Goal: Book appointment/travel/reservation

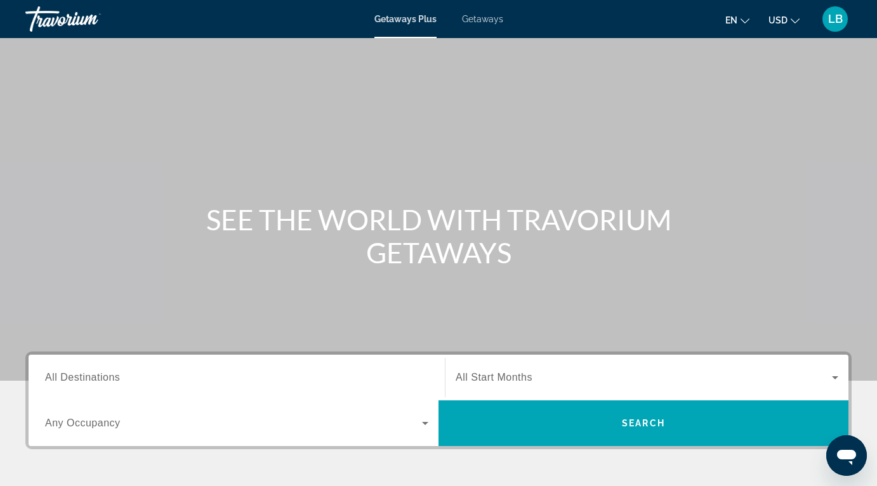
click at [480, 20] on span "Getaways" at bounding box center [482, 19] width 41 height 10
click at [305, 369] on div "Search widget" at bounding box center [236, 378] width 383 height 36
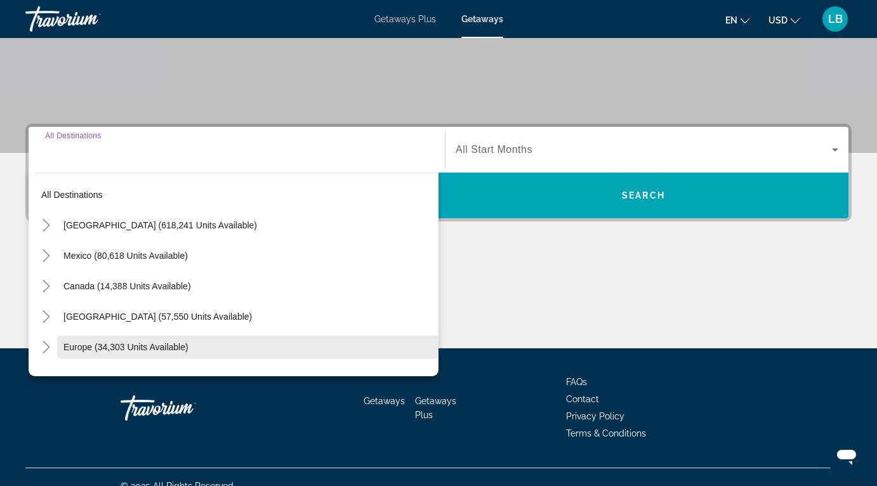
scroll to position [246, 0]
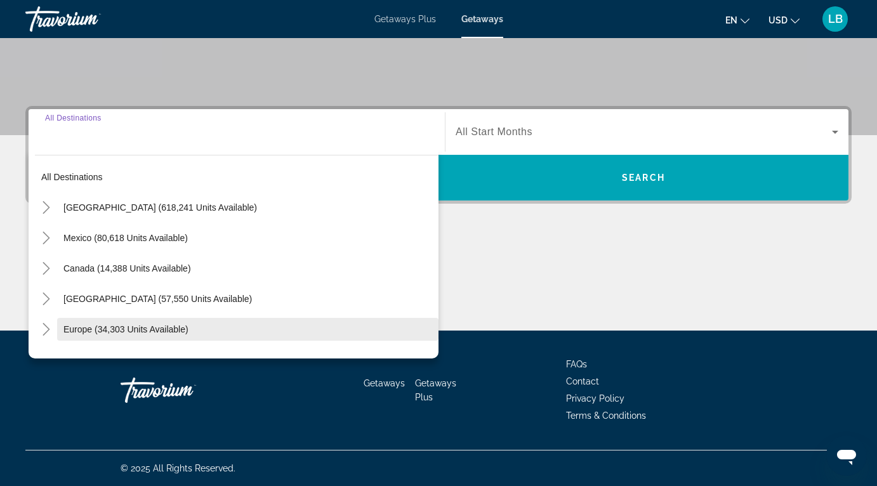
click at [121, 329] on span "Europe (34,303 units available)" at bounding box center [125, 329] width 125 height 10
type input "**********"
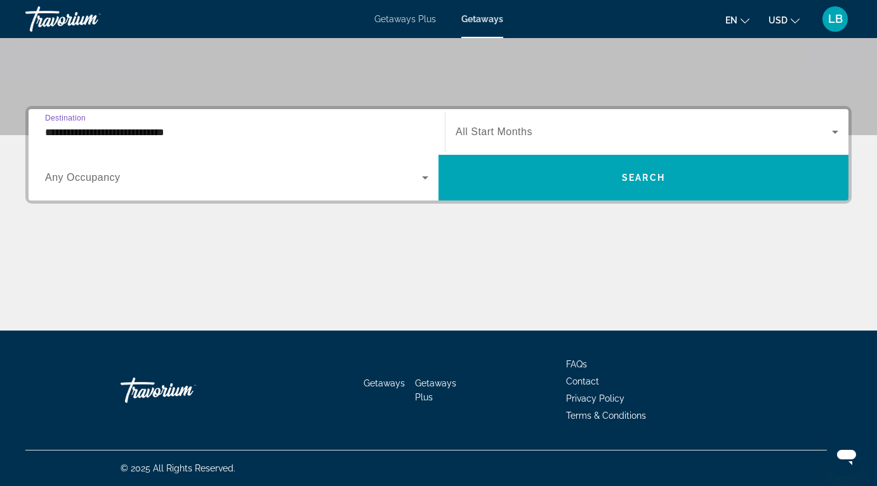
click at [256, 180] on span "Search widget" at bounding box center [233, 177] width 377 height 15
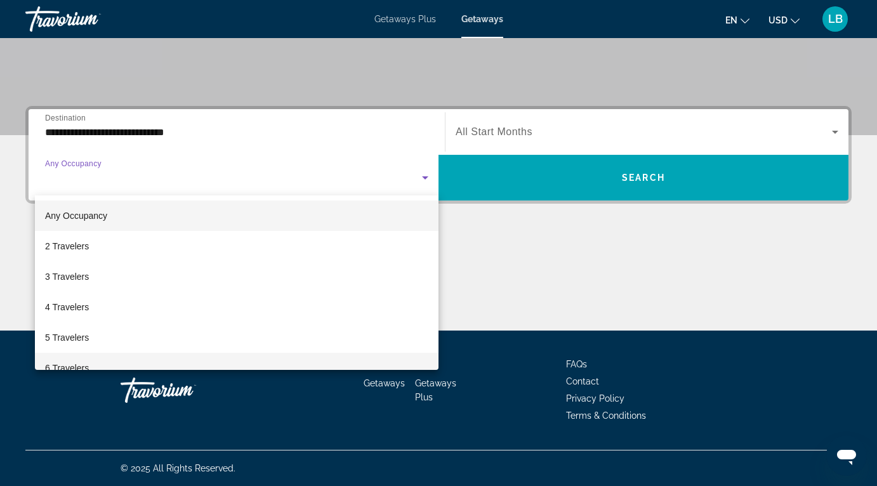
click at [98, 369] on mat-option "6 Travelers" at bounding box center [237, 368] width 404 height 30
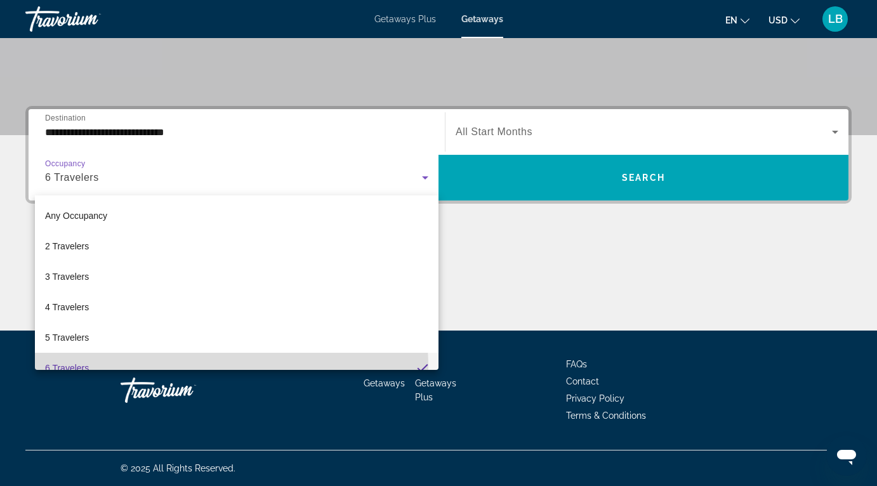
scroll to position [13, 0]
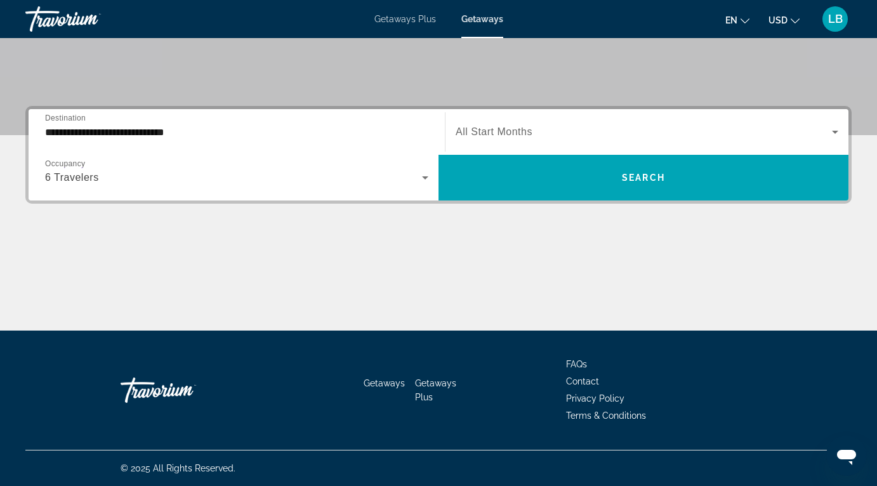
click at [583, 146] on div "Search widget" at bounding box center [647, 132] width 383 height 36
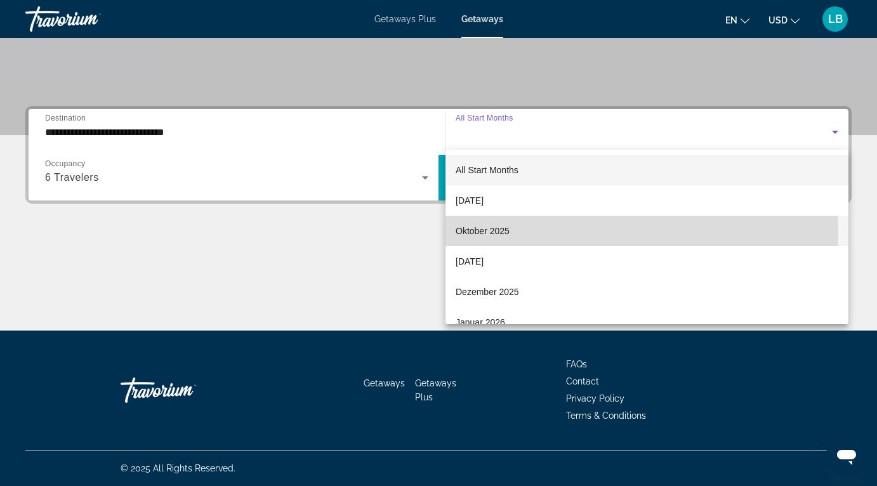
click at [492, 237] on span "Oktober 2025" at bounding box center [483, 230] width 54 height 15
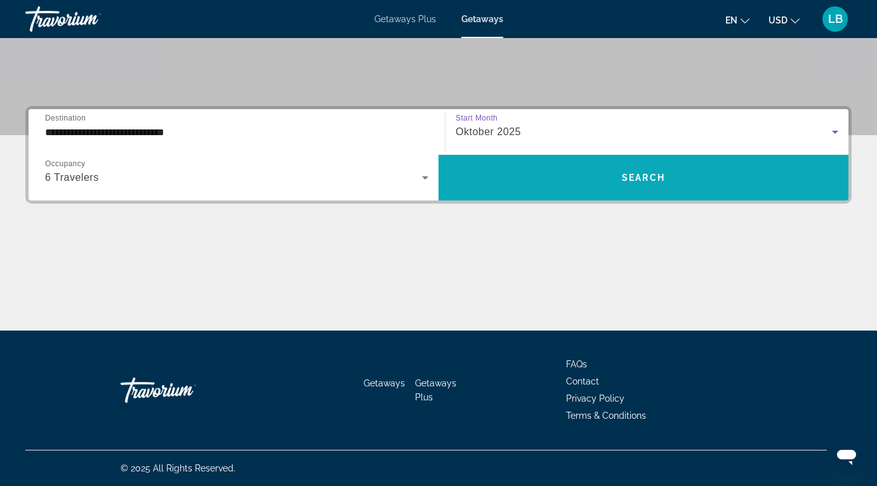
click at [640, 188] on span "Search widget" at bounding box center [643, 177] width 410 height 30
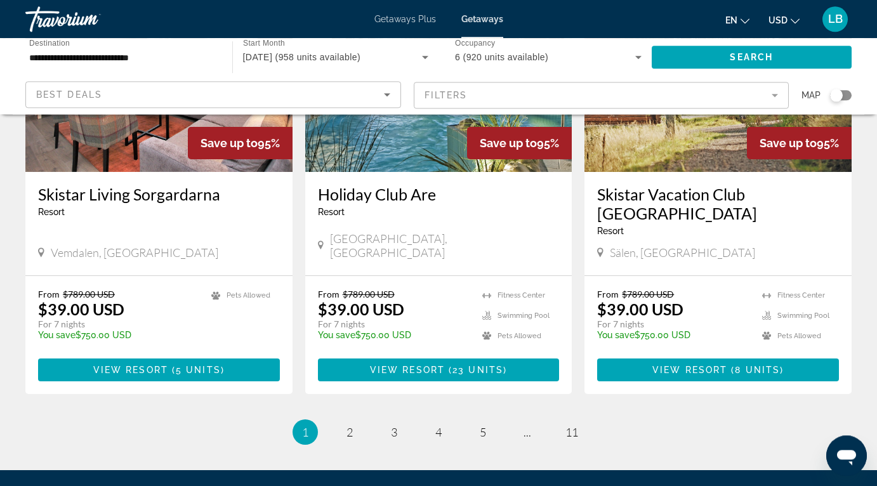
scroll to position [1539, 0]
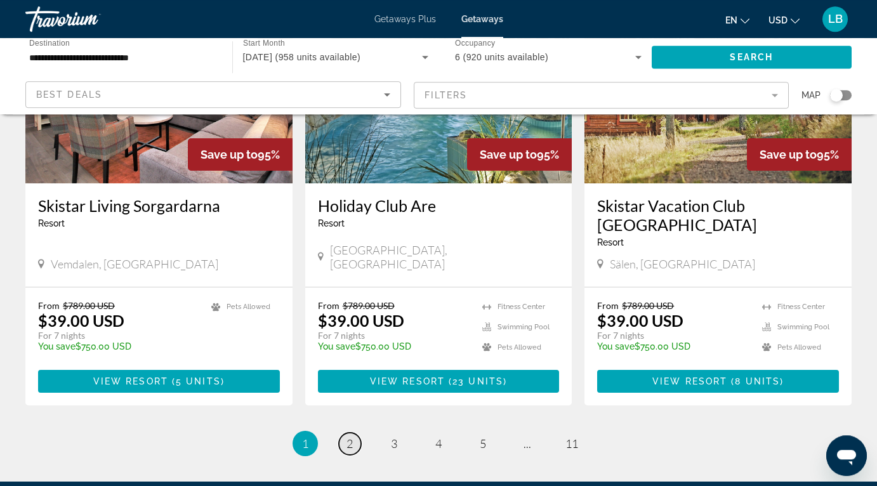
click at [352, 437] on span "2" at bounding box center [349, 444] width 6 height 14
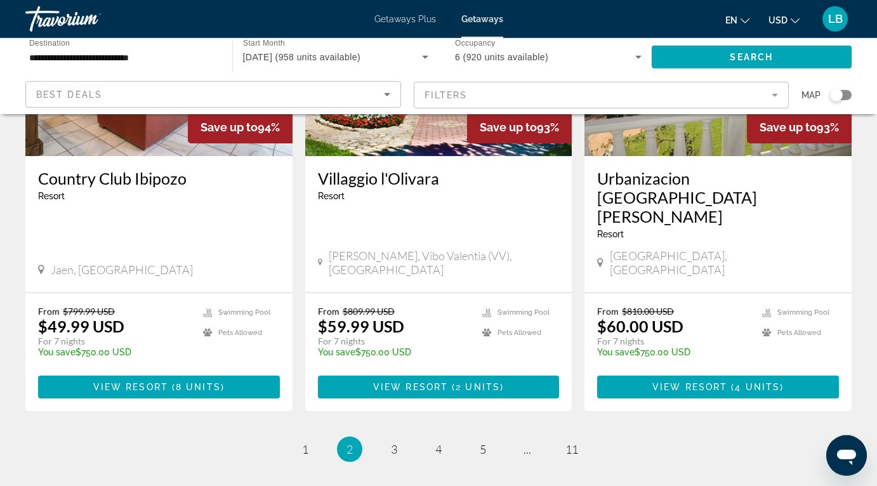
scroll to position [1593, 0]
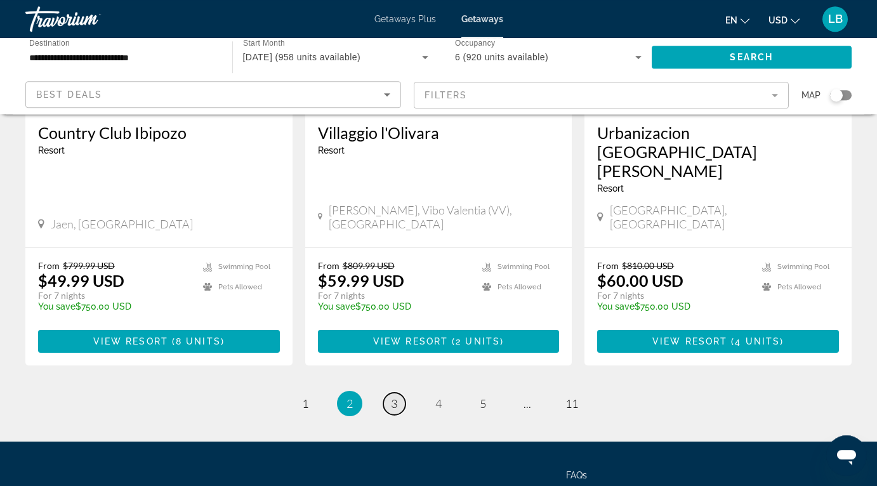
click at [395, 397] on span "3" at bounding box center [394, 404] width 6 height 14
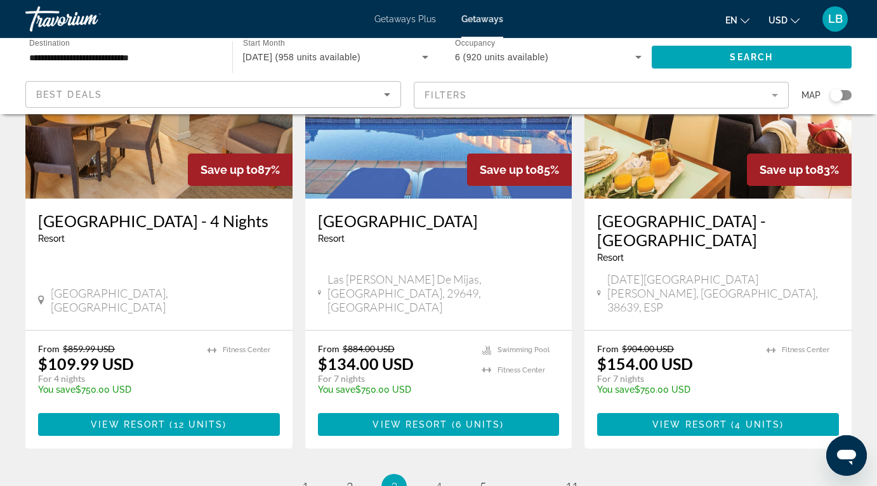
scroll to position [1524, 0]
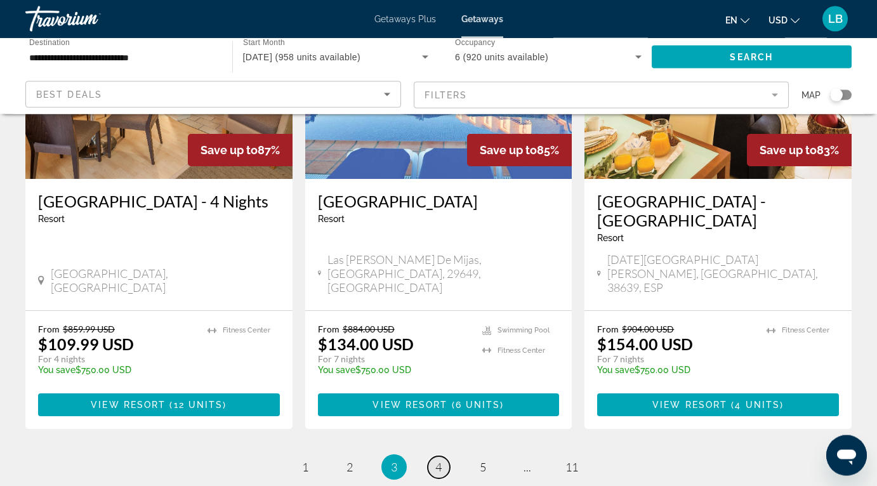
click at [433, 456] on link "page 4" at bounding box center [439, 467] width 22 height 22
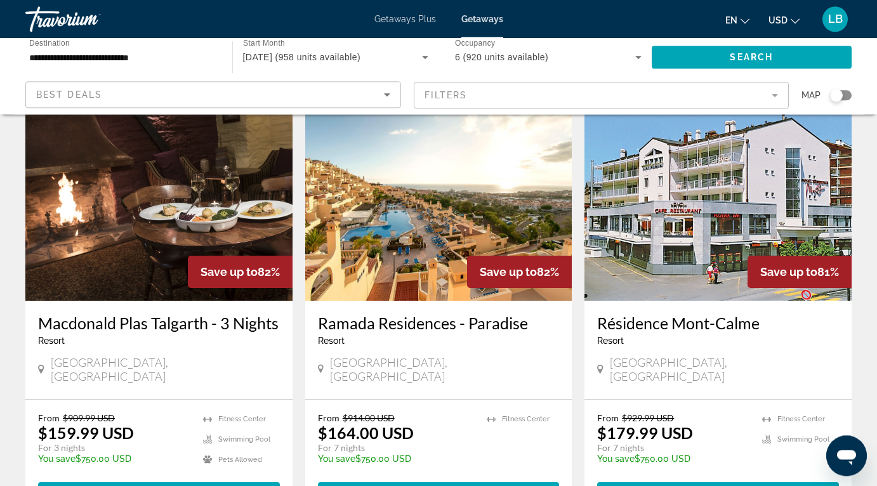
scroll to position [72, 0]
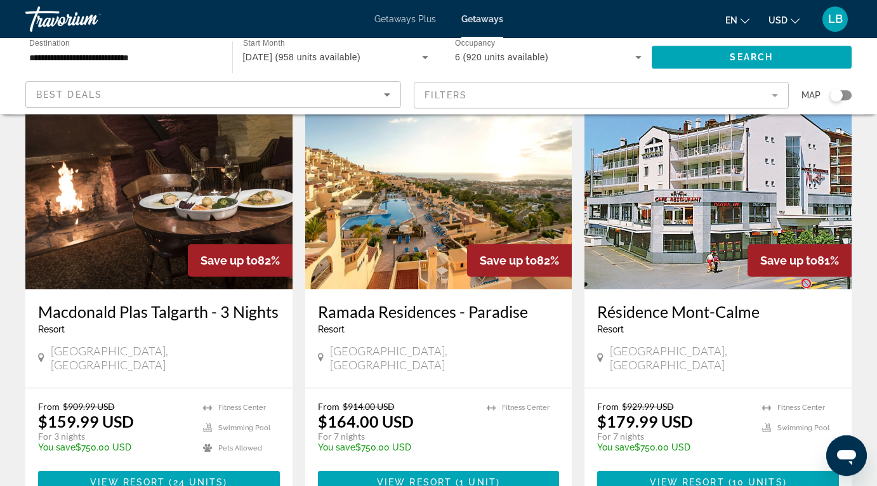
click at [418, 233] on img "Main content" at bounding box center [438, 187] width 267 height 203
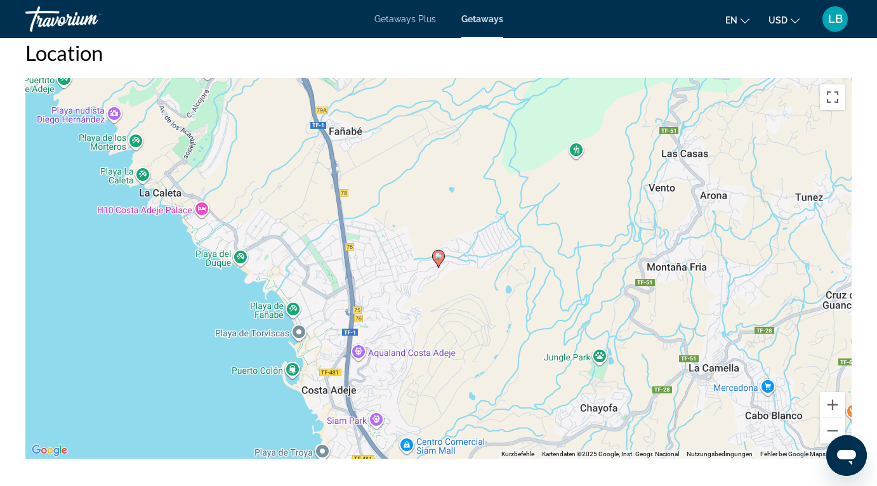
scroll to position [1897, 0]
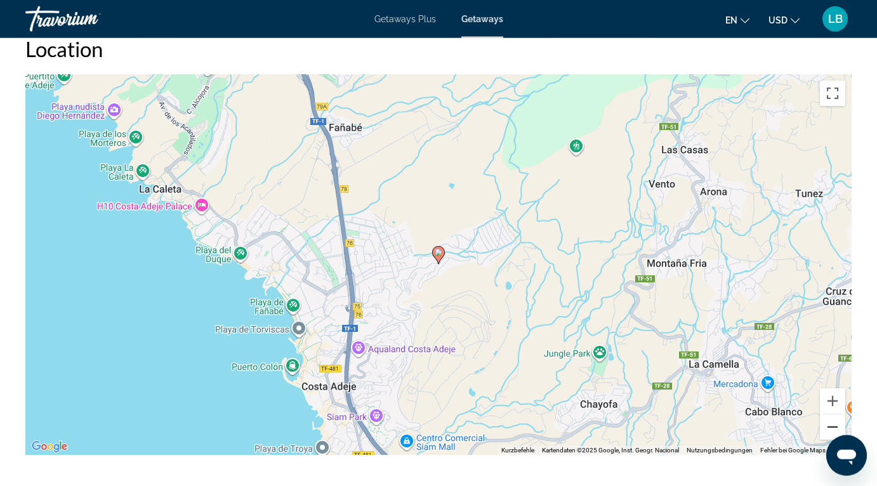
click at [831, 414] on button "Verkleinern" at bounding box center [832, 426] width 25 height 25
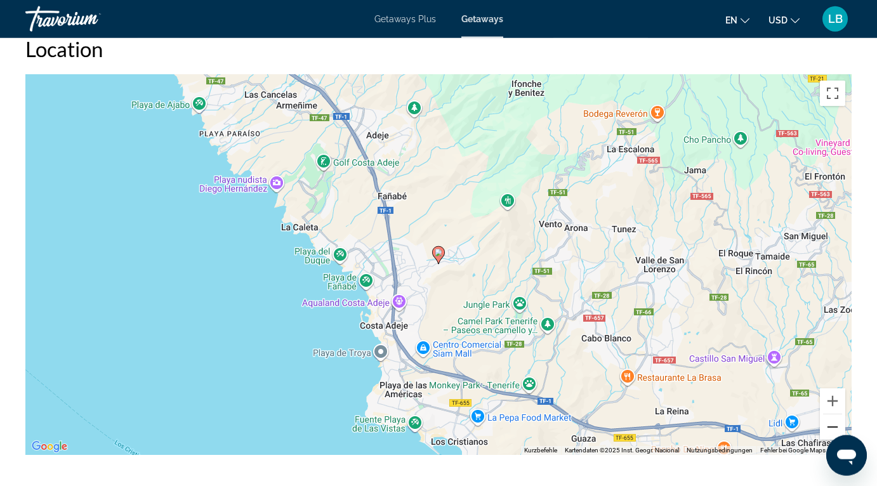
click at [831, 414] on button "Verkleinern" at bounding box center [832, 426] width 25 height 25
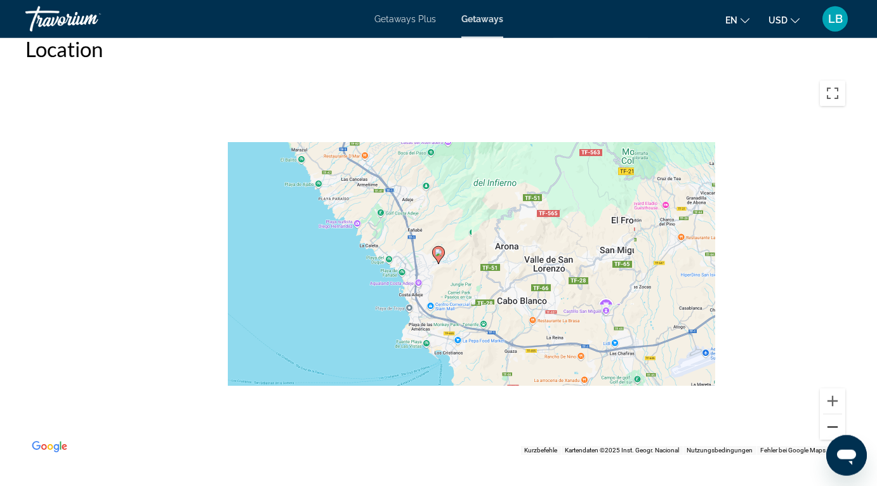
click at [831, 414] on button "Verkleinern" at bounding box center [832, 426] width 25 height 25
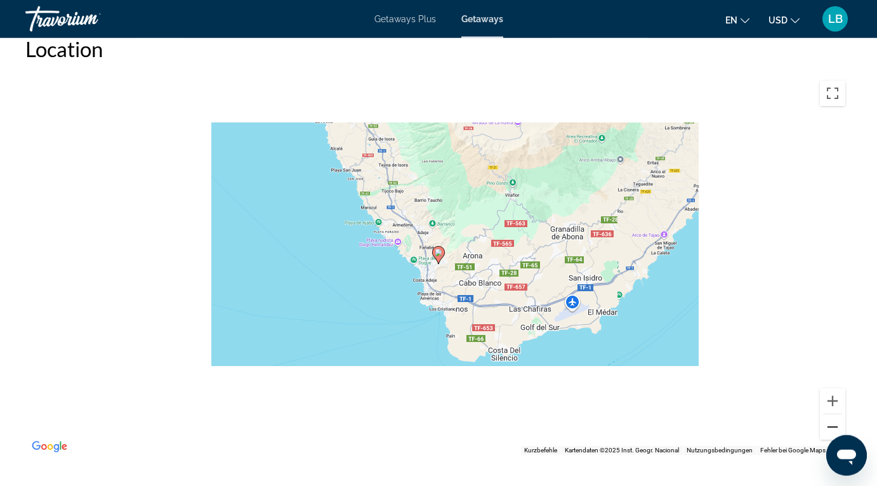
click at [831, 414] on button "Verkleinern" at bounding box center [832, 426] width 25 height 25
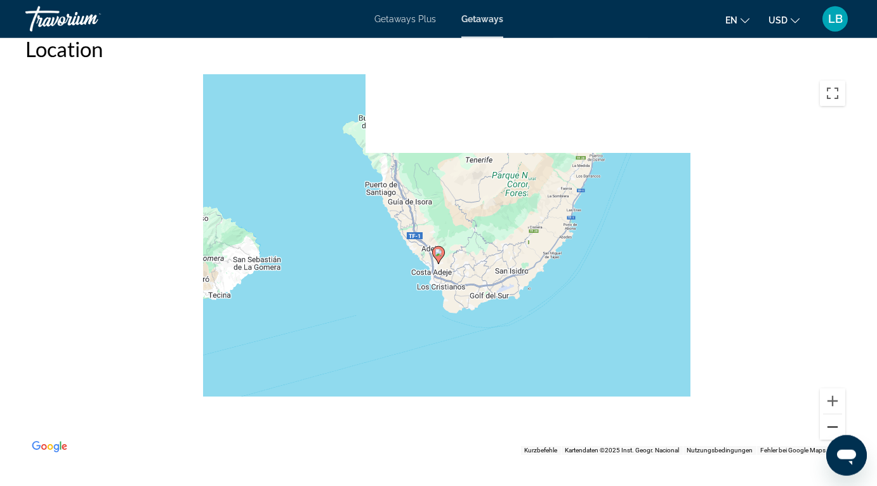
click at [831, 414] on button "Verkleinern" at bounding box center [832, 426] width 25 height 25
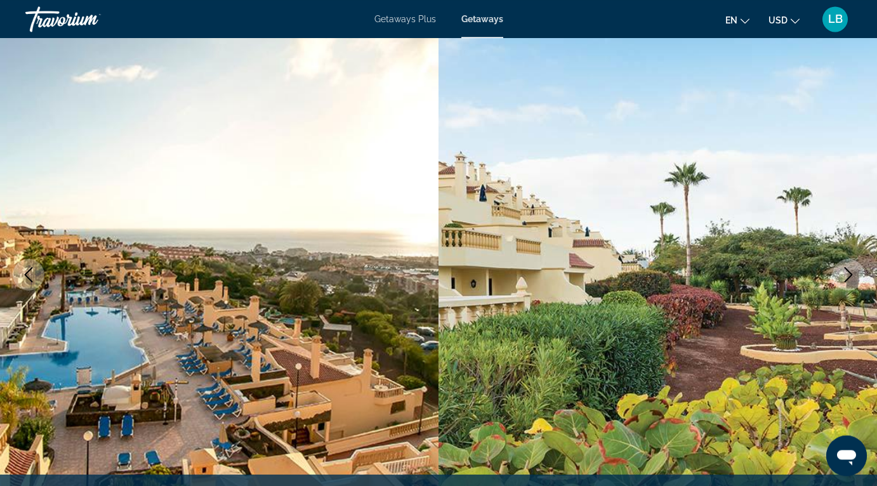
scroll to position [0, 0]
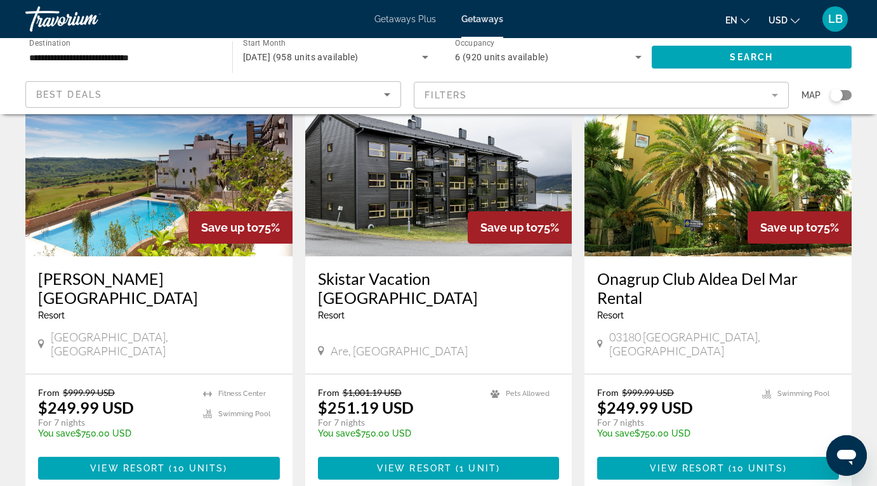
scroll to position [1598, 0]
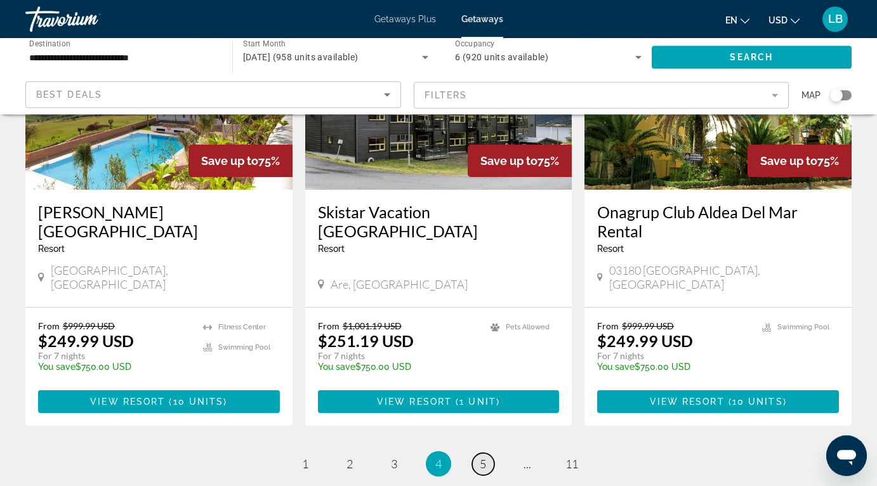
click at [480, 457] on span "5" at bounding box center [483, 464] width 6 height 14
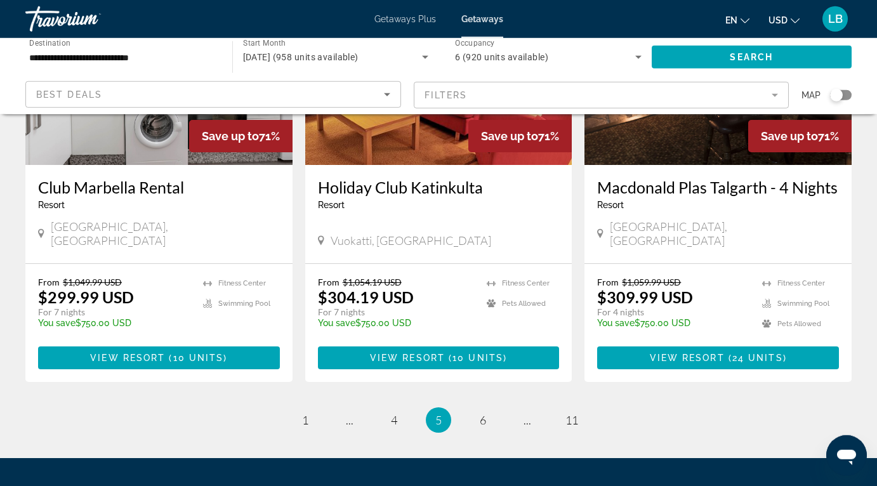
scroll to position [1643, 0]
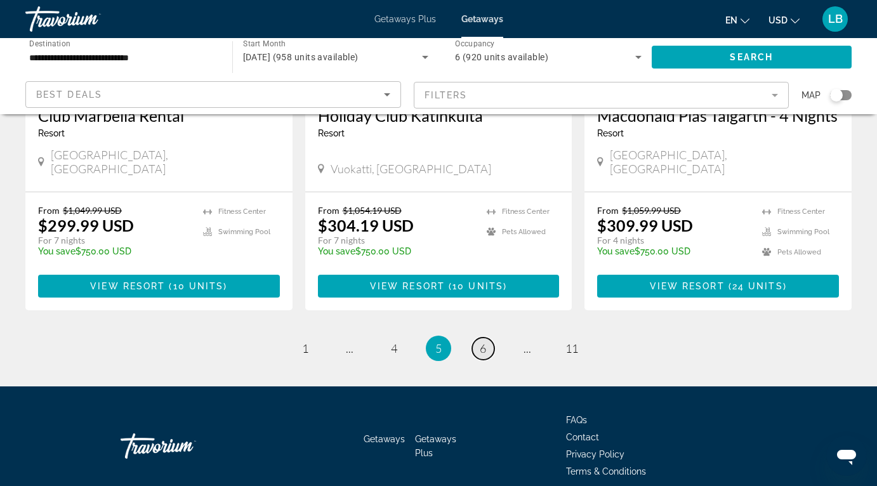
click at [484, 341] on span "6" at bounding box center [483, 348] width 6 height 14
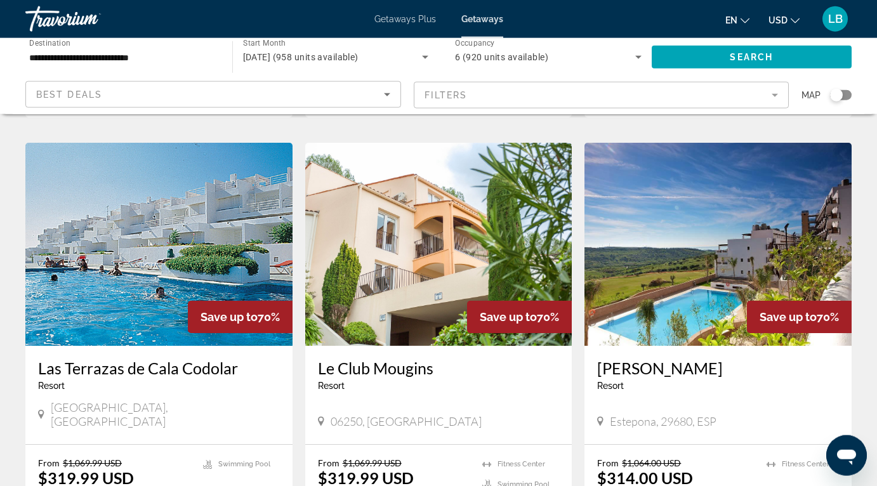
scroll to position [500, 0]
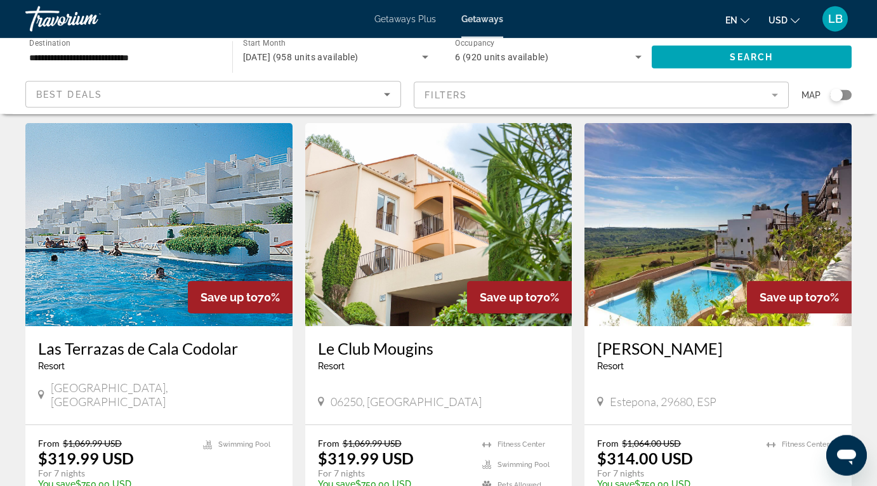
click at [109, 181] on img "Main content" at bounding box center [158, 224] width 267 height 203
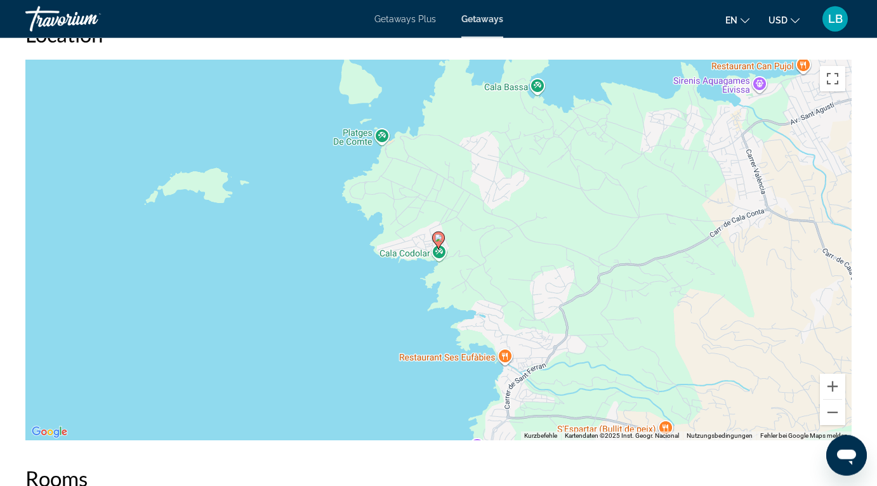
scroll to position [1802, 0]
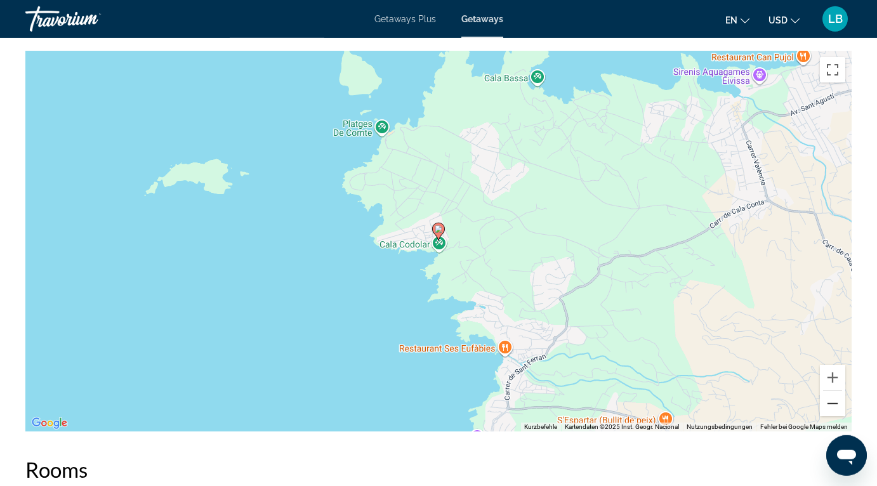
click at [826, 392] on button "Verkleinern" at bounding box center [832, 403] width 25 height 25
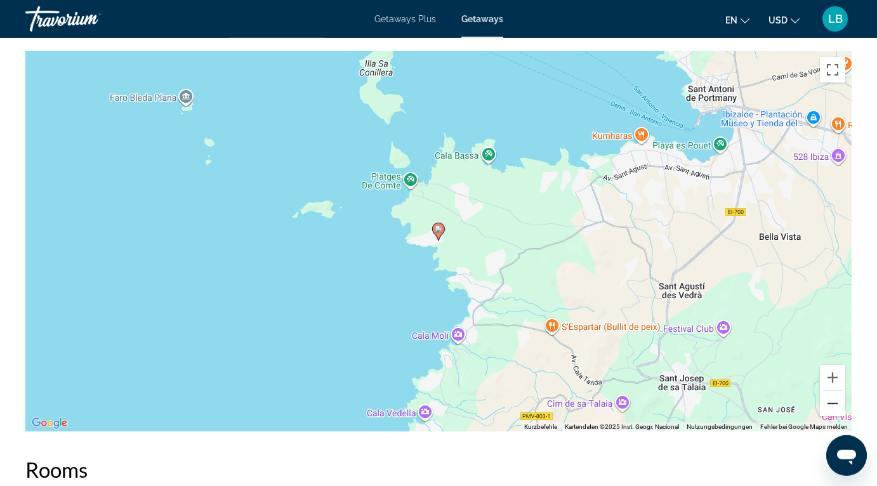
click at [826, 392] on button "Verkleinern" at bounding box center [832, 403] width 25 height 25
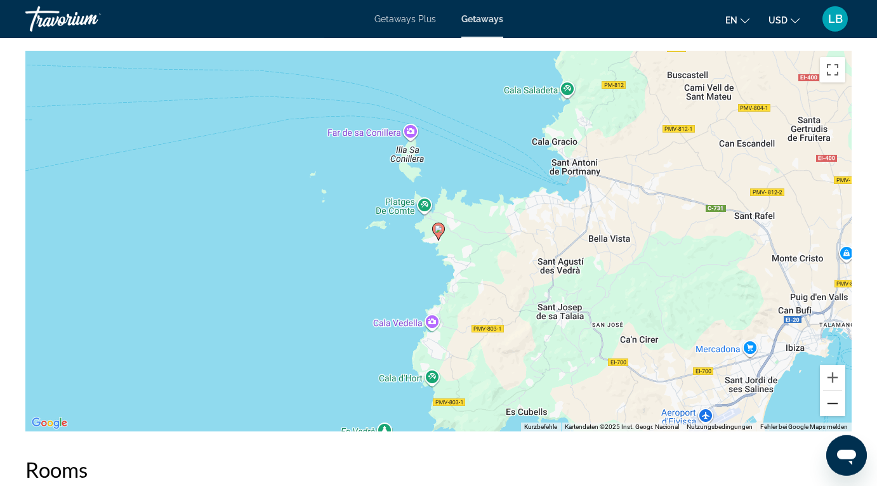
click at [826, 392] on button "Verkleinern" at bounding box center [832, 403] width 25 height 25
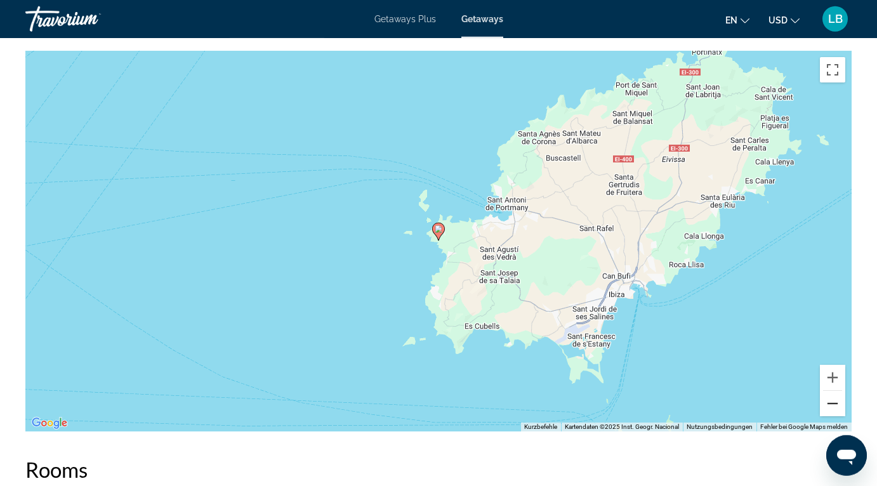
click at [826, 392] on button "Verkleinern" at bounding box center [832, 403] width 25 height 25
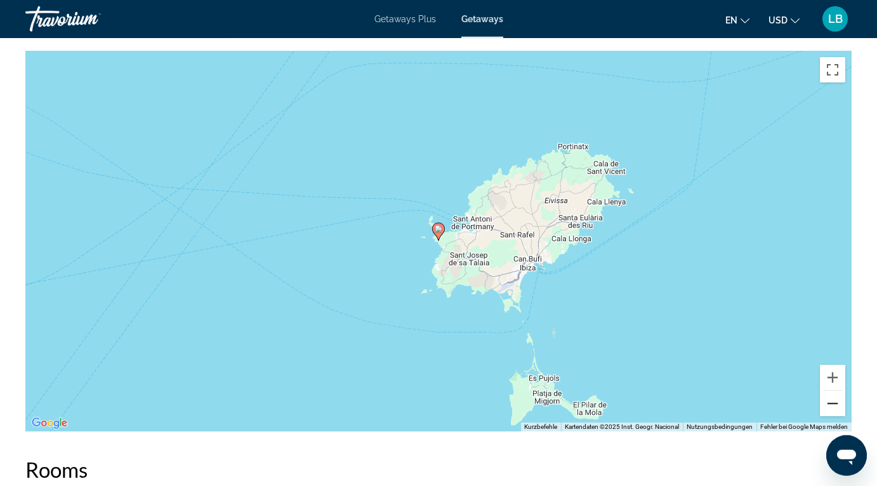
click at [826, 392] on button "Verkleinern" at bounding box center [832, 403] width 25 height 25
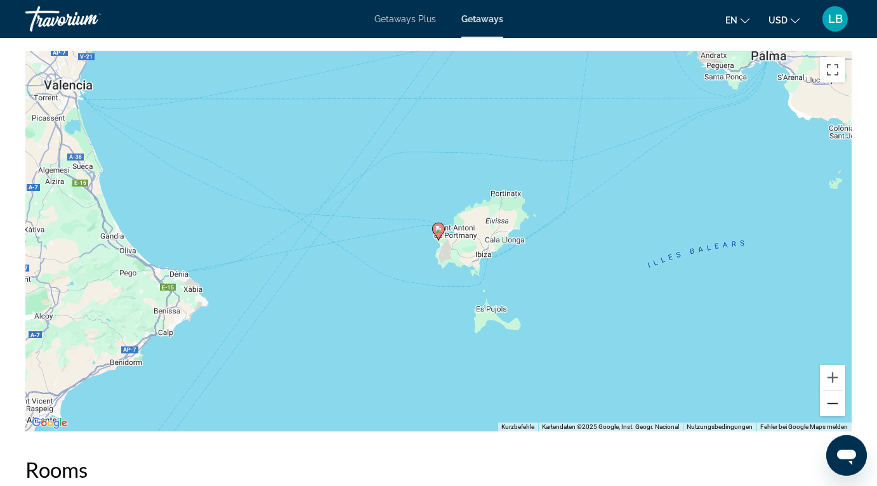
click at [826, 392] on button "Verkleinern" at bounding box center [832, 403] width 25 height 25
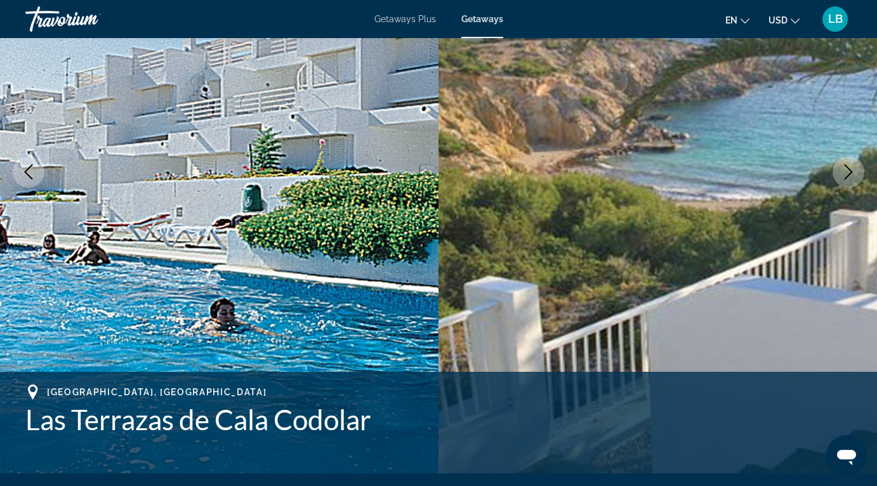
scroll to position [0, 0]
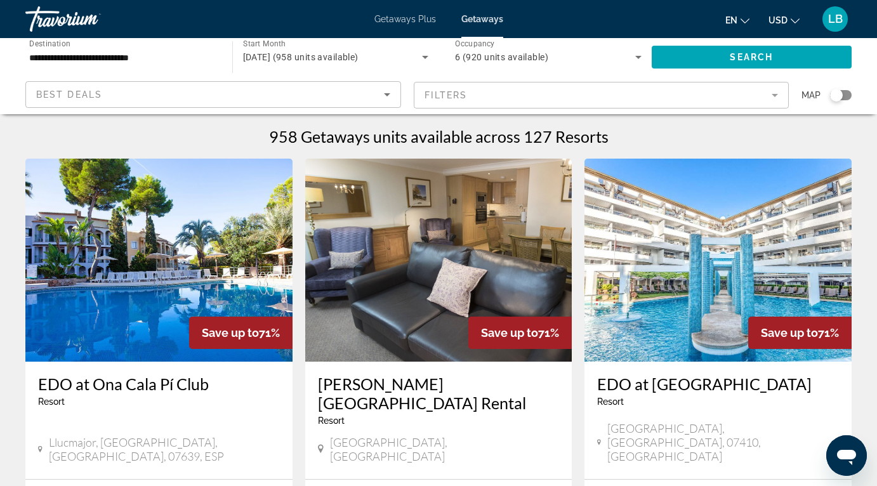
click at [845, 96] on div "Search widget" at bounding box center [841, 95] width 22 height 10
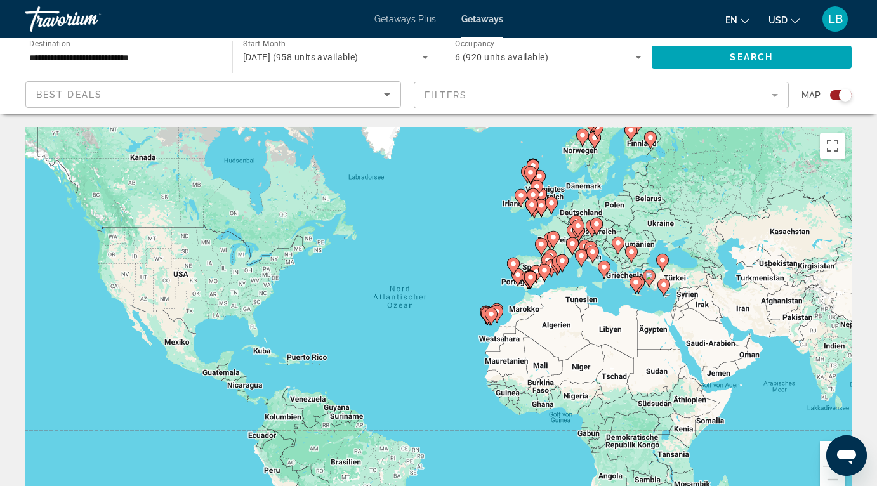
click at [822, 452] on button "Vergrößern" at bounding box center [832, 453] width 25 height 25
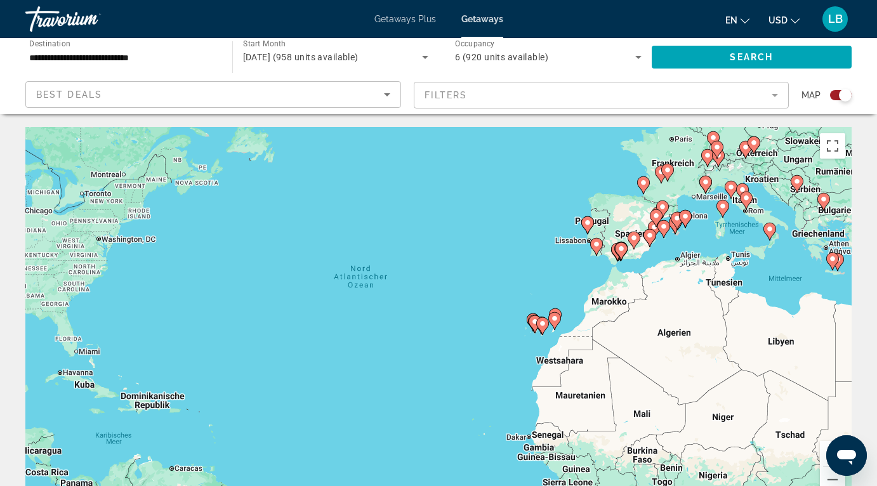
click at [822, 452] on button "Vergrößern" at bounding box center [832, 453] width 25 height 25
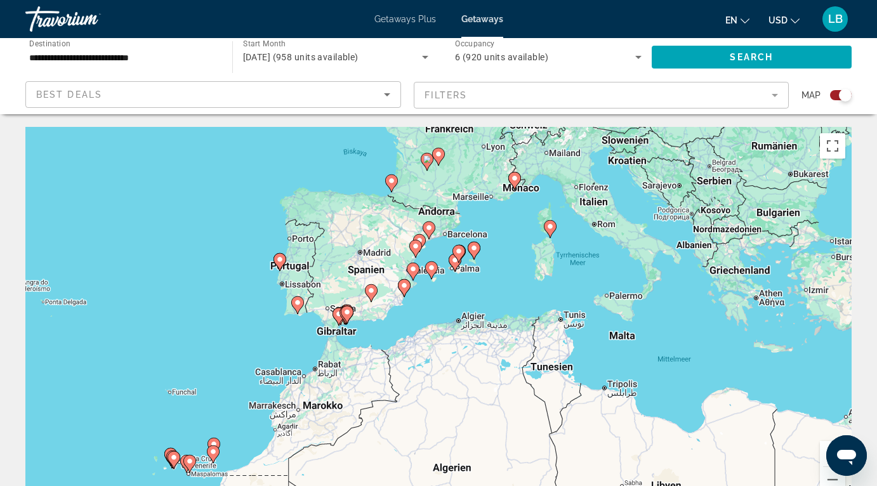
drag, startPoint x: 787, startPoint y: 286, endPoint x: 321, endPoint y: 412, distance: 483.0
click at [321, 412] on div "Um den Modus zum Ziehen mit der Tastatur zu aktivieren, drückst du Alt + Eingab…" at bounding box center [438, 317] width 826 height 381
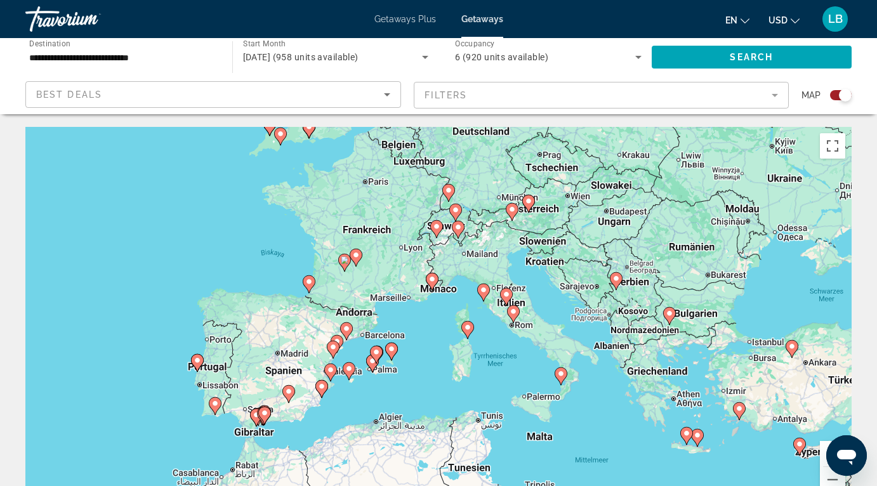
drag, startPoint x: 588, startPoint y: 273, endPoint x: 502, endPoint y: 374, distance: 132.8
click at [502, 374] on div "Um den Modus zum Ziehen mit der Tastatur zu aktivieren, drückst du Alt + Eingab…" at bounding box center [438, 317] width 826 height 381
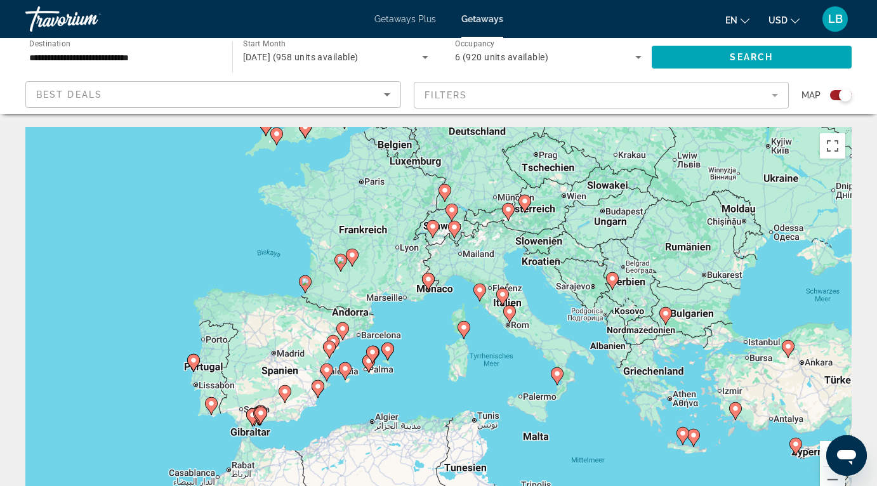
click at [823, 449] on button "Vergrößern" at bounding box center [832, 453] width 25 height 25
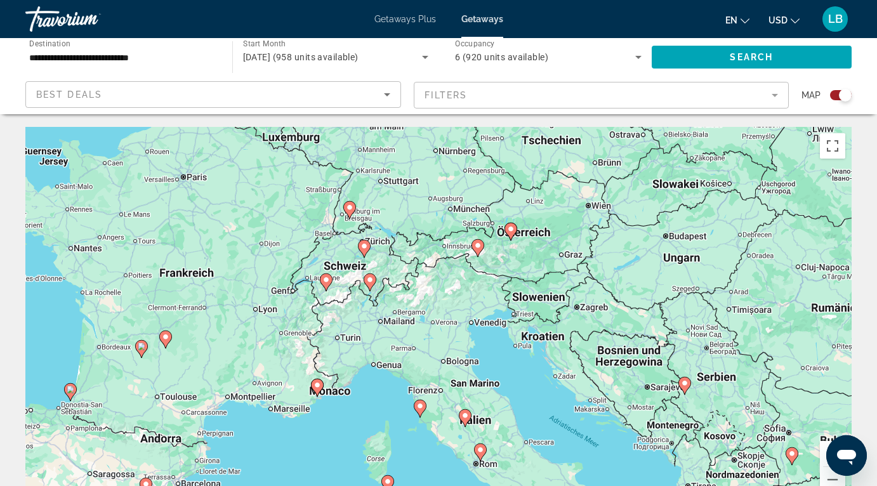
drag, startPoint x: 593, startPoint y: 196, endPoint x: 490, endPoint y: 328, distance: 167.7
click at [490, 328] on div "Um den Modus zum Ziehen mit der Tastatur zu aktivieren, drückst du Alt + Eingab…" at bounding box center [438, 317] width 826 height 381
click at [371, 284] on icon "Main content" at bounding box center [369, 282] width 11 height 16
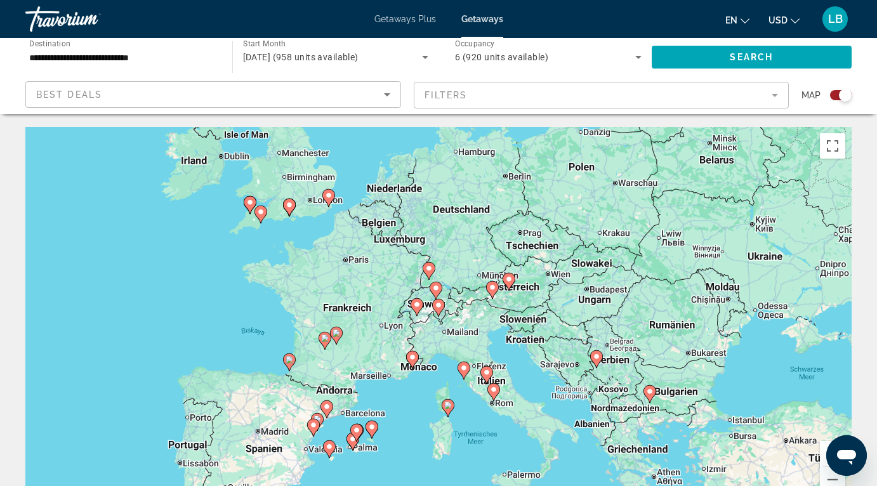
click at [438, 308] on image "Main content" at bounding box center [439, 305] width 8 height 8
type input "**********"
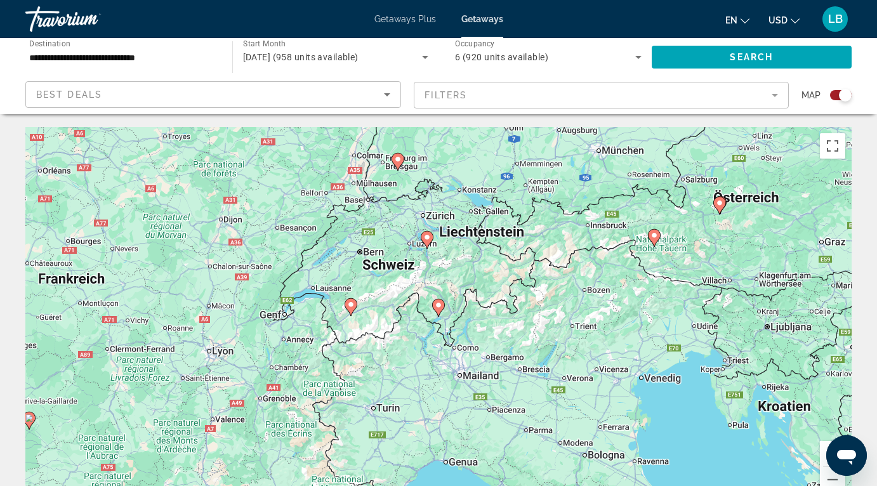
click at [438, 306] on image "Main content" at bounding box center [439, 305] width 8 height 8
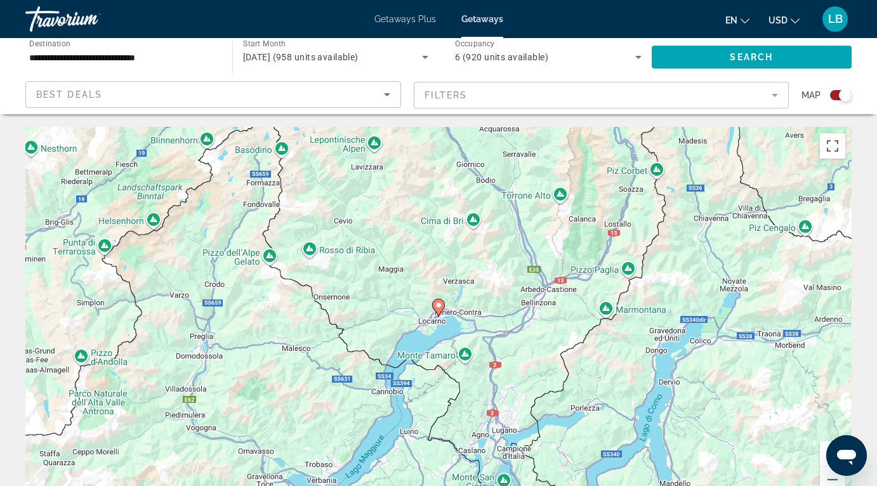
click at [438, 306] on image "Main content" at bounding box center [439, 305] width 8 height 8
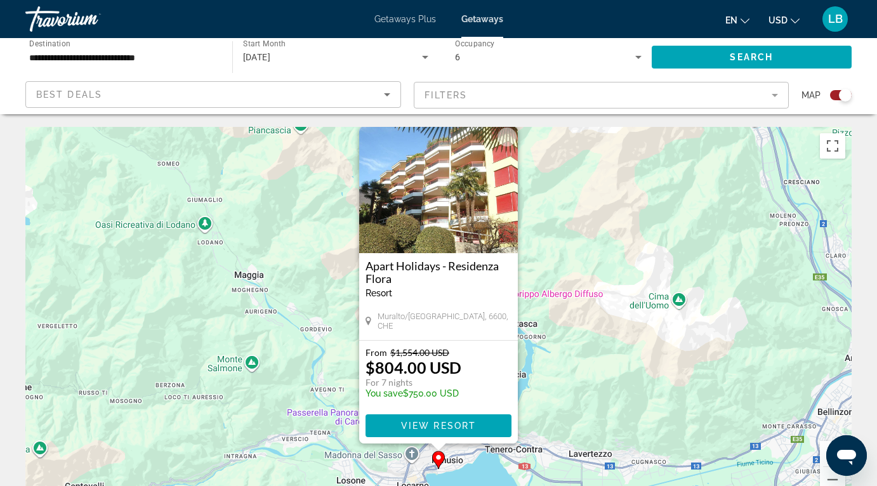
click at [446, 229] on img "Main content" at bounding box center [438, 189] width 159 height 127
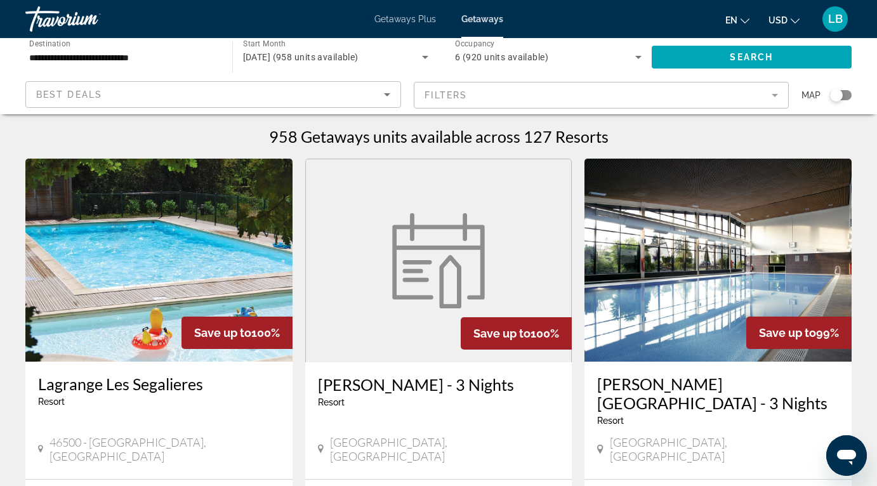
click at [843, 97] on div "Search widget" at bounding box center [841, 95] width 22 height 10
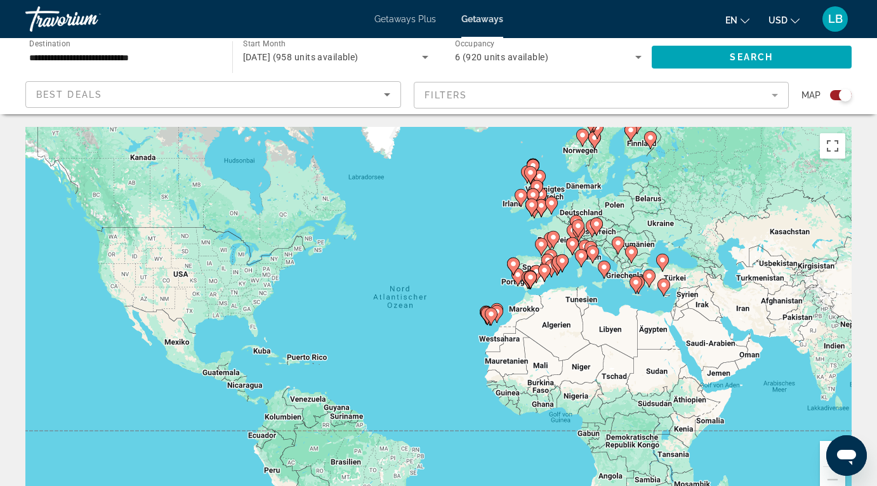
click at [826, 448] on button "Vergrößern" at bounding box center [832, 453] width 25 height 25
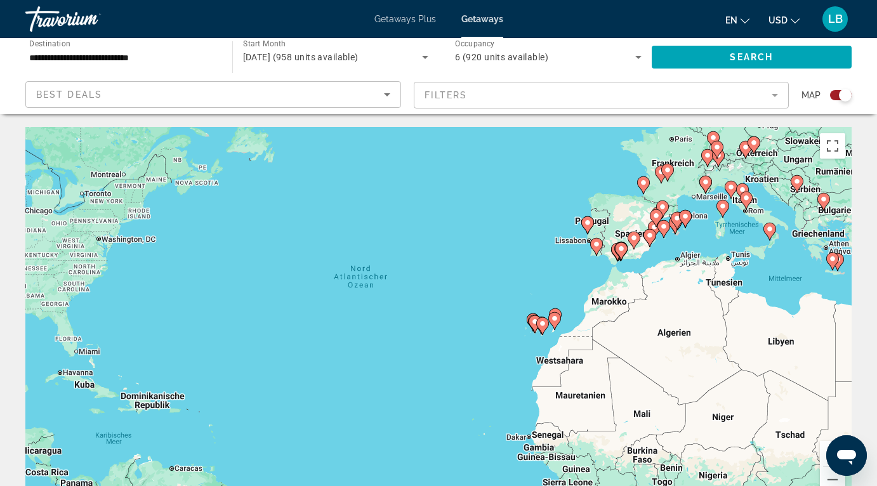
click at [826, 448] on button "Vergrößern" at bounding box center [832, 453] width 25 height 25
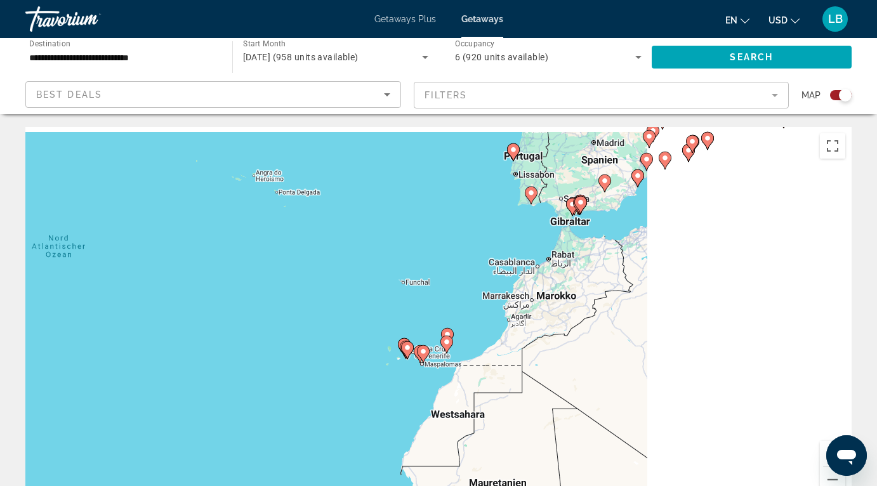
drag, startPoint x: 632, startPoint y: 346, endPoint x: 376, endPoint y: 366, distance: 256.5
click at [378, 366] on div "Um den Modus zum Ziehen mit der Tastatur zu aktivieren, drückst du Alt + Eingab…" at bounding box center [438, 317] width 826 height 381
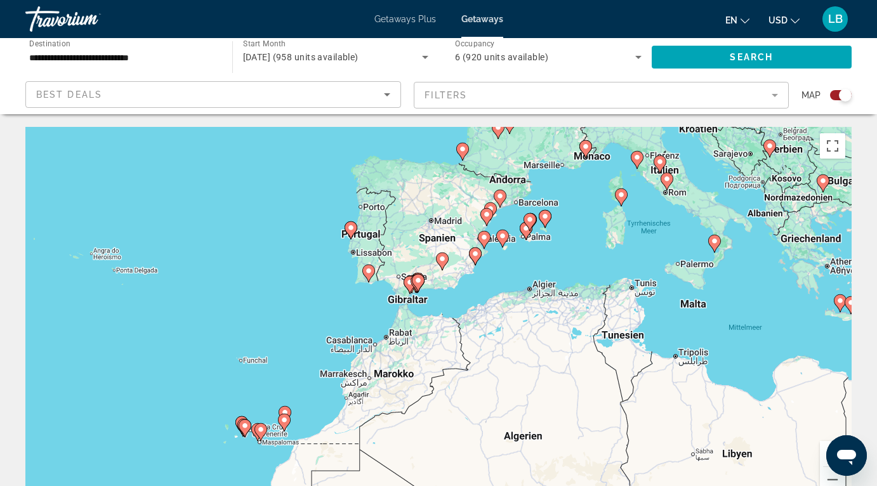
drag, startPoint x: 632, startPoint y: 215, endPoint x: 460, endPoint y: 331, distance: 207.5
click at [460, 331] on div "Um den Modus zum Ziehen mit der Tastatur zu aktivieren, drückst du Alt + Eingab…" at bounding box center [438, 317] width 826 height 381
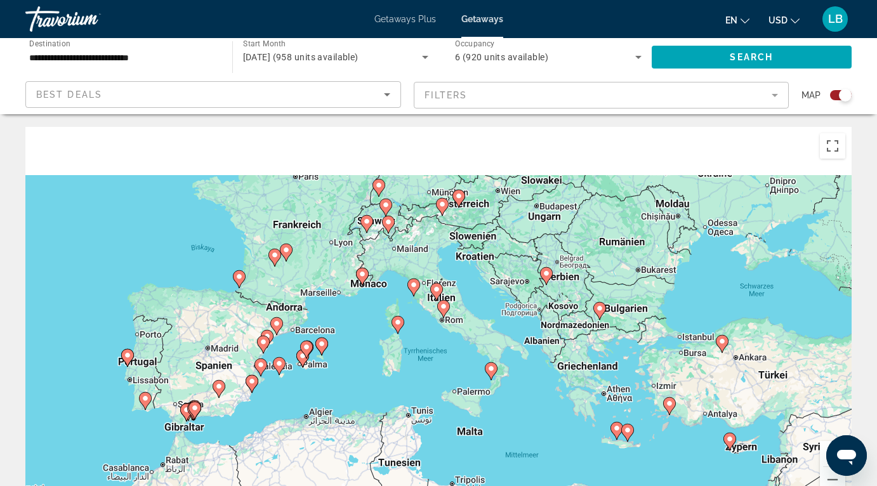
drag, startPoint x: 595, startPoint y: 261, endPoint x: 378, endPoint y: 386, distance: 250.1
click at [378, 386] on div "Um den Modus zum Ziehen mit der Tastatur zu aktivieren, drückst du Alt + Eingab…" at bounding box center [438, 317] width 826 height 381
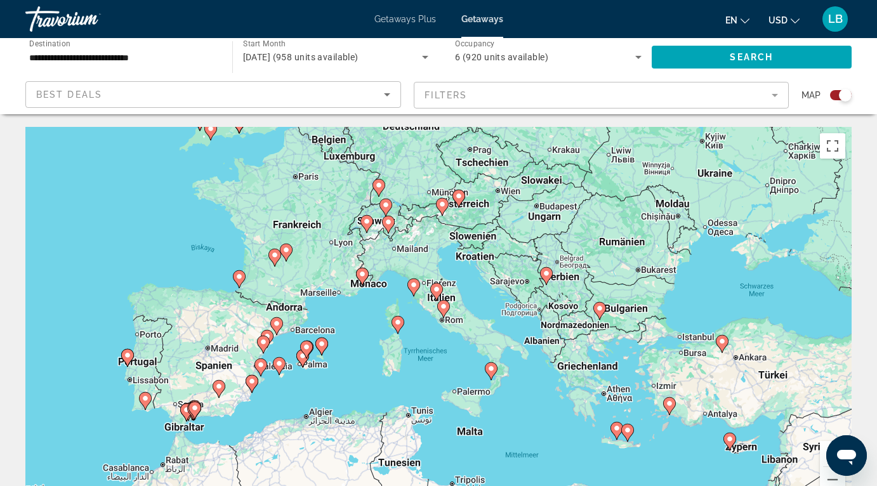
click at [459, 198] on image "Main content" at bounding box center [459, 196] width 8 height 8
click at [459, 198] on div "Um den Modus zum Ziehen mit der Tastatur zu aktivieren, drückst du Alt + Eingab…" at bounding box center [438, 317] width 826 height 381
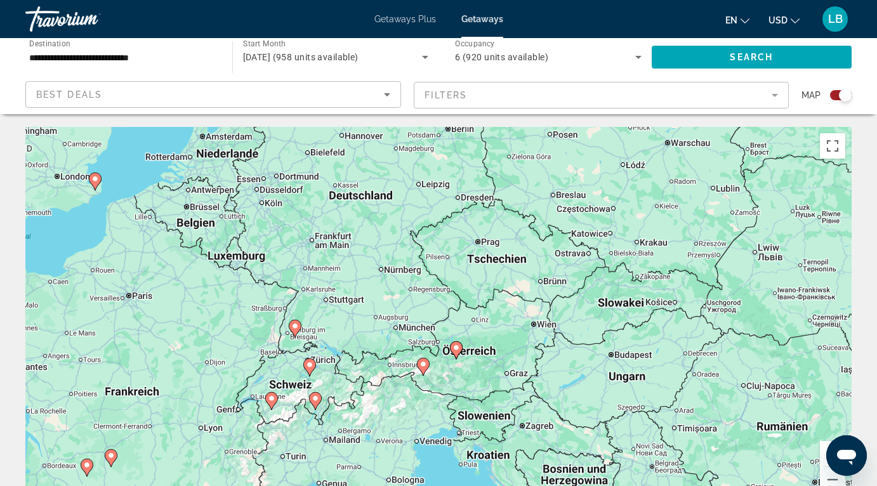
drag, startPoint x: 439, startPoint y: 376, endPoint x: 508, endPoint y: 267, distance: 129.4
click at [508, 267] on div "Um den Modus zum Ziehen mit der Tastatur zu aktivieren, drückst du Alt + Eingab…" at bounding box center [438, 317] width 826 height 381
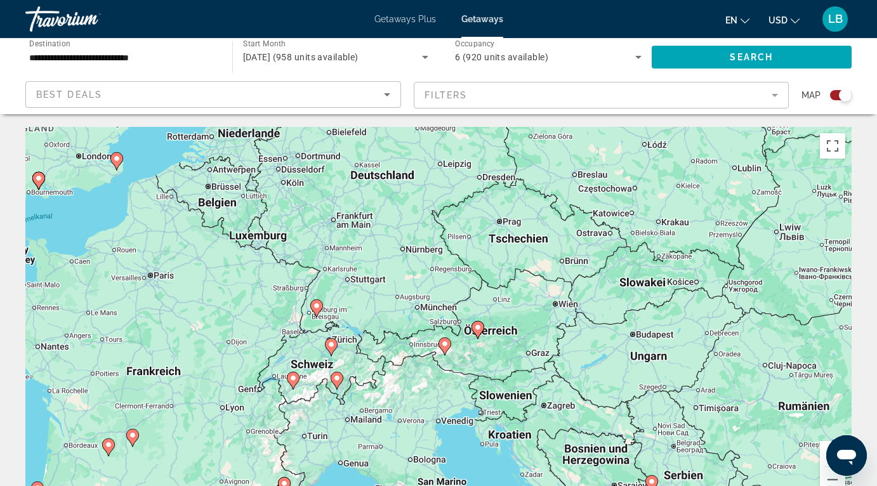
click at [477, 331] on image "Main content" at bounding box center [478, 328] width 8 height 8
click at [477, 331] on div "Um den Modus zum Ziehen mit der Tastatur zu aktivieren, drückst du Alt + Eingab…" at bounding box center [438, 317] width 826 height 381
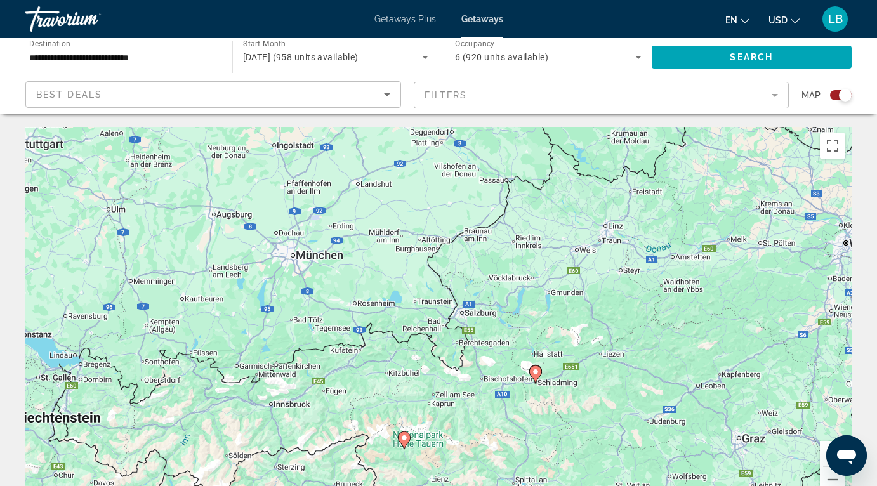
click at [537, 374] on image "Main content" at bounding box center [536, 372] width 8 height 8
click at [537, 374] on div "Um den Modus zum Ziehen mit der Tastatur zu aktivieren, drückst du Alt + Eingab…" at bounding box center [438, 317] width 826 height 381
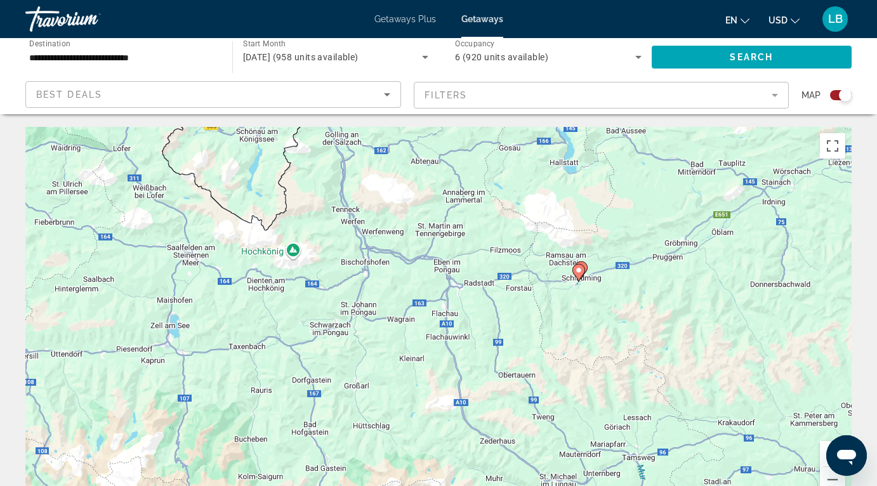
drag, startPoint x: 640, startPoint y: 406, endPoint x: 565, endPoint y: 203, distance: 216.4
click at [565, 203] on div "Um den Modus zum Ziehen mit der Tastatur zu aktivieren, drückst du Alt + Eingab…" at bounding box center [438, 317] width 826 height 381
click at [742, 60] on span "Search" at bounding box center [751, 57] width 43 height 10
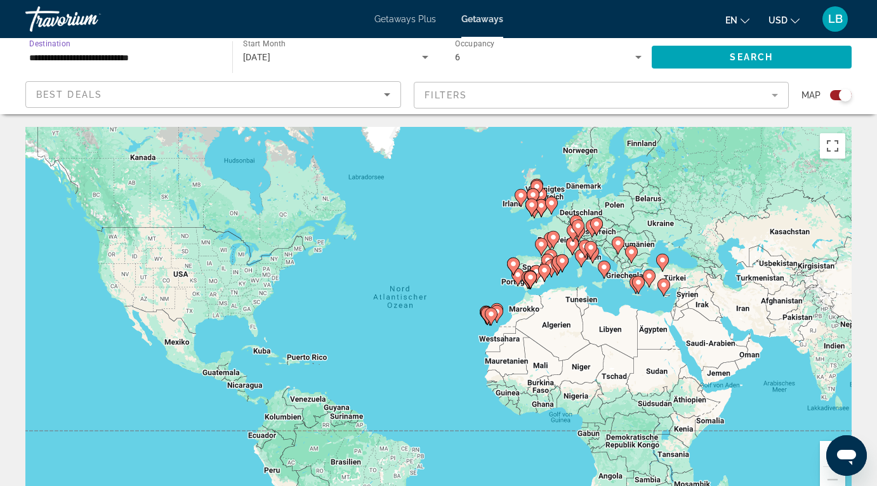
click at [155, 51] on input "**********" at bounding box center [122, 57] width 187 height 15
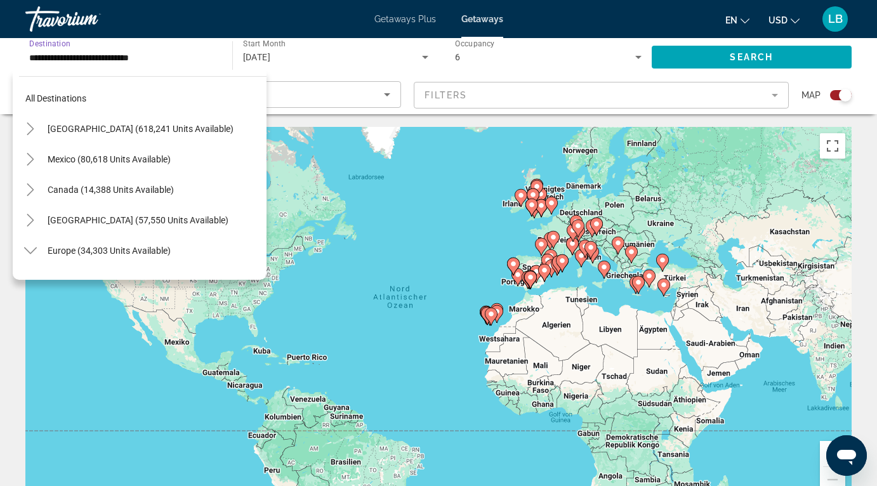
scroll to position [136, 0]
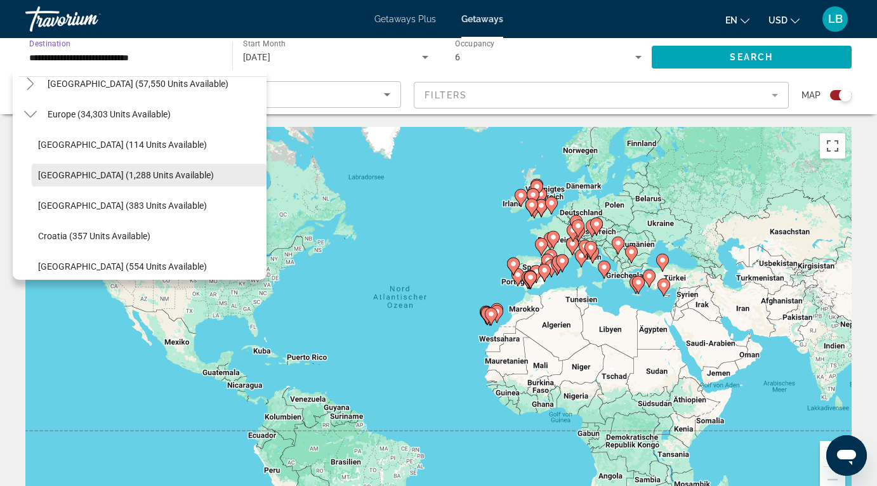
click at [96, 175] on span "[GEOGRAPHIC_DATA] (1,288 units available)" at bounding box center [126, 175] width 176 height 10
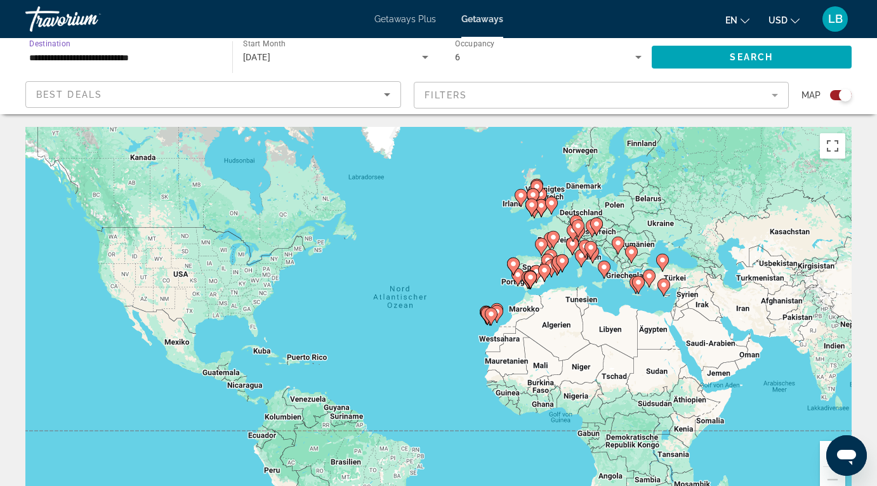
click at [835, 95] on div "Search widget" at bounding box center [841, 95] width 22 height 10
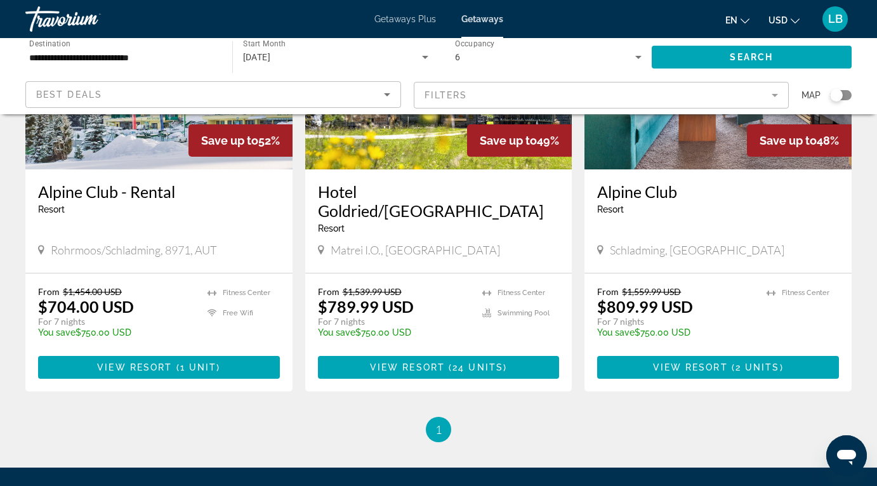
scroll to position [0, 0]
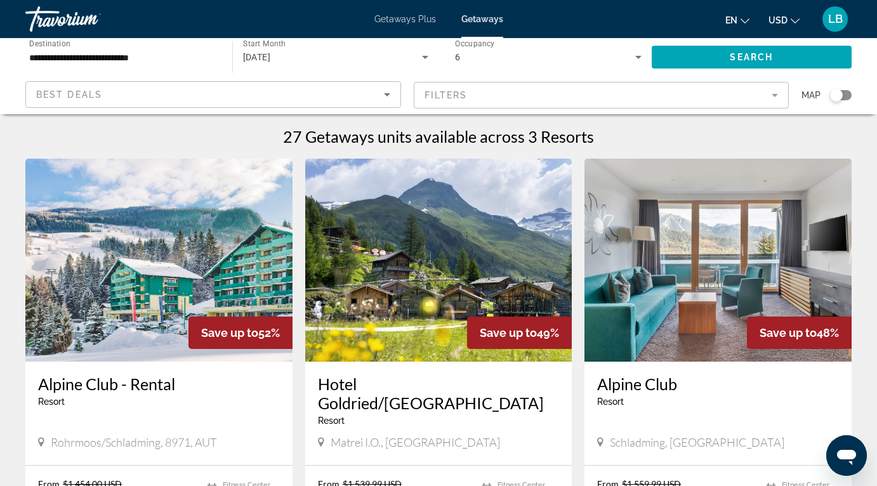
click at [178, 56] on input "**********" at bounding box center [122, 57] width 187 height 15
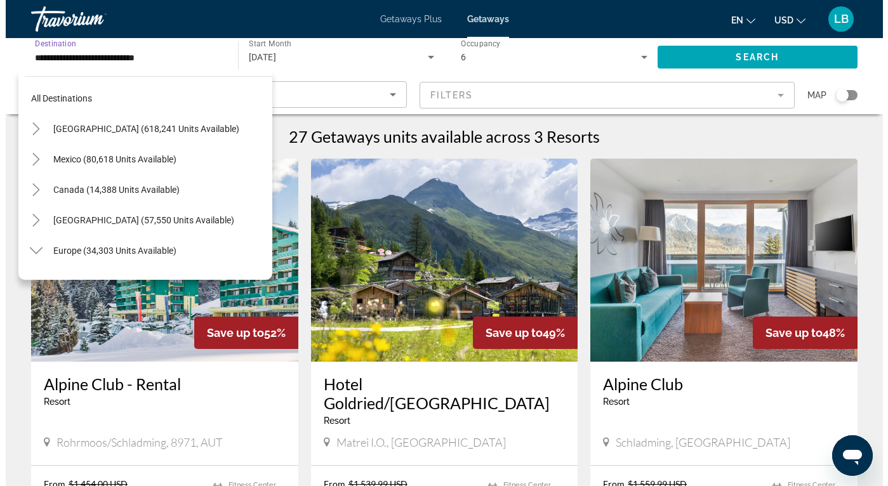
scroll to position [136, 0]
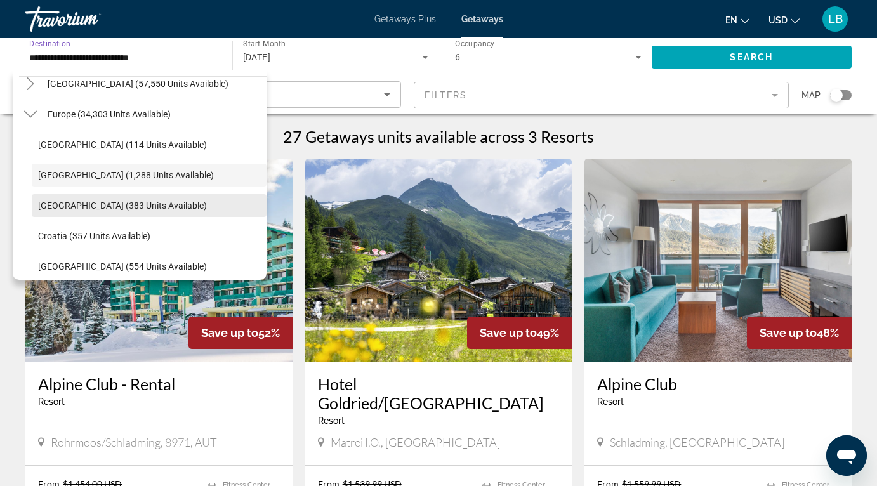
click at [195, 204] on span "Search widget" at bounding box center [149, 205] width 235 height 30
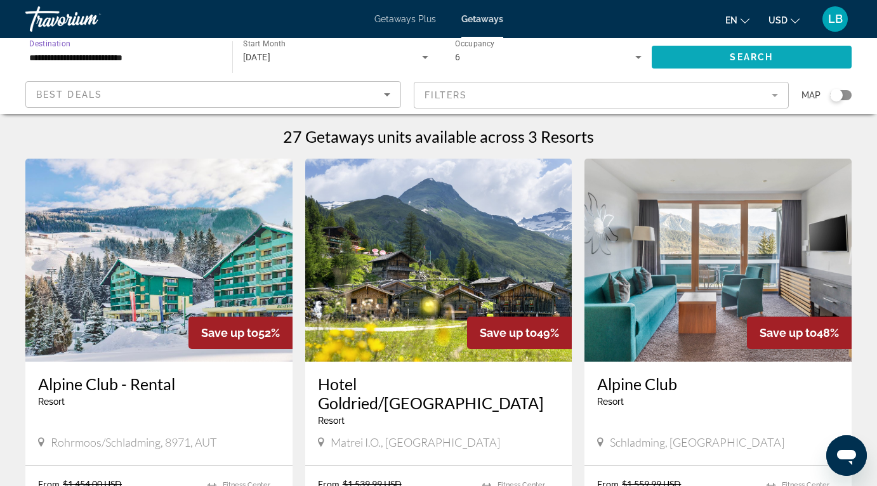
click at [694, 46] on span "Search widget" at bounding box center [752, 57] width 201 height 30
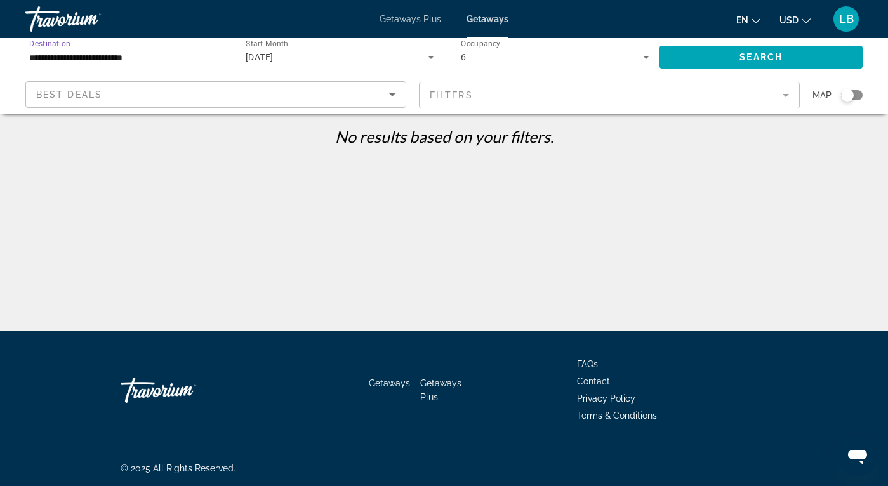
click at [166, 56] on input "**********" at bounding box center [123, 57] width 189 height 15
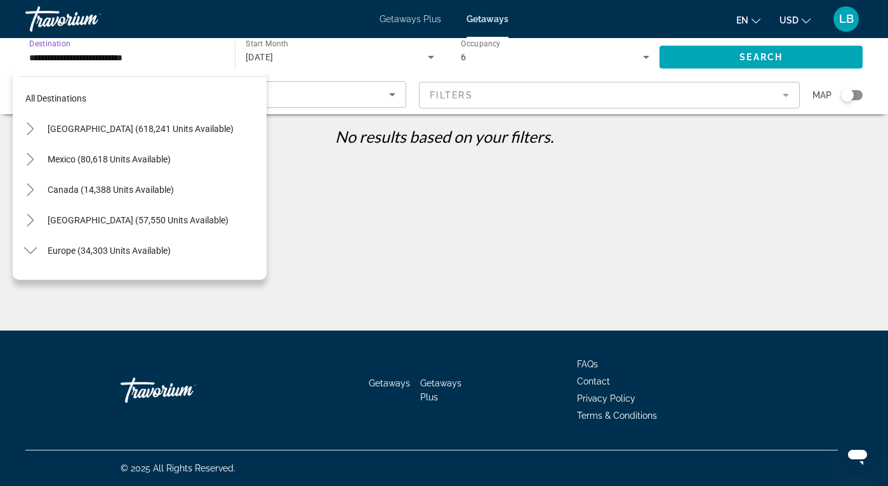
scroll to position [167, 0]
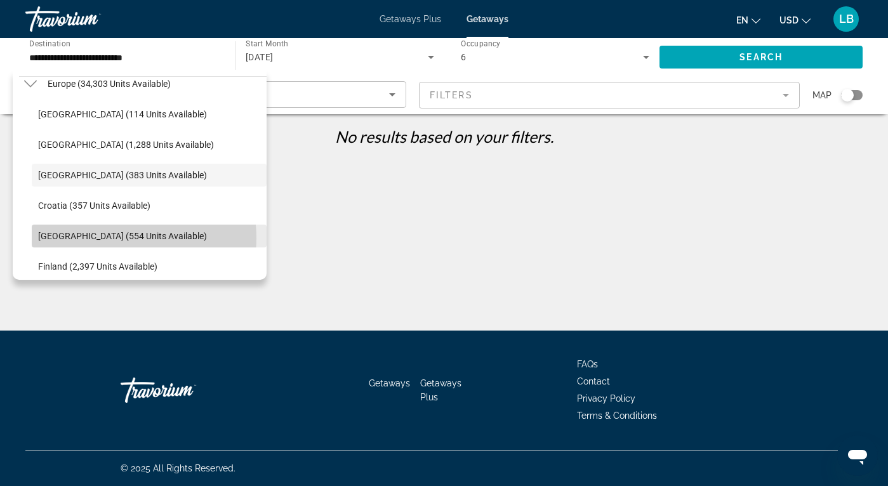
click at [127, 238] on span "[GEOGRAPHIC_DATA] (554 units available)" at bounding box center [122, 236] width 169 height 10
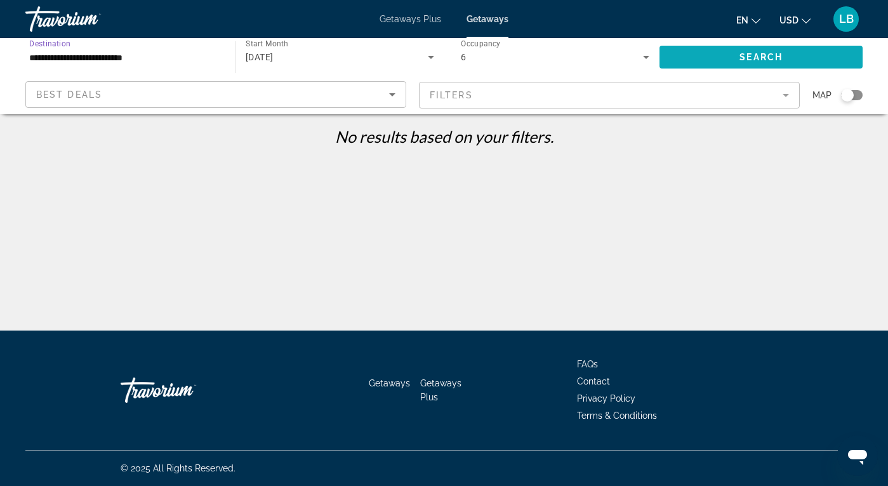
click at [753, 55] on span "Search" at bounding box center [760, 57] width 43 height 10
click at [184, 56] on input "**********" at bounding box center [123, 57] width 189 height 15
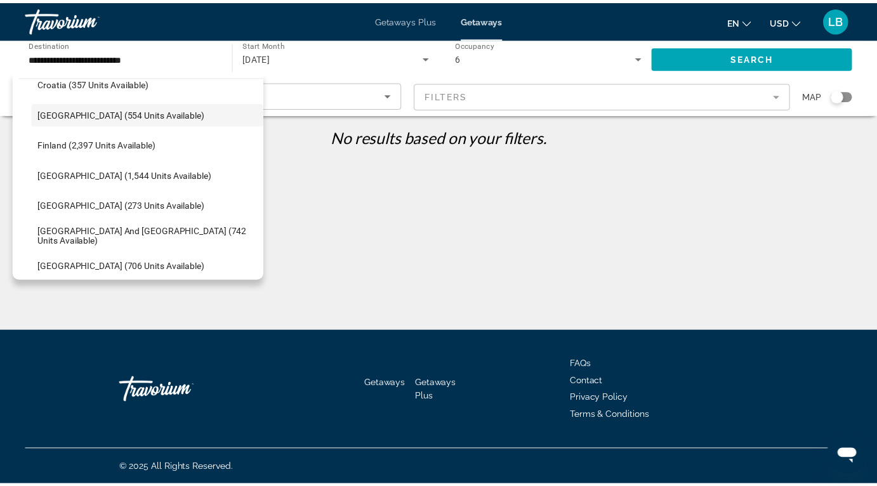
scroll to position [326, 0]
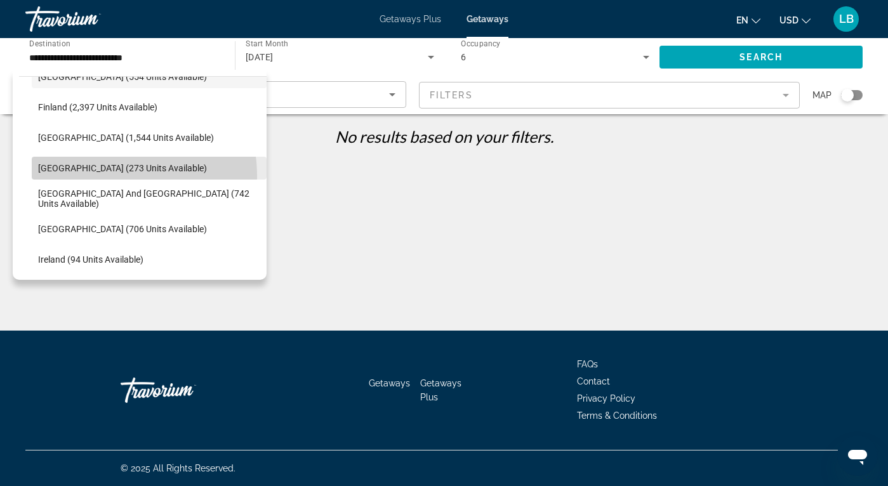
click at [85, 177] on span "Search widget" at bounding box center [149, 168] width 235 height 30
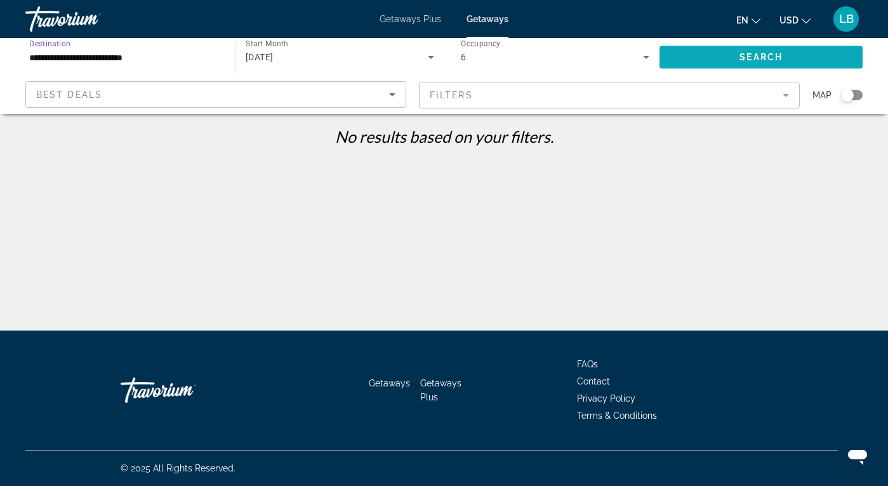
click at [703, 63] on span "Search widget" at bounding box center [760, 57] width 203 height 30
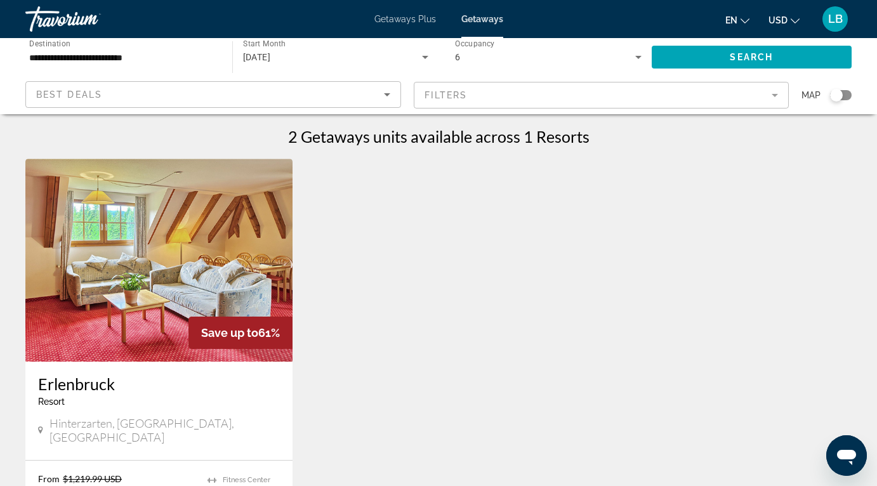
click at [195, 55] on input "**********" at bounding box center [122, 57] width 187 height 15
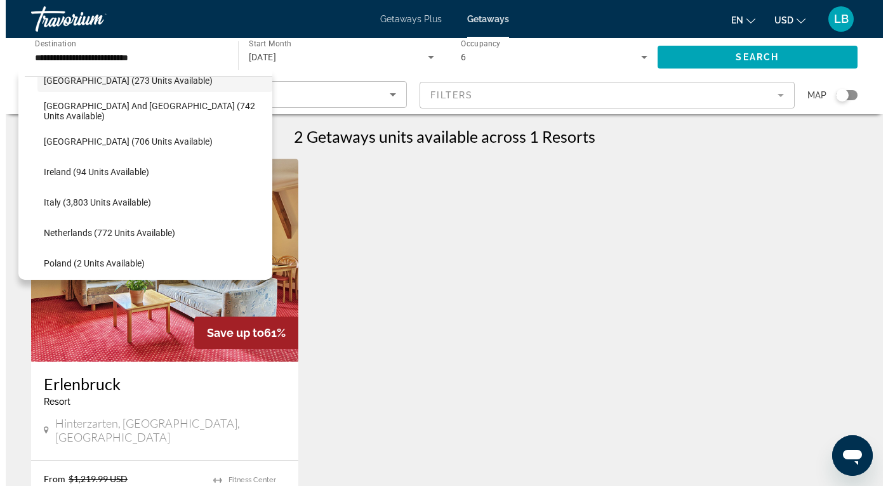
scroll to position [421, 0]
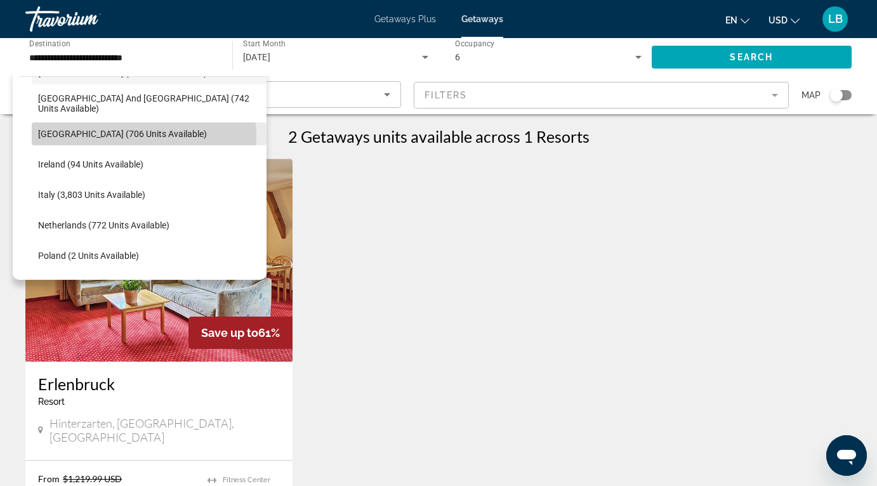
click at [126, 138] on span "[GEOGRAPHIC_DATA] (706 units available)" at bounding box center [122, 134] width 169 height 10
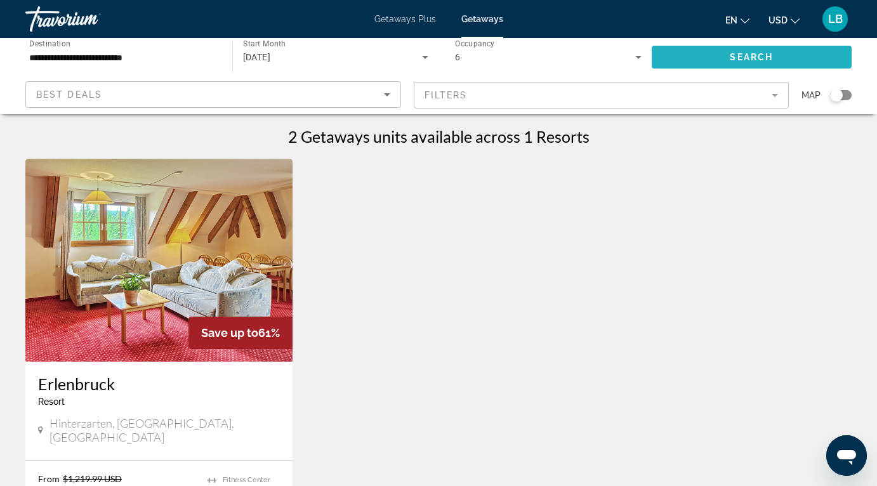
click at [735, 63] on span "Search widget" at bounding box center [752, 57] width 201 height 30
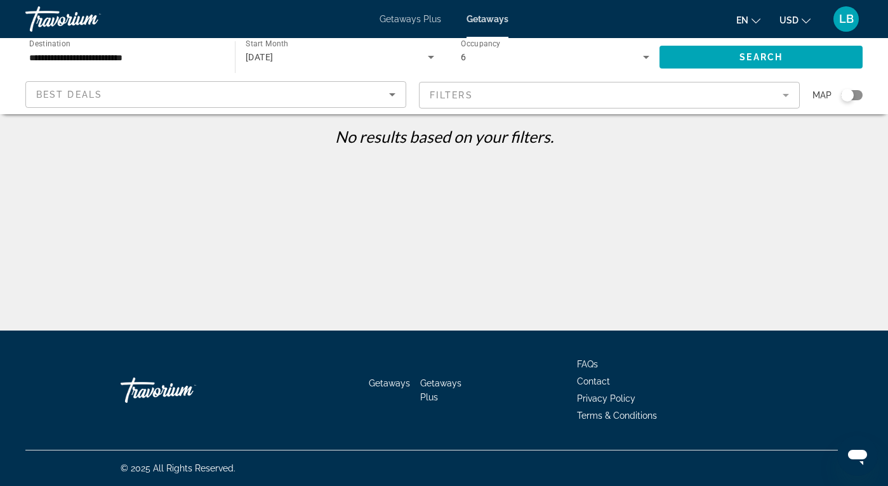
click at [206, 63] on input "**********" at bounding box center [123, 57] width 189 height 15
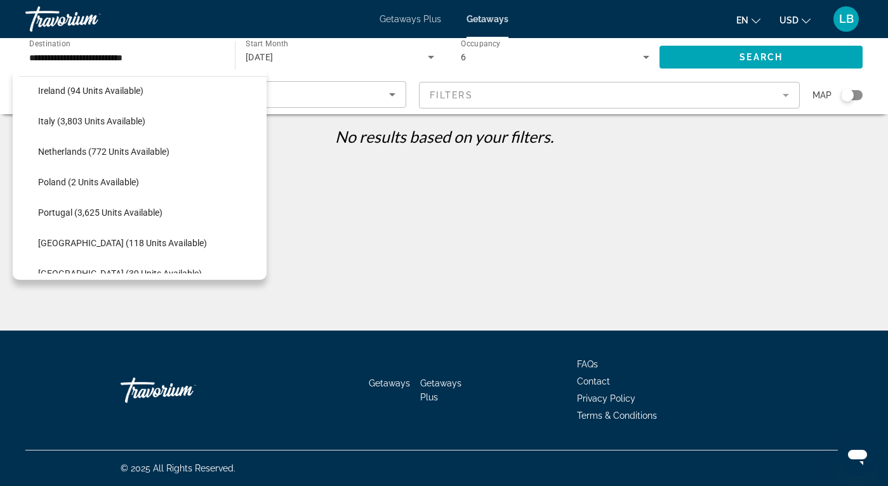
scroll to position [503, 0]
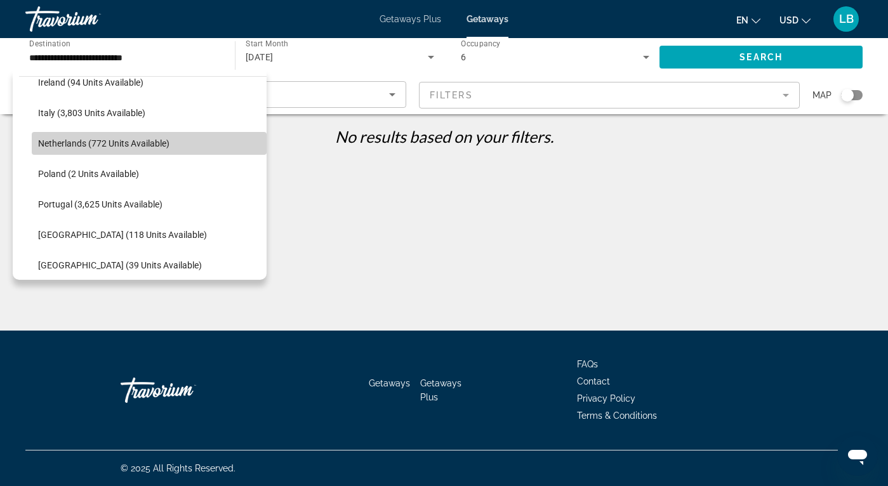
click at [150, 142] on span "Netherlands (772 units available)" at bounding box center [103, 143] width 131 height 10
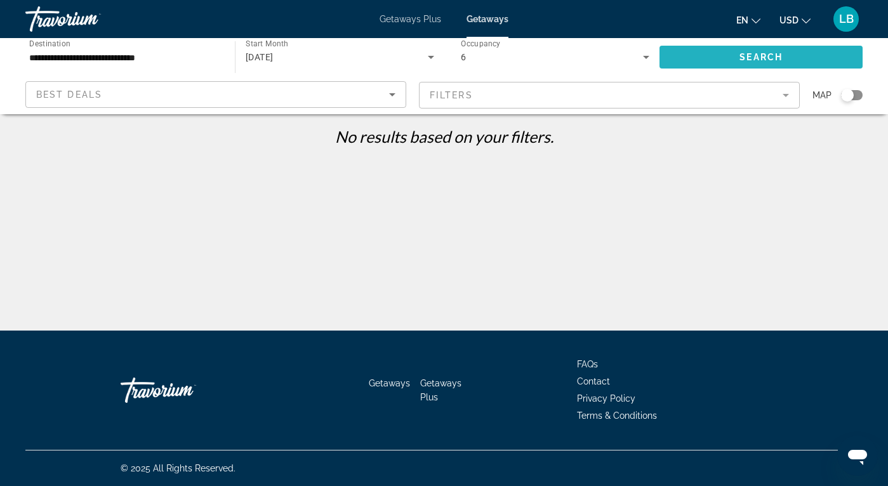
click at [742, 60] on span "Search" at bounding box center [760, 57] width 43 height 10
click at [211, 65] on div "**********" at bounding box center [123, 57] width 189 height 36
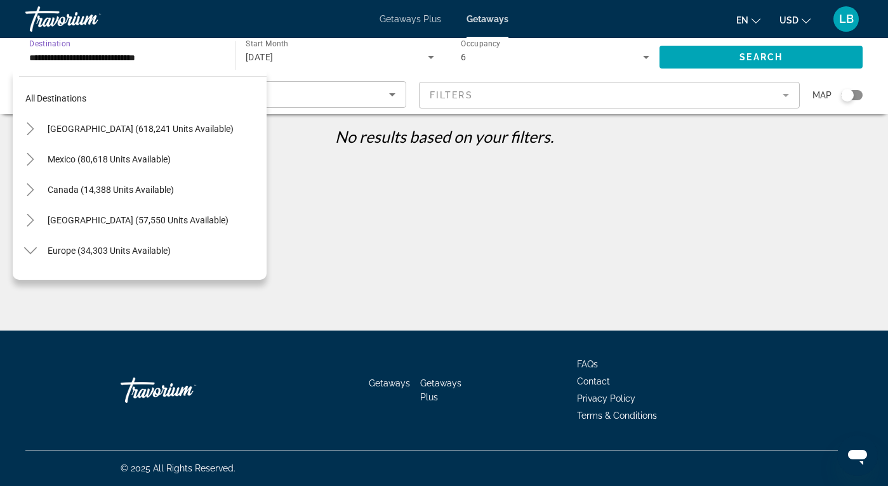
scroll to position [471, 0]
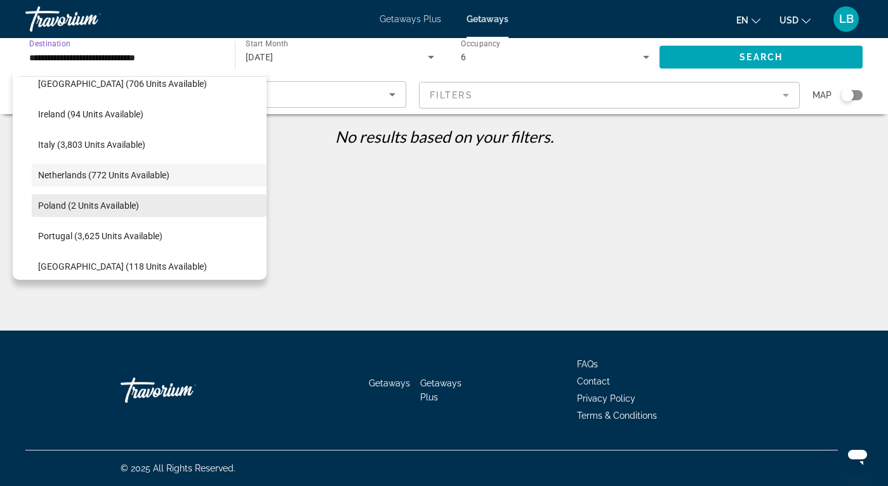
click at [183, 201] on span "Search widget" at bounding box center [149, 205] width 235 height 30
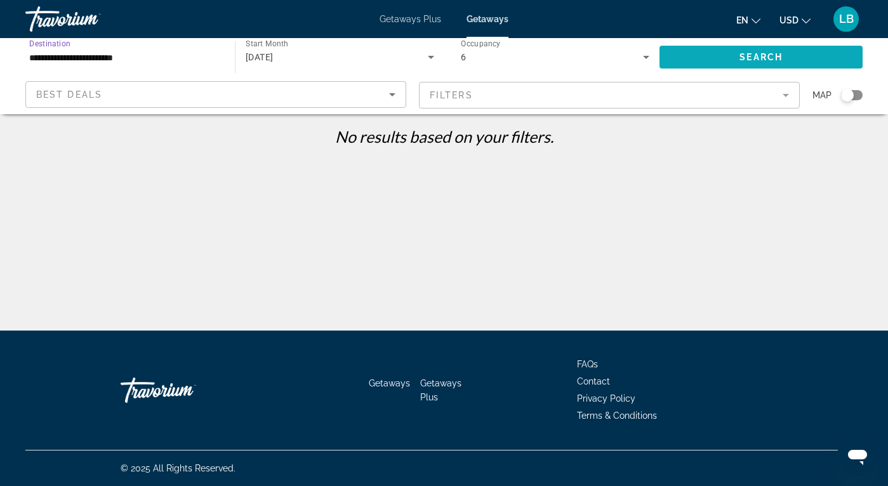
click at [721, 67] on span "Search widget" at bounding box center [760, 57] width 203 height 30
click at [166, 51] on input "**********" at bounding box center [123, 57] width 189 height 15
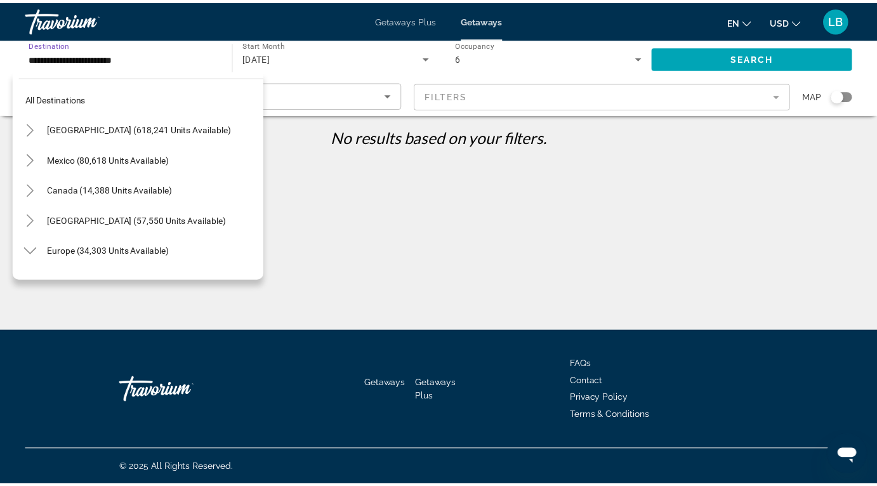
scroll to position [502, 0]
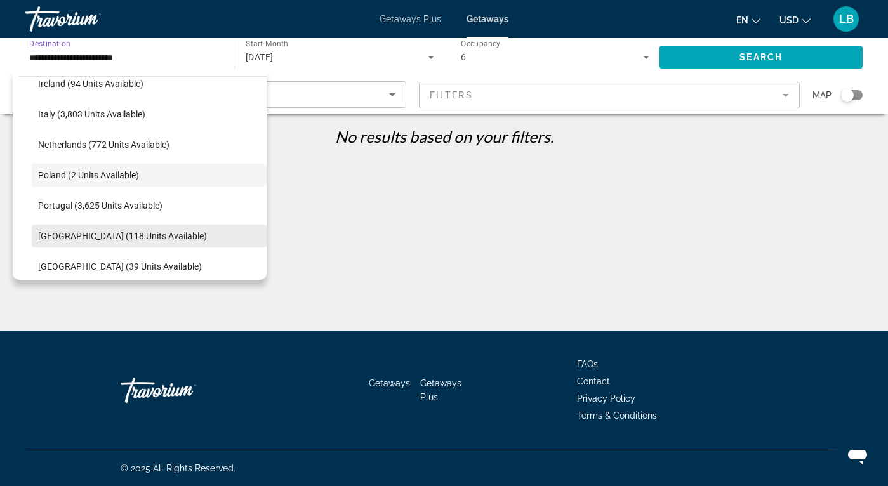
click at [139, 236] on span "[GEOGRAPHIC_DATA] (118 units available)" at bounding box center [122, 236] width 169 height 10
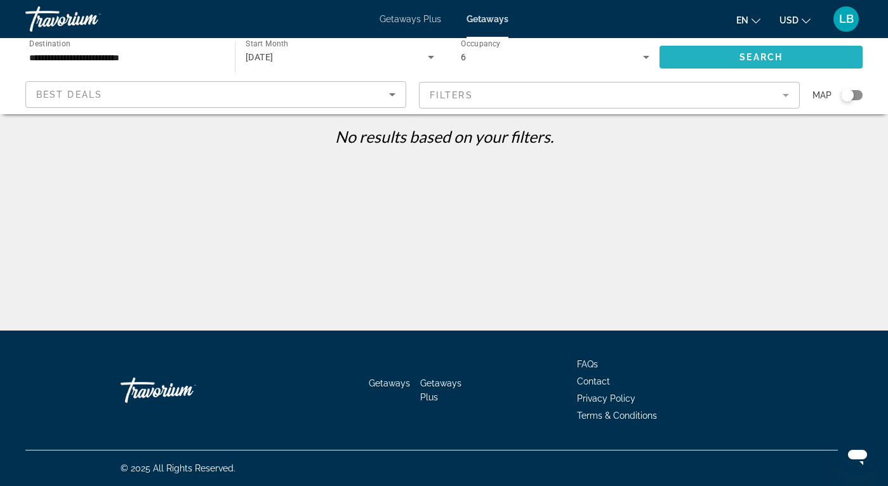
click at [799, 67] on span "Search widget" at bounding box center [760, 57] width 203 height 30
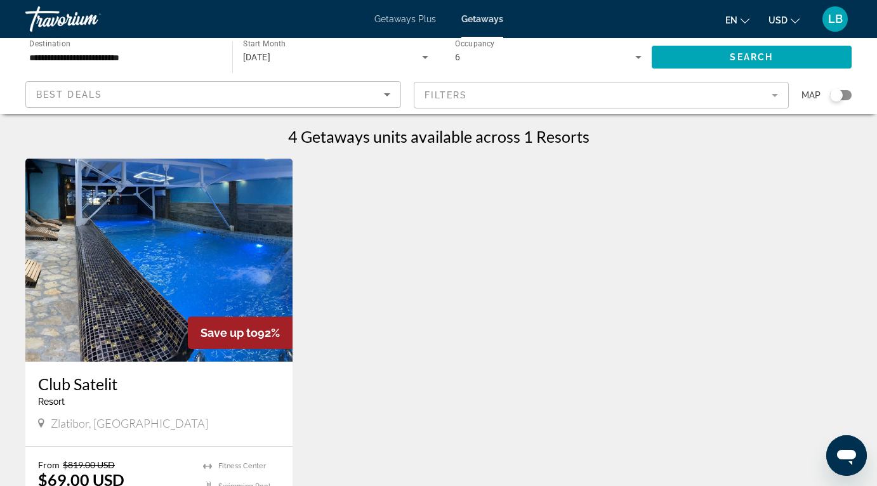
click at [166, 67] on div "**********" at bounding box center [122, 57] width 187 height 36
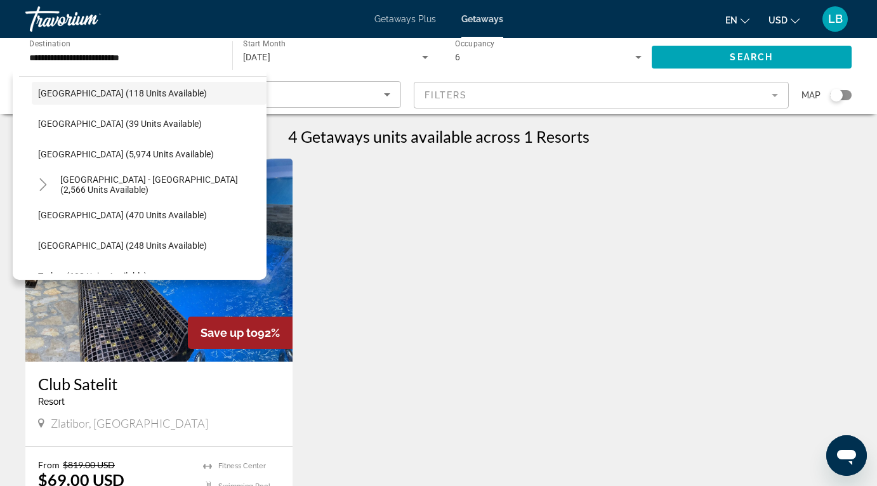
scroll to position [649, 0]
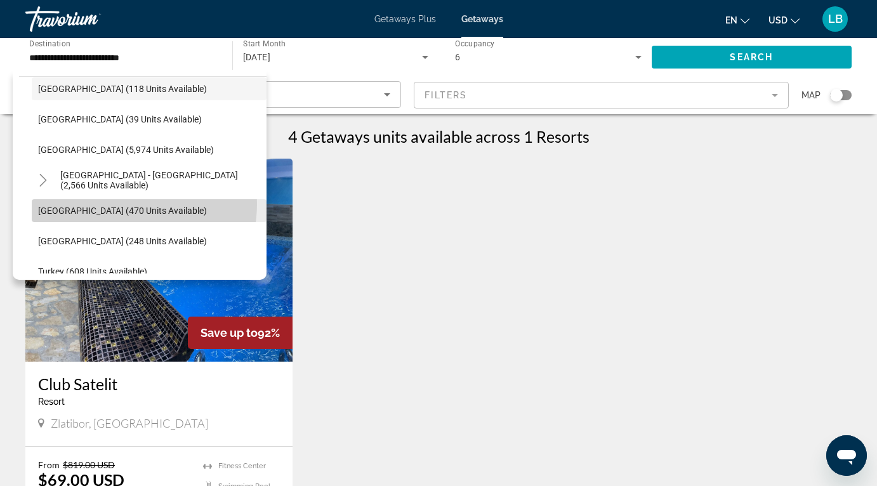
click at [116, 204] on span "Search widget" at bounding box center [149, 210] width 235 height 30
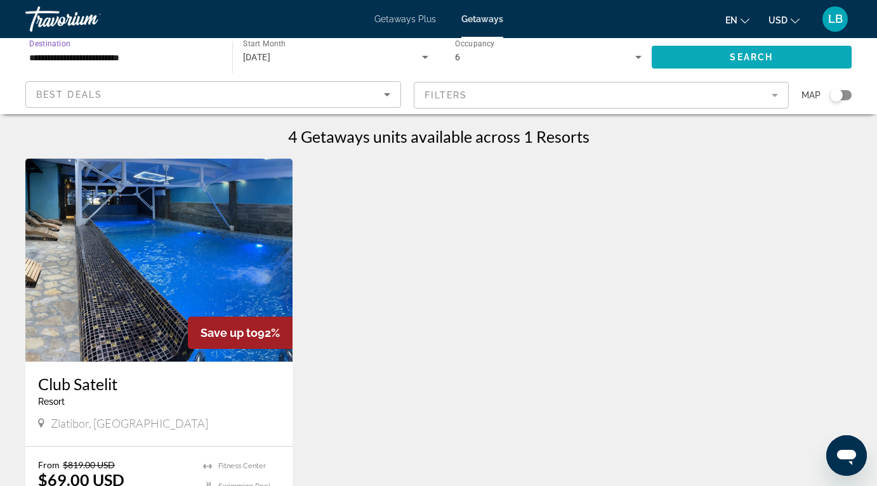
click at [744, 57] on span "Search" at bounding box center [751, 57] width 43 height 10
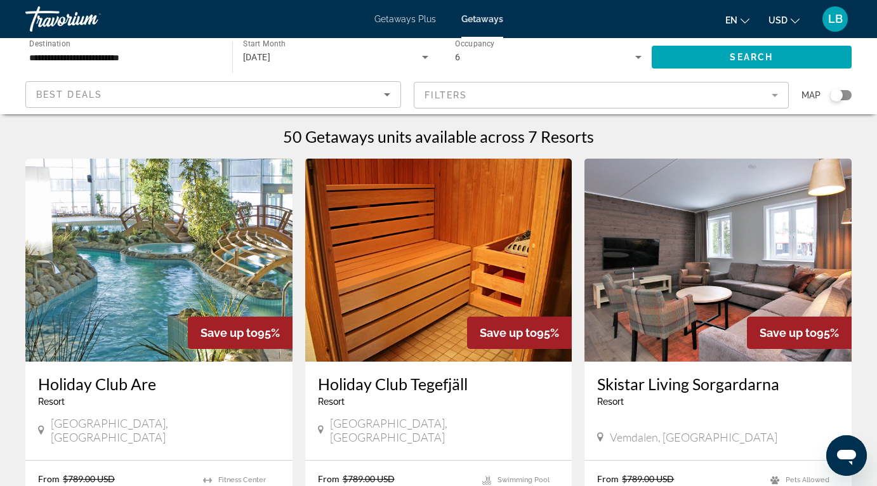
click at [170, 68] on div "**********" at bounding box center [122, 57] width 187 height 36
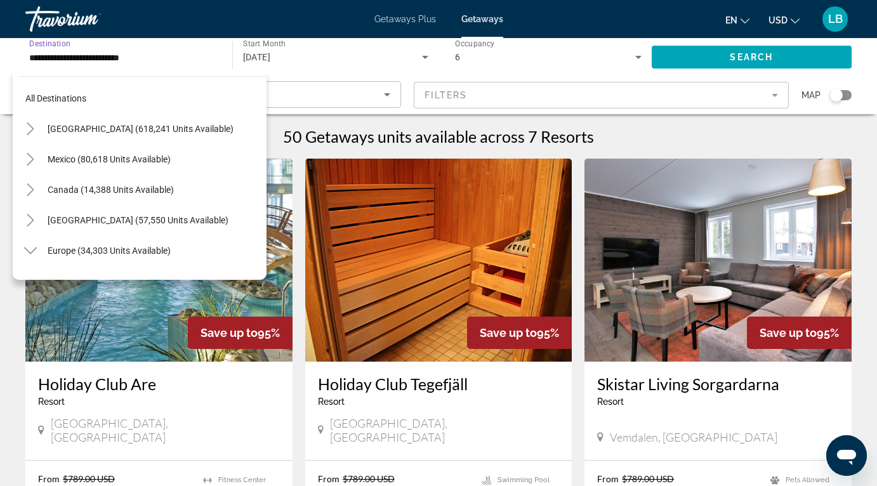
scroll to position [685, 0]
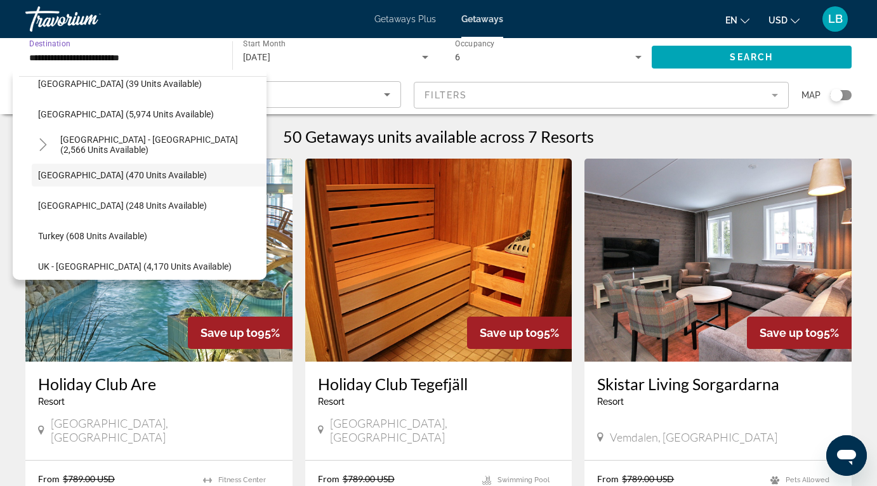
click at [170, 60] on input "**********" at bounding box center [122, 57] width 187 height 15
click at [145, 197] on span "Search widget" at bounding box center [149, 205] width 235 height 30
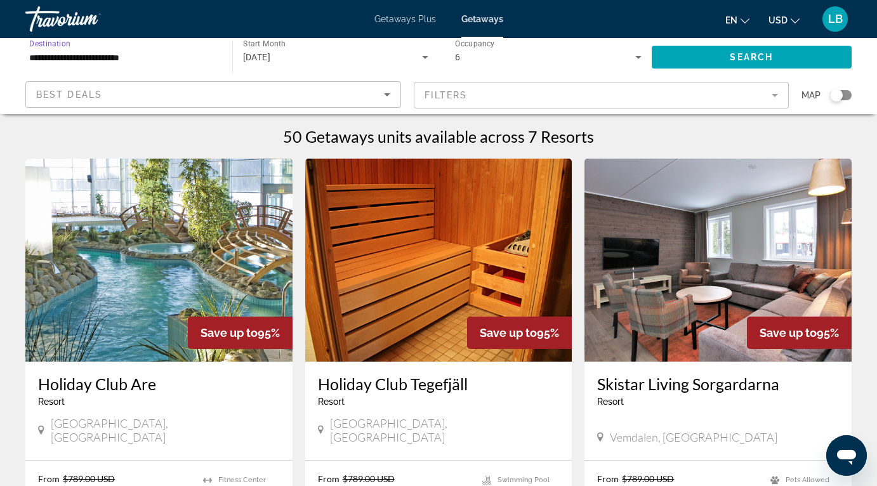
type input "**********"
click at [735, 63] on span "Search widget" at bounding box center [752, 57] width 201 height 30
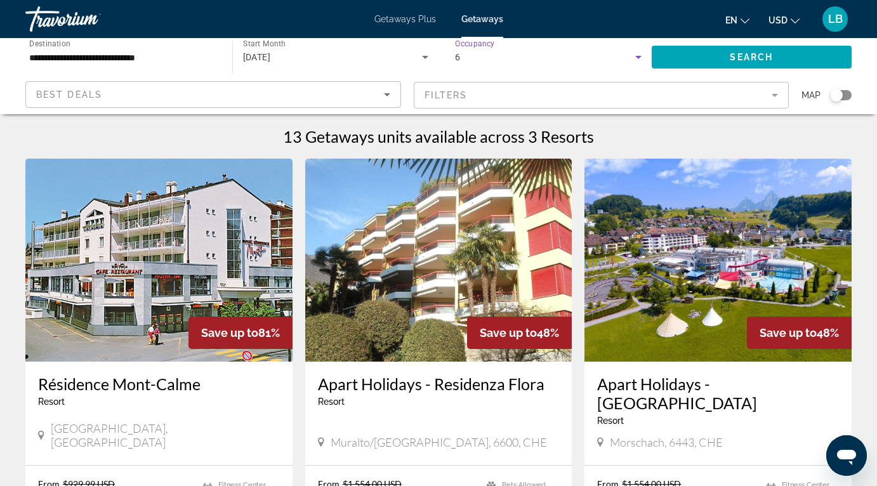
click at [523, 60] on div "6" at bounding box center [545, 56] width 180 height 15
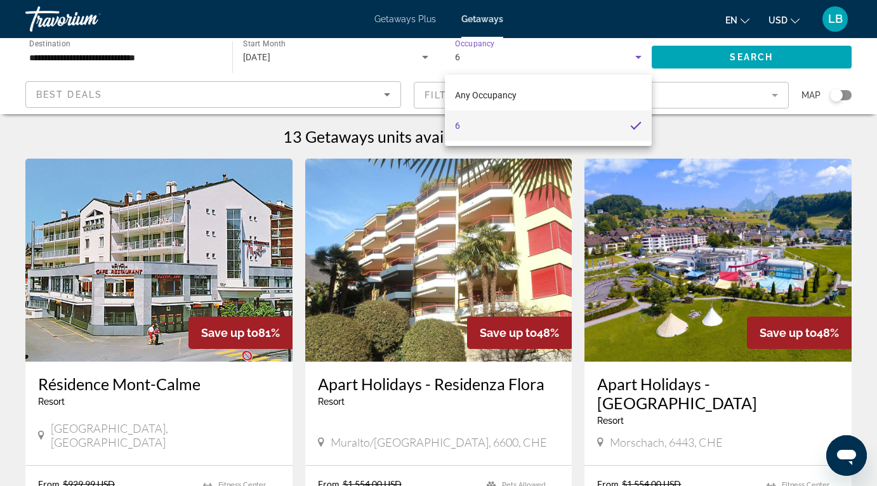
click at [56, 140] on div at bounding box center [438, 243] width 877 height 486
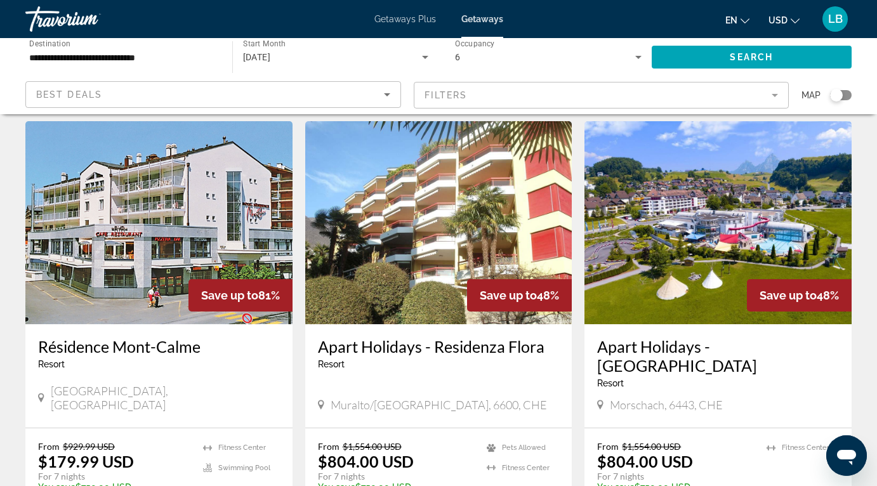
scroll to position [34, 0]
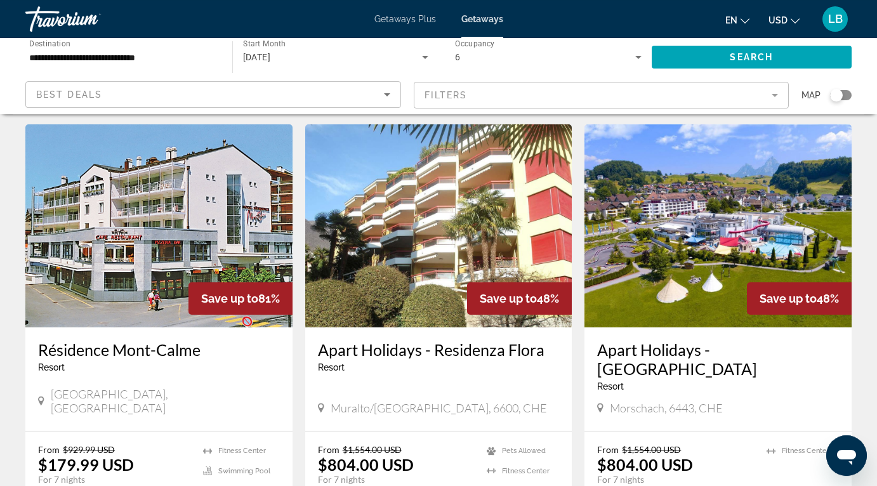
click at [694, 348] on h3 "Apart Holidays - [GEOGRAPHIC_DATA]" at bounding box center [718, 359] width 242 height 38
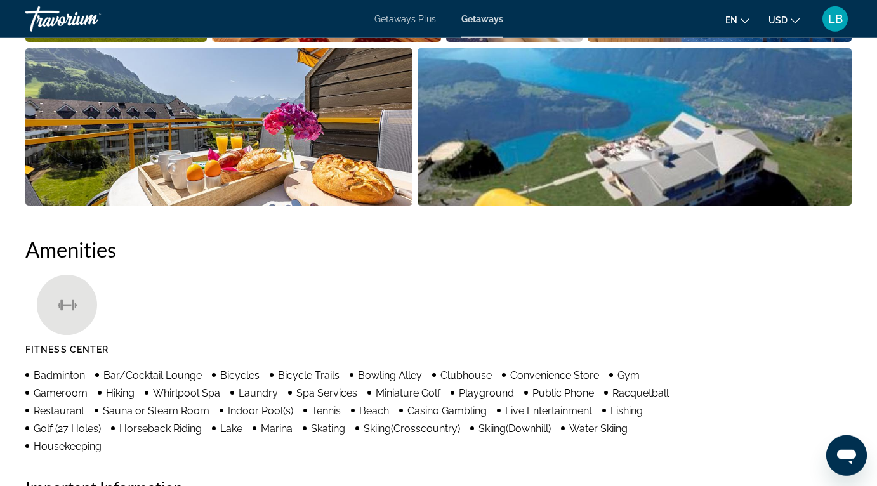
scroll to position [656, 0]
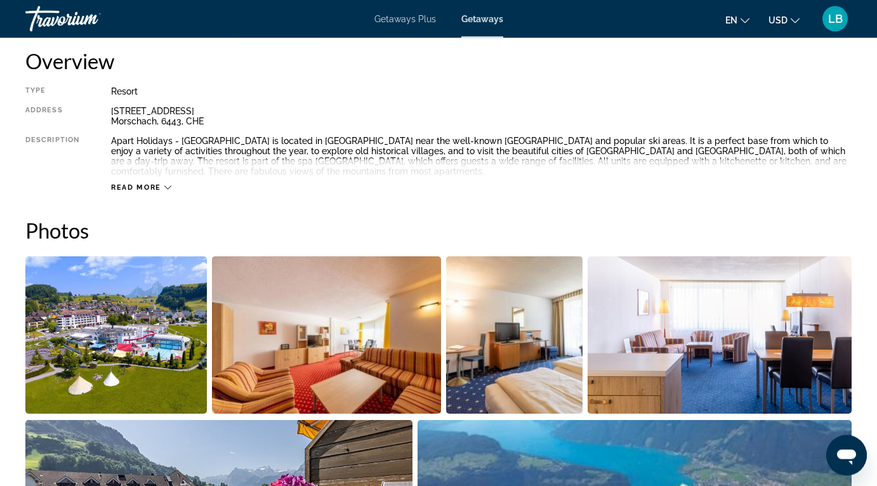
click at [138, 338] on img "Open full-screen image slider" at bounding box center [115, 334] width 181 height 157
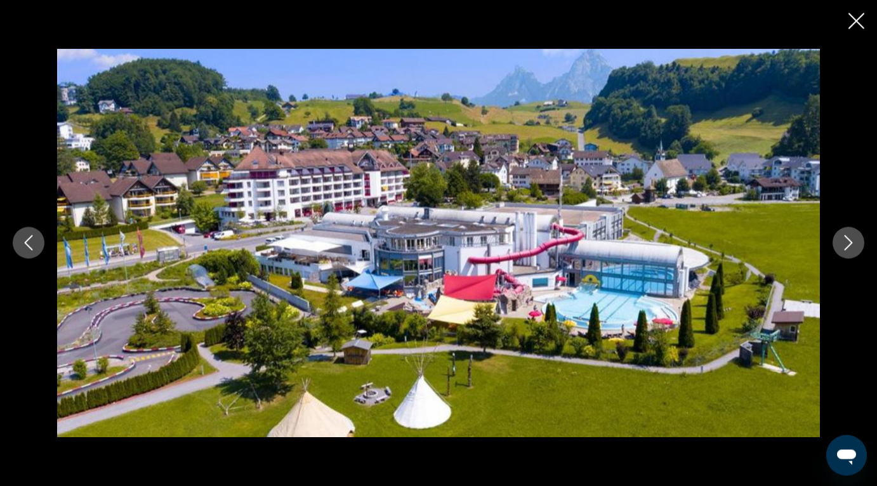
click at [844, 246] on icon "Next image" at bounding box center [848, 242] width 15 height 15
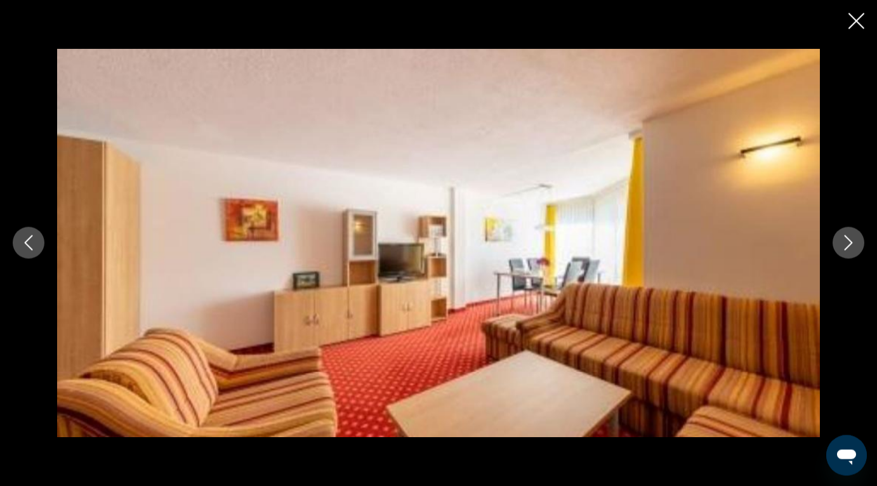
click at [844, 246] on icon "Next image" at bounding box center [848, 242] width 15 height 15
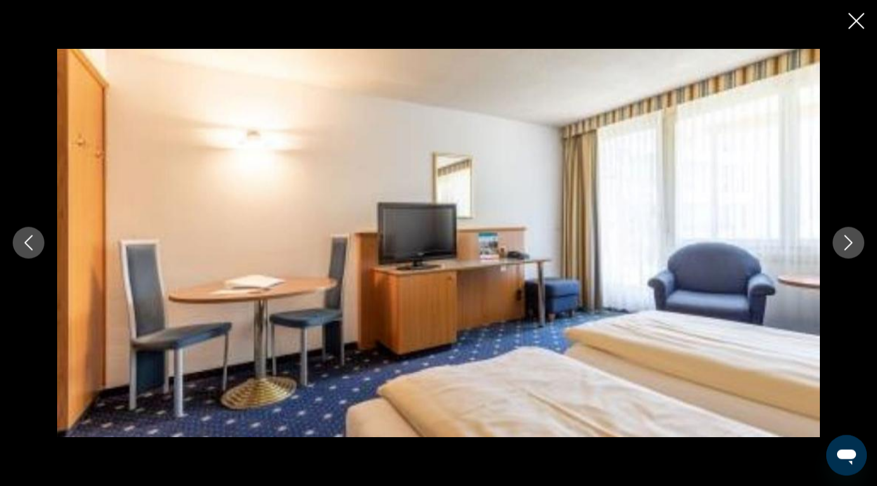
click at [844, 246] on icon "Next image" at bounding box center [848, 242] width 15 height 15
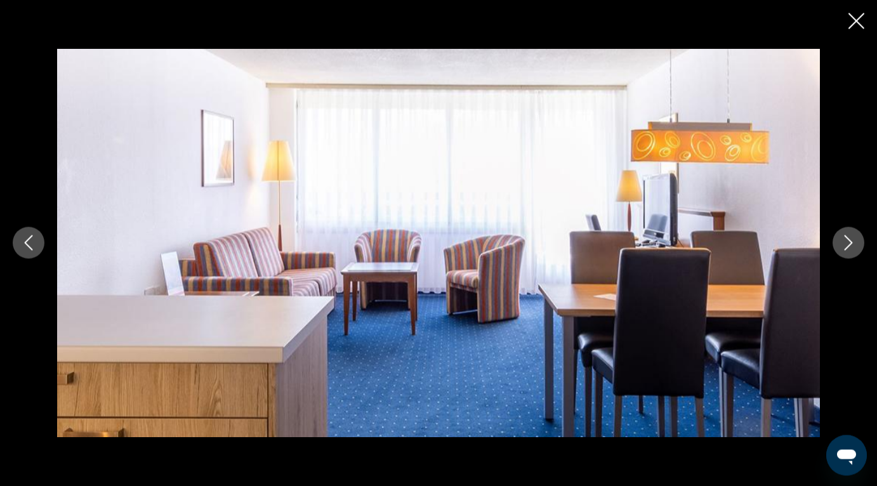
click at [844, 246] on icon "Next image" at bounding box center [848, 242] width 15 height 15
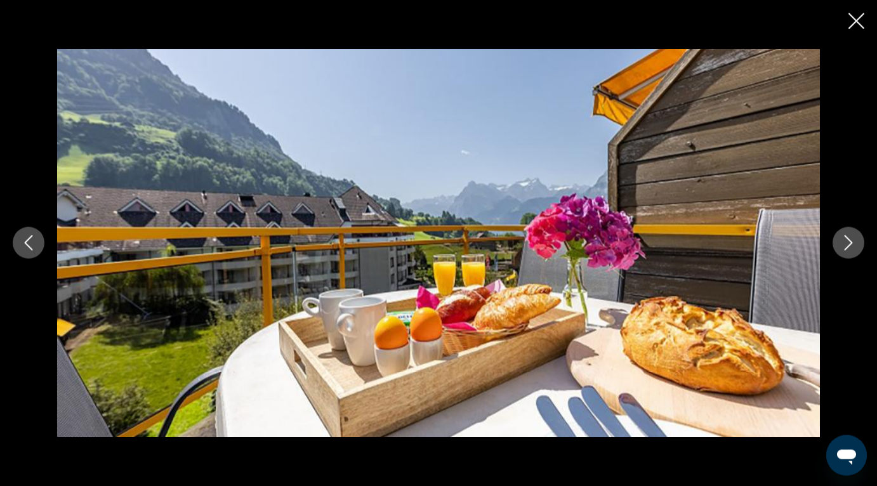
click at [844, 246] on icon "Next image" at bounding box center [848, 242] width 15 height 15
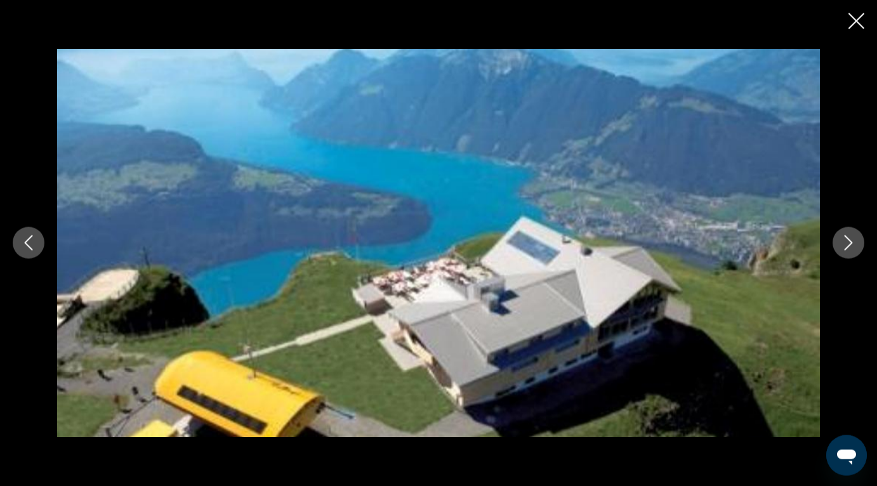
click at [844, 246] on icon "Next image" at bounding box center [848, 242] width 15 height 15
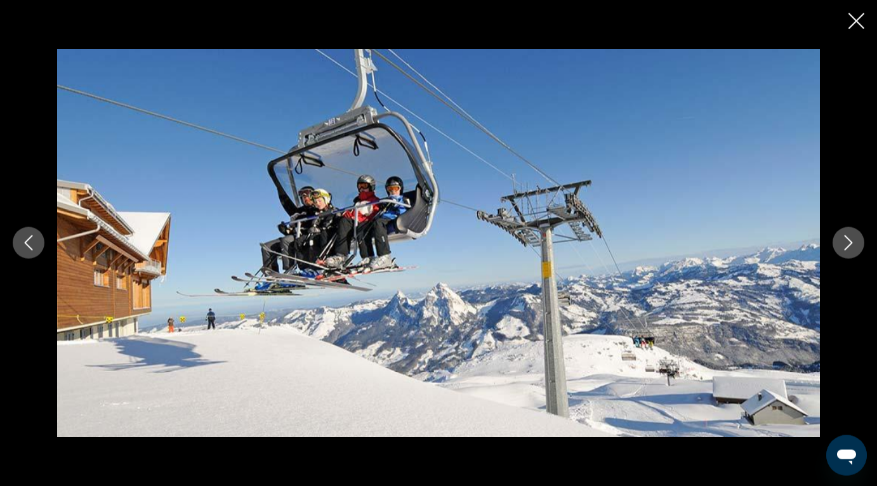
click at [844, 246] on icon "Next image" at bounding box center [848, 242] width 15 height 15
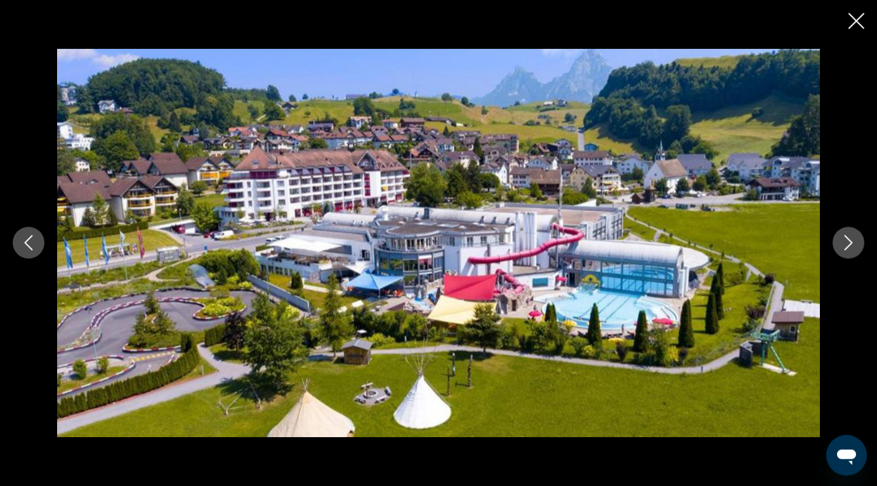
click at [844, 246] on icon "Next image" at bounding box center [848, 242] width 15 height 15
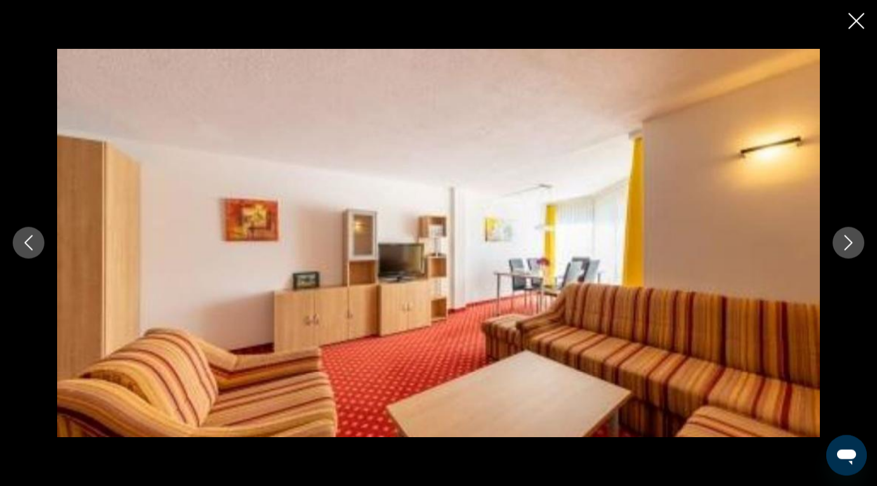
click at [858, 31] on button "Close slideshow" at bounding box center [856, 23] width 16 height 20
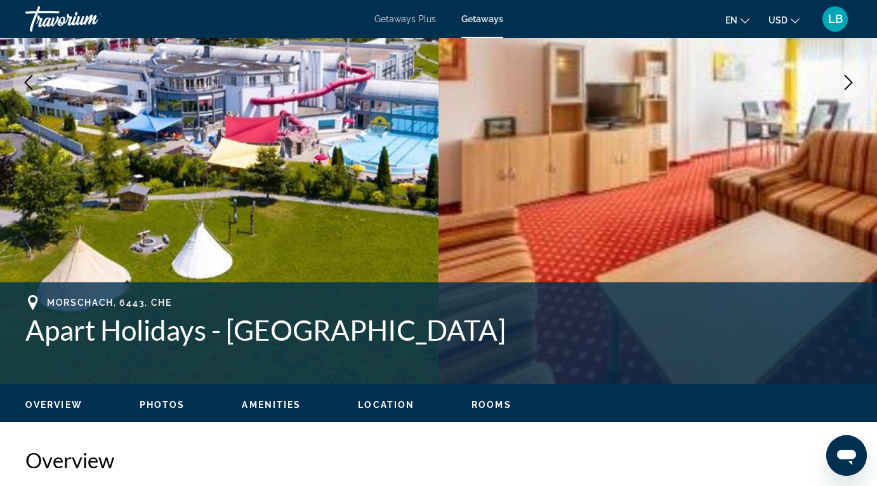
scroll to position [348, 0]
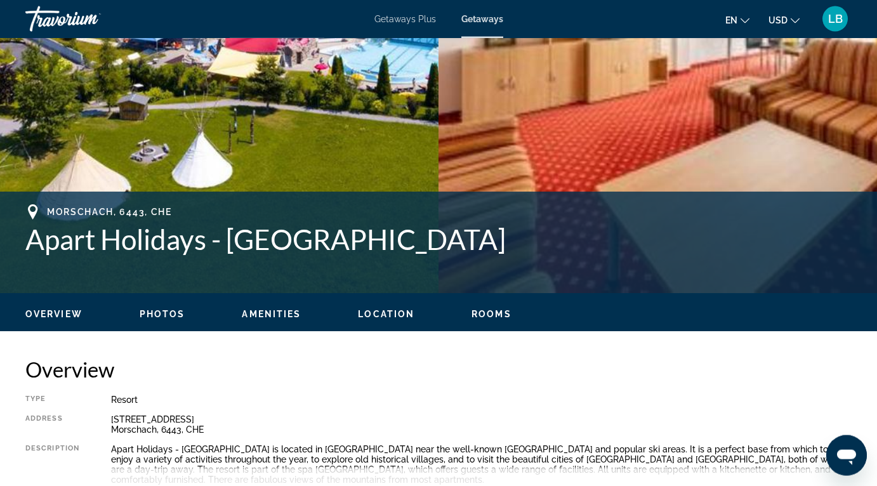
drag, startPoint x: 31, startPoint y: 241, endPoint x: 468, endPoint y: 237, distance: 437.2
click at [468, 237] on h1 "Apart Holidays - [GEOGRAPHIC_DATA]" at bounding box center [438, 239] width 826 height 33
copy h1 "Apart Holidays - [GEOGRAPHIC_DATA]"
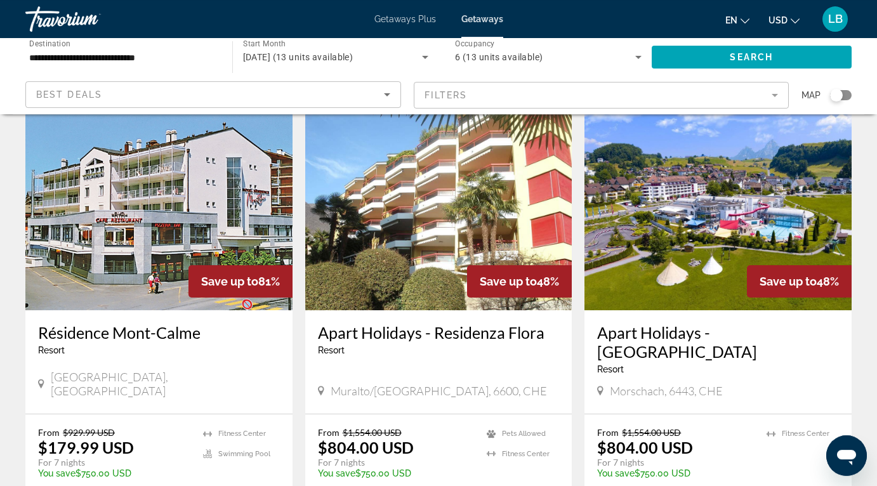
scroll to position [14, 0]
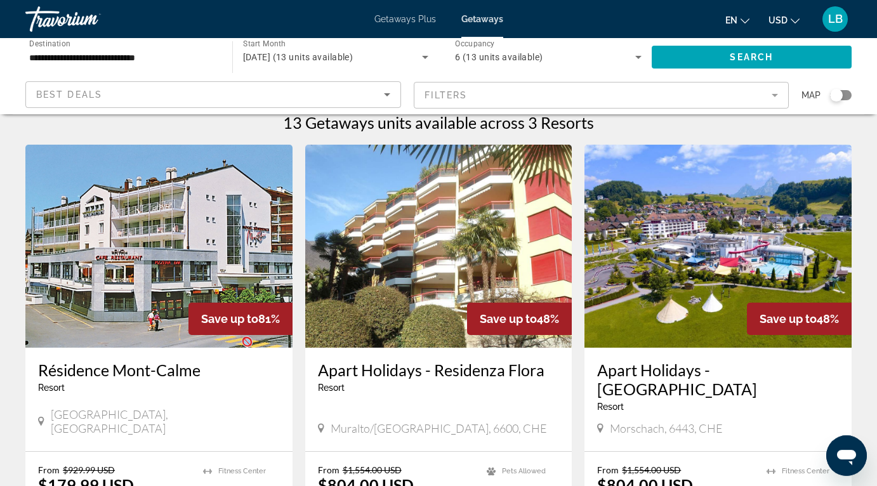
click at [125, 55] on input "**********" at bounding box center [122, 57] width 187 height 15
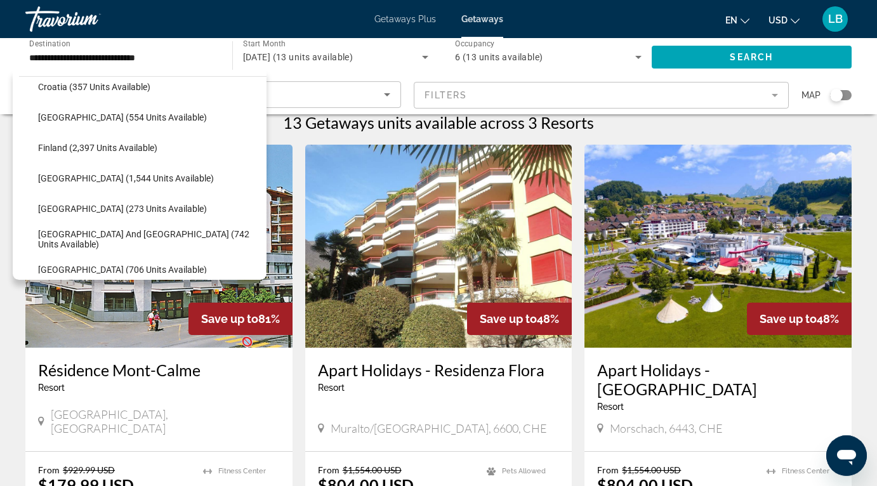
scroll to position [277, 0]
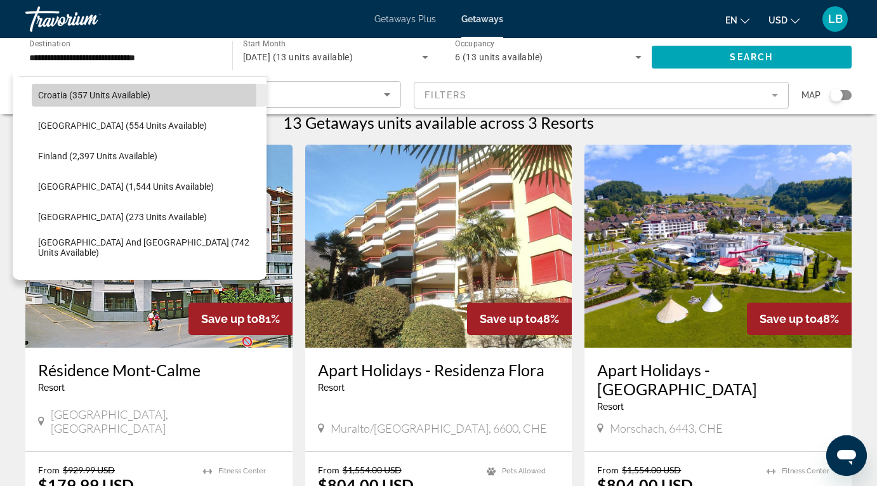
click at [119, 97] on span "Croatia (357 units available)" at bounding box center [94, 95] width 112 height 10
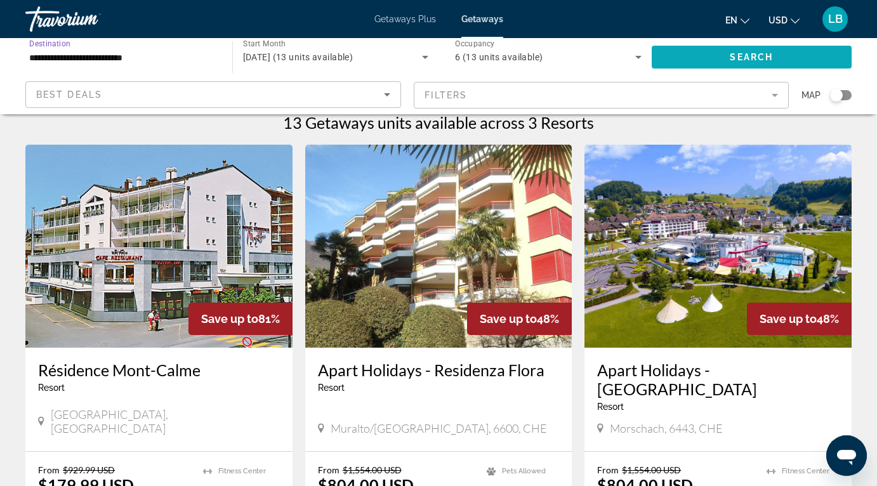
click at [792, 58] on span "Search widget" at bounding box center [752, 57] width 201 height 30
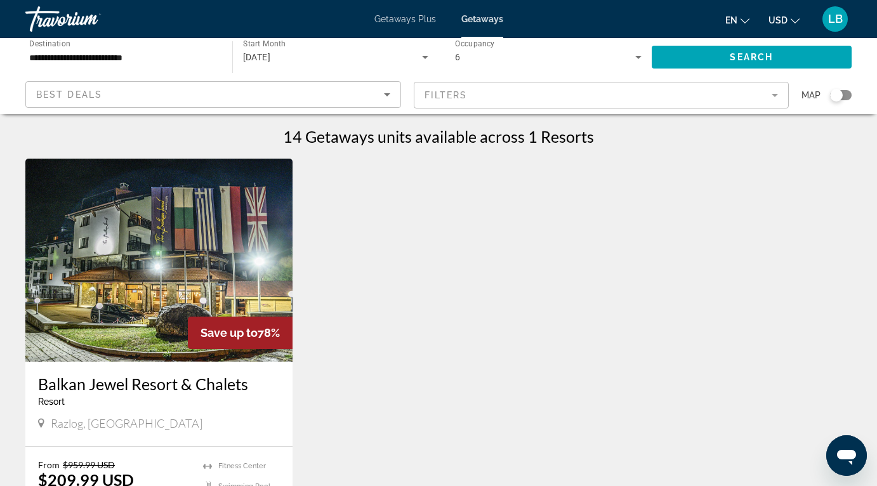
click at [133, 60] on input "**********" at bounding box center [122, 57] width 187 height 15
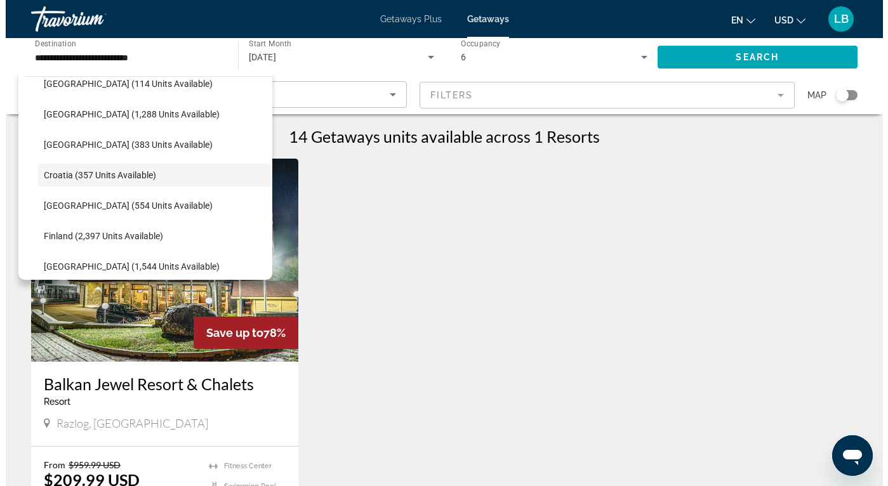
scroll to position [140, 0]
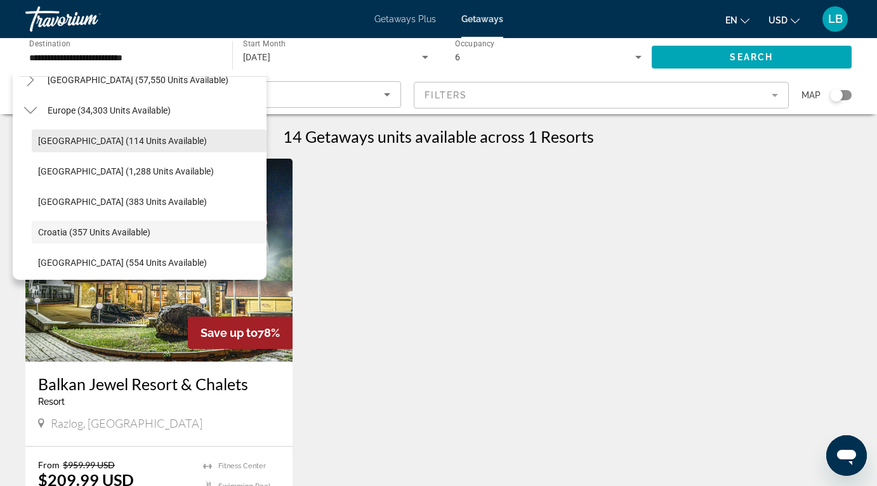
click at [155, 129] on span "Search widget" at bounding box center [149, 141] width 235 height 30
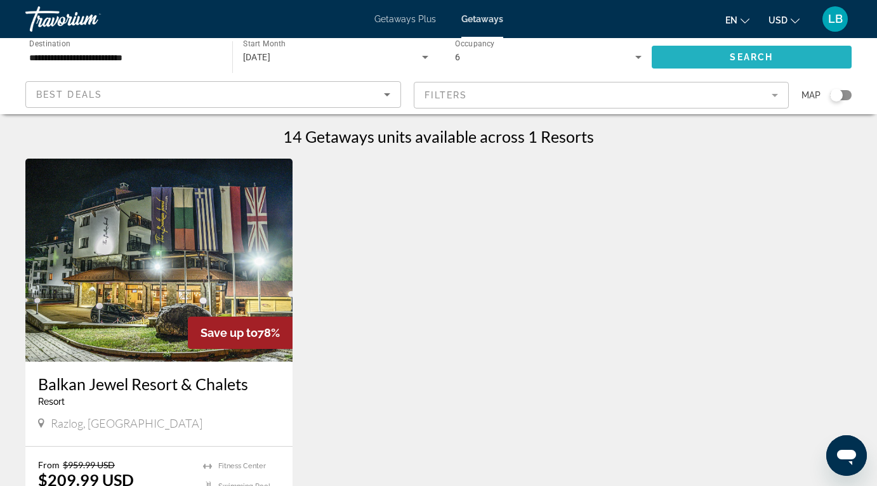
click at [693, 64] on span "Search widget" at bounding box center [752, 57] width 201 height 30
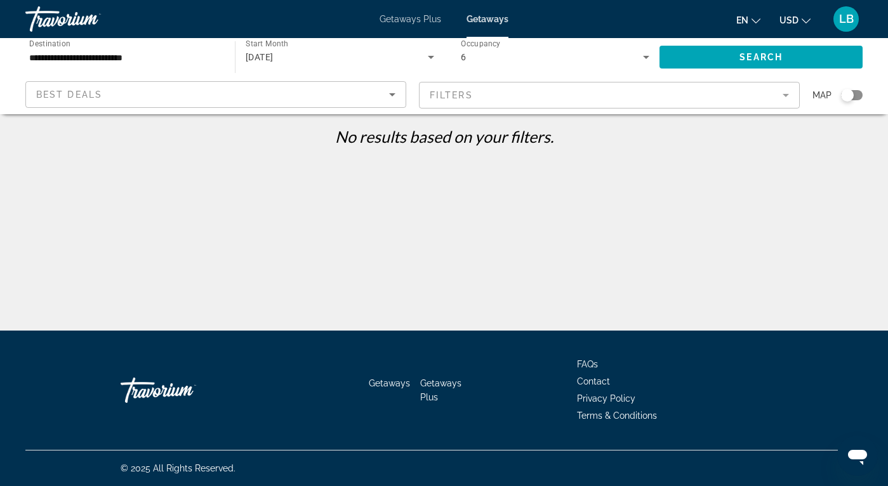
click at [192, 39] on div "**********" at bounding box center [123, 57] width 209 height 38
click at [192, 53] on input "**********" at bounding box center [123, 57] width 189 height 15
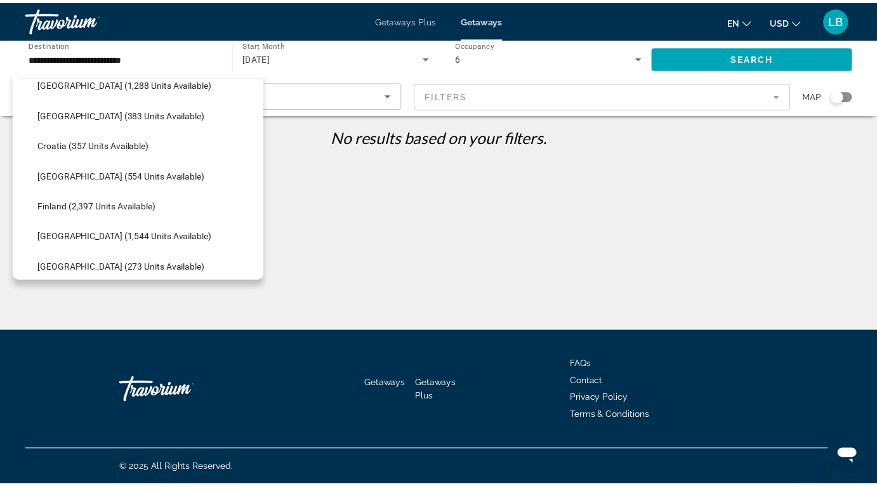
scroll to position [258, 0]
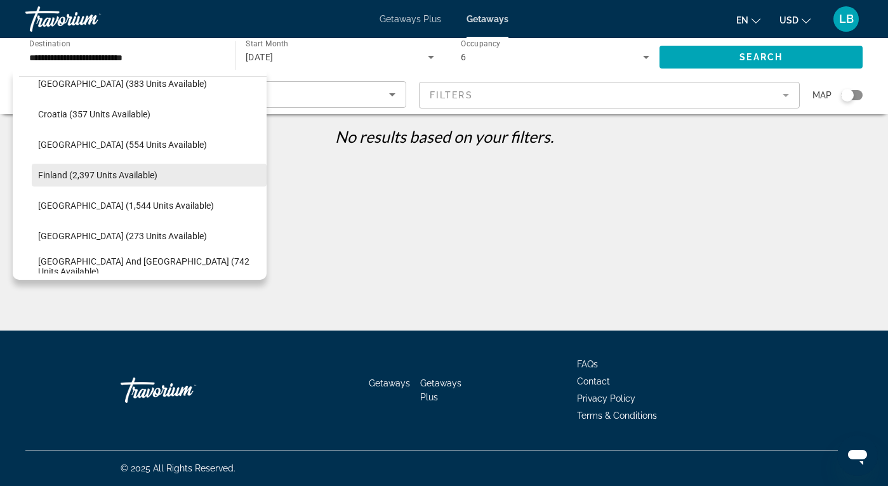
click at [126, 175] on span "Finland (2,397 units available)" at bounding box center [97, 175] width 119 height 10
type input "**********"
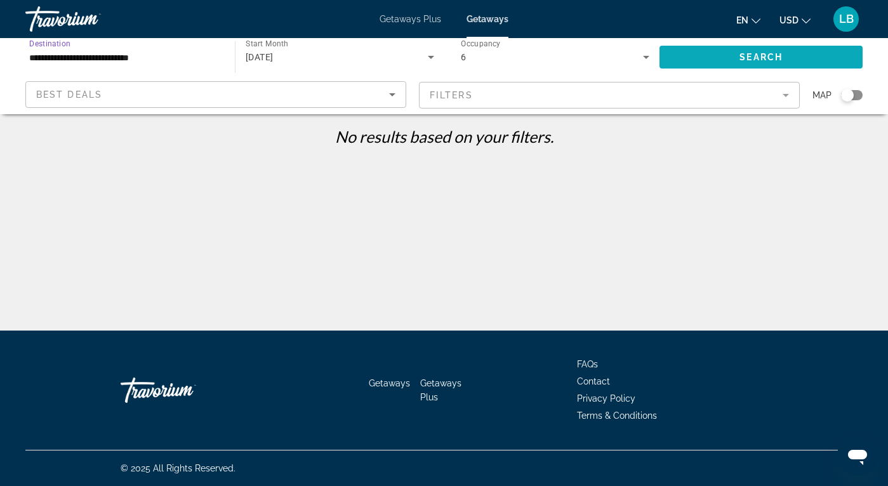
click at [744, 65] on span "Search widget" at bounding box center [760, 57] width 203 height 30
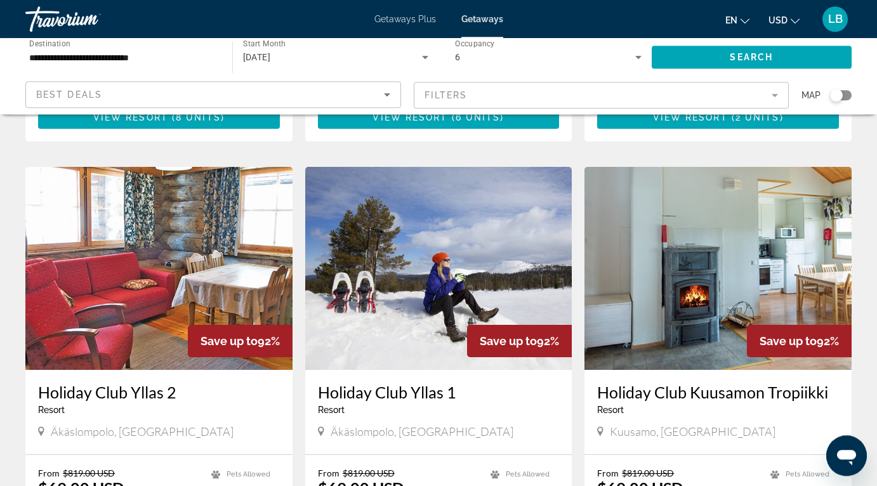
scroll to position [879, 0]
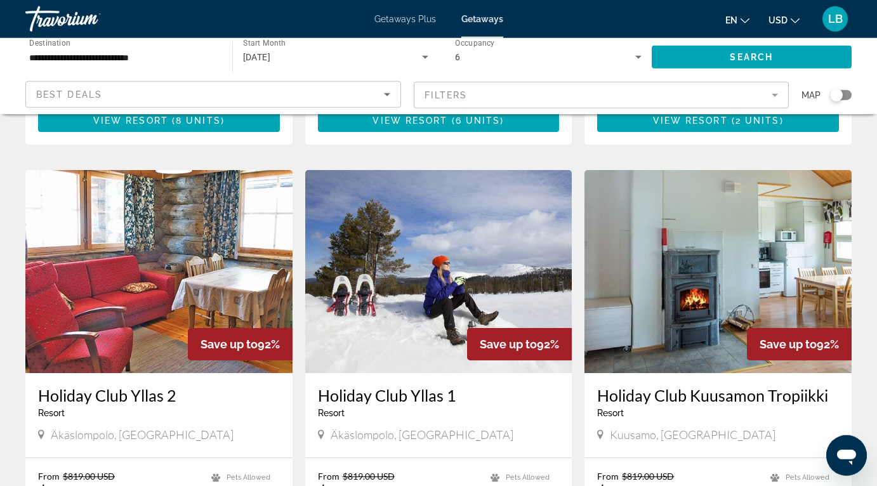
click at [737, 188] on img "Main content" at bounding box center [717, 271] width 267 height 203
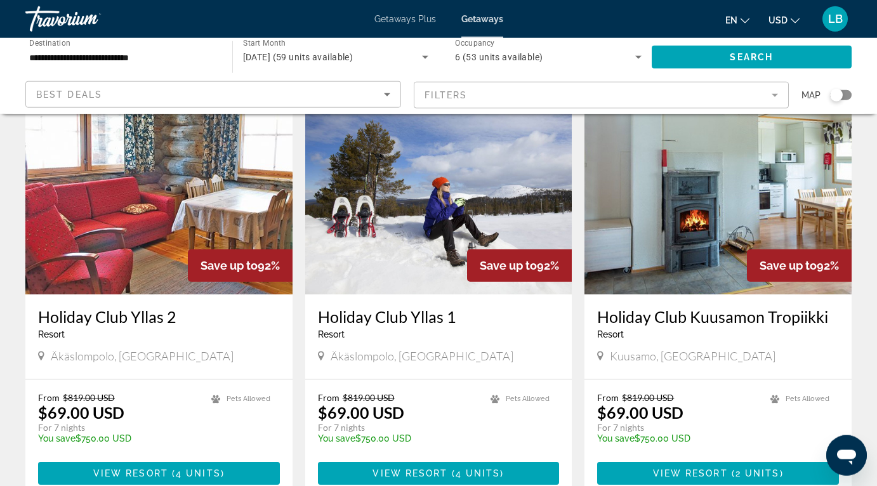
scroll to position [961, 0]
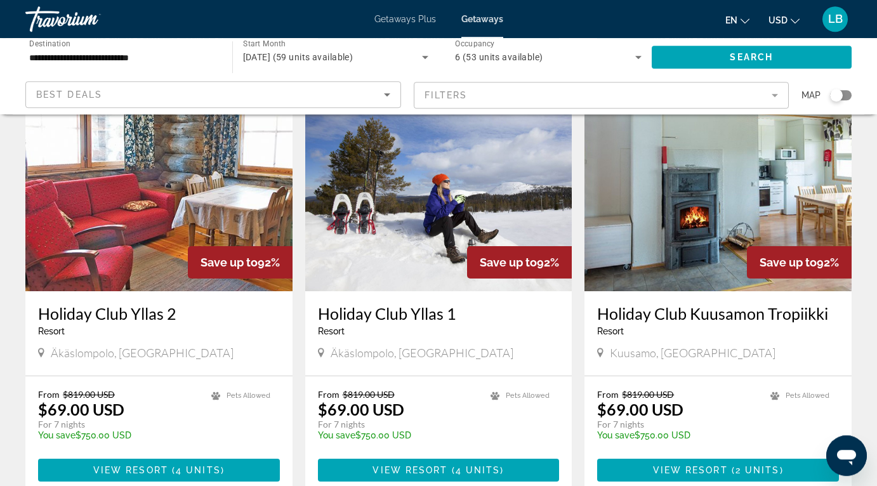
click at [381, 189] on img "Main content" at bounding box center [438, 189] width 267 height 203
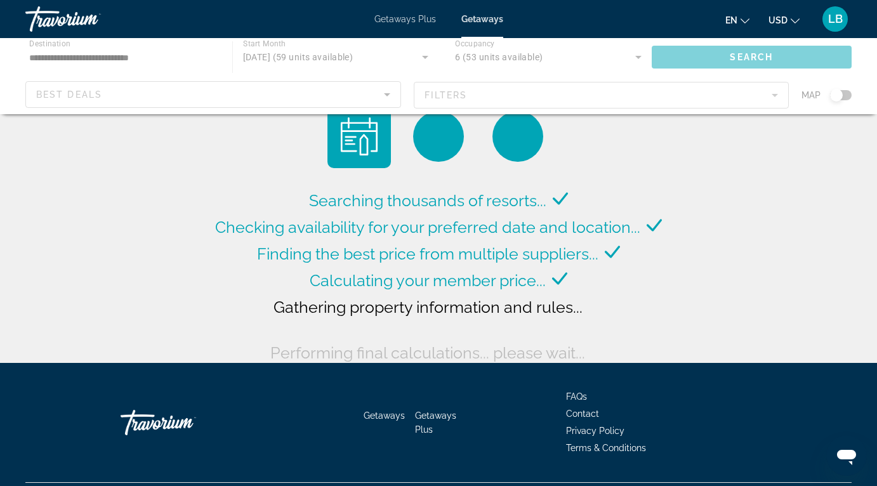
click at [172, 63] on div "Main content" at bounding box center [438, 76] width 877 height 76
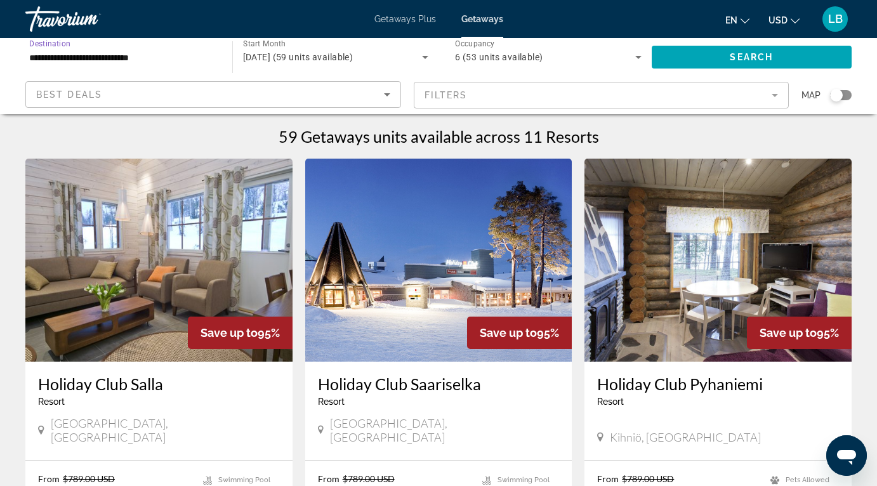
click at [201, 61] on input "**********" at bounding box center [122, 57] width 187 height 15
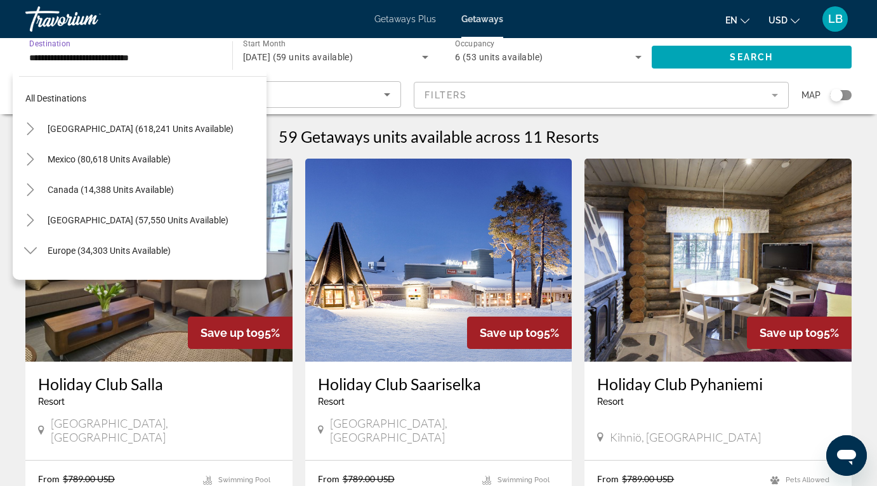
scroll to position [258, 0]
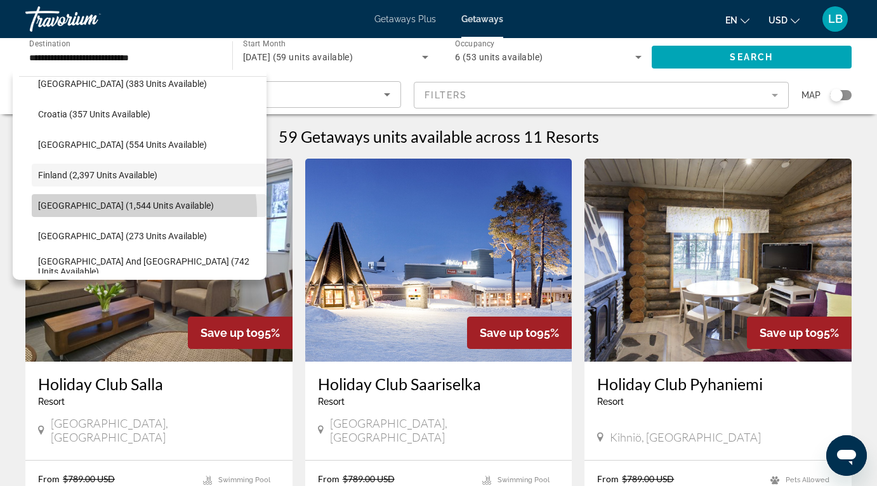
click at [122, 213] on span "Search widget" at bounding box center [149, 205] width 235 height 30
type input "**********"
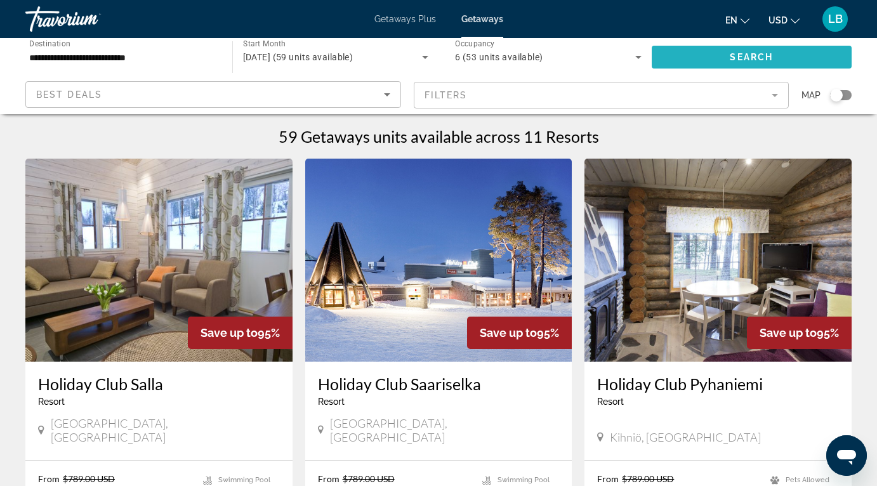
click at [711, 55] on span "Search widget" at bounding box center [752, 57] width 201 height 30
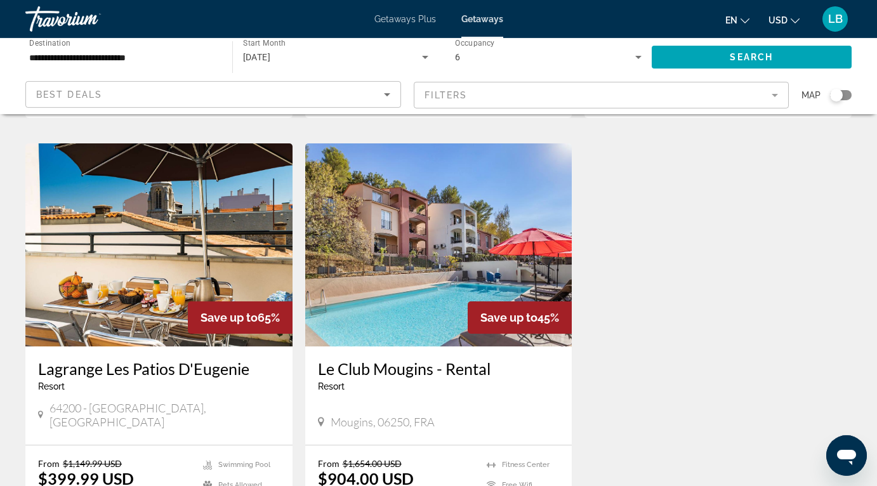
scroll to position [477, 0]
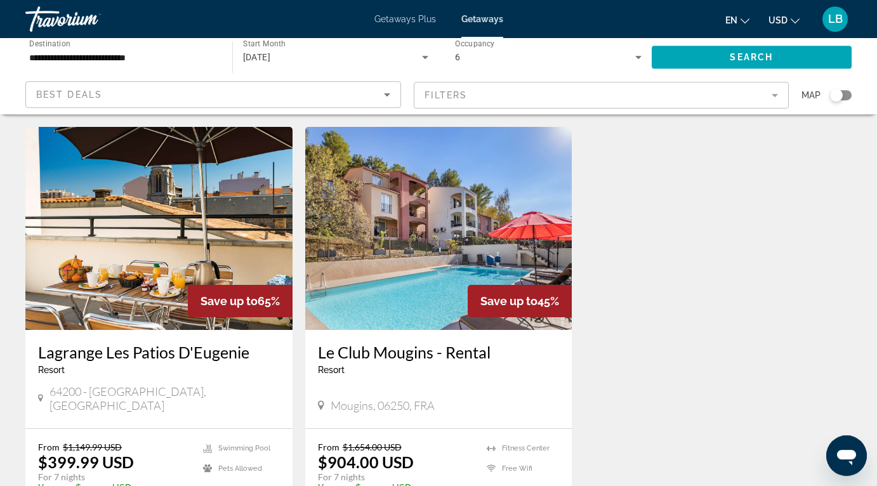
click at [433, 223] on img "Main content" at bounding box center [438, 228] width 267 height 203
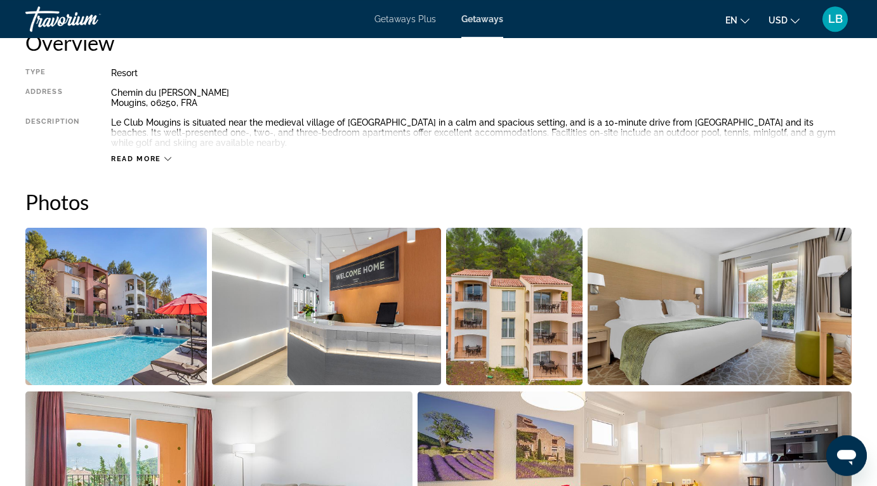
scroll to position [635, 0]
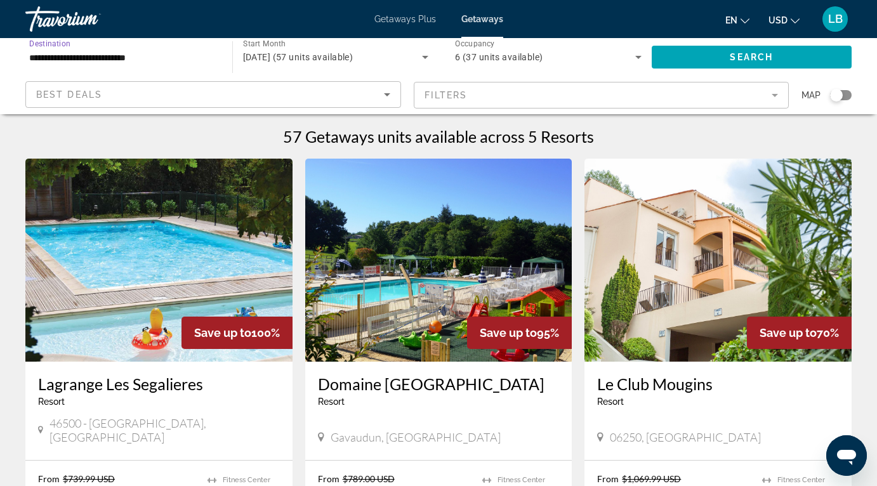
click at [98, 62] on input "**********" at bounding box center [122, 57] width 187 height 15
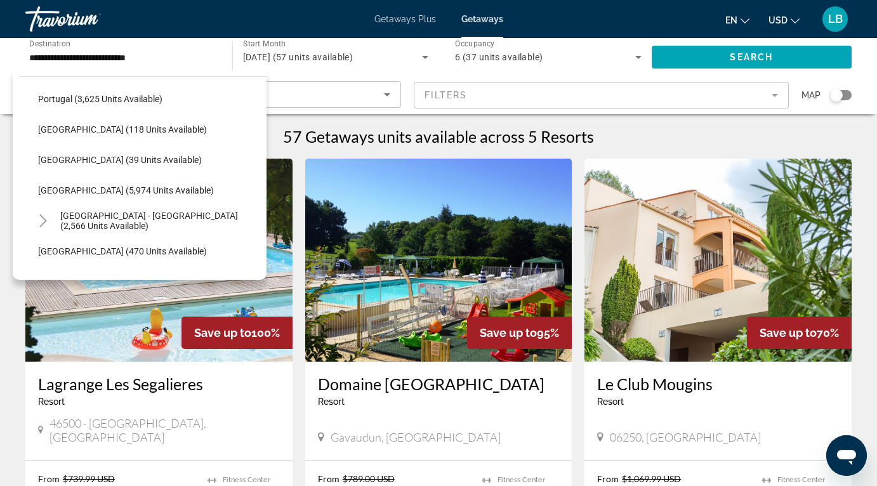
scroll to position [629, 0]
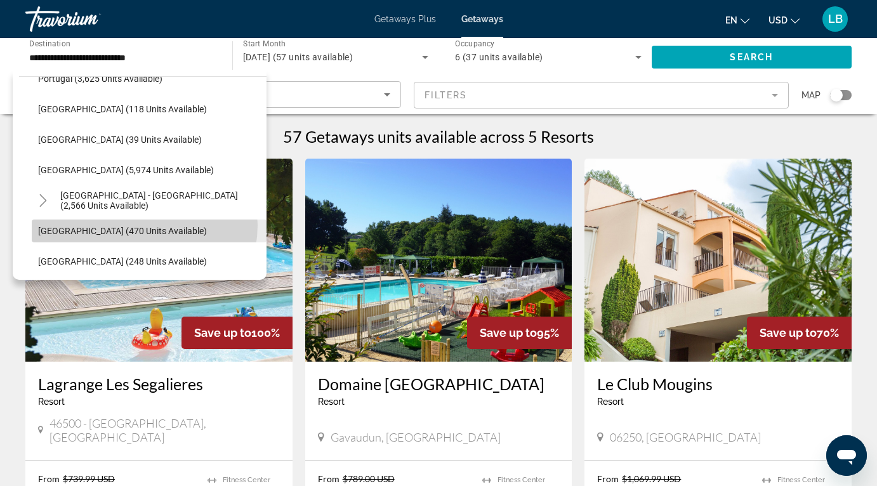
click at [144, 225] on span "Search widget" at bounding box center [149, 231] width 235 height 30
type input "**********"
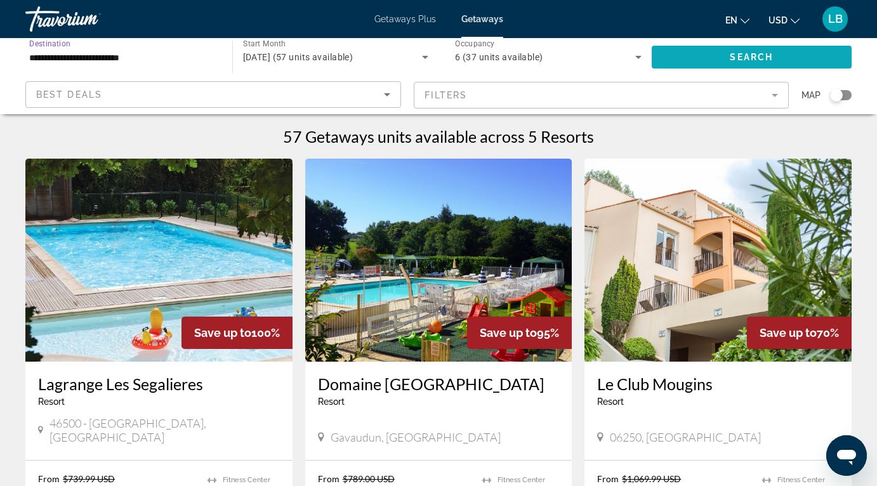
click at [786, 55] on span "Search widget" at bounding box center [752, 57] width 201 height 30
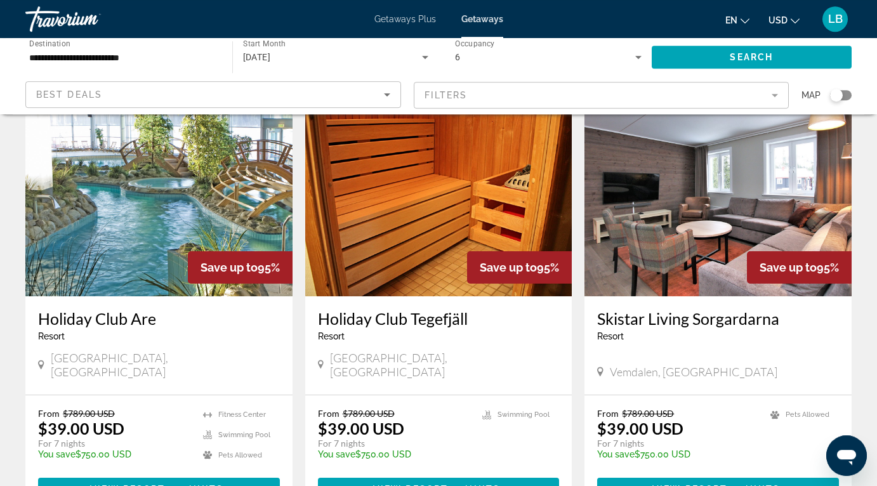
scroll to position [58, 0]
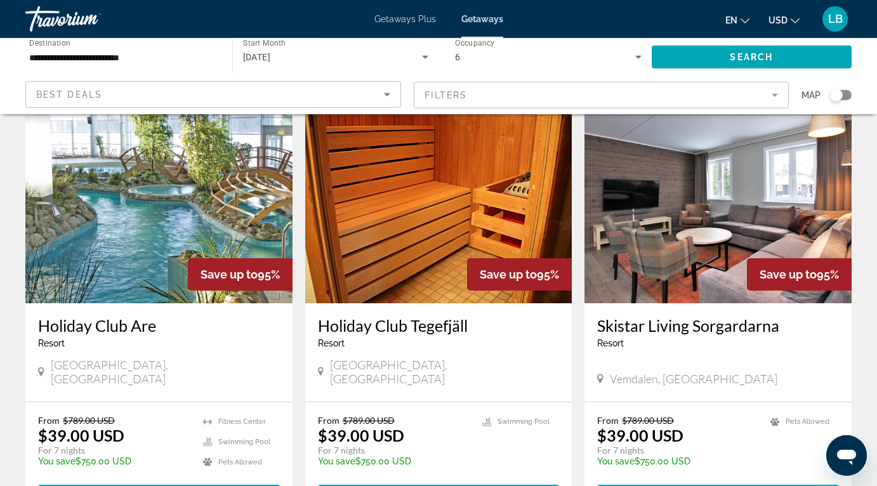
click at [440, 208] on img "Main content" at bounding box center [438, 201] width 267 height 203
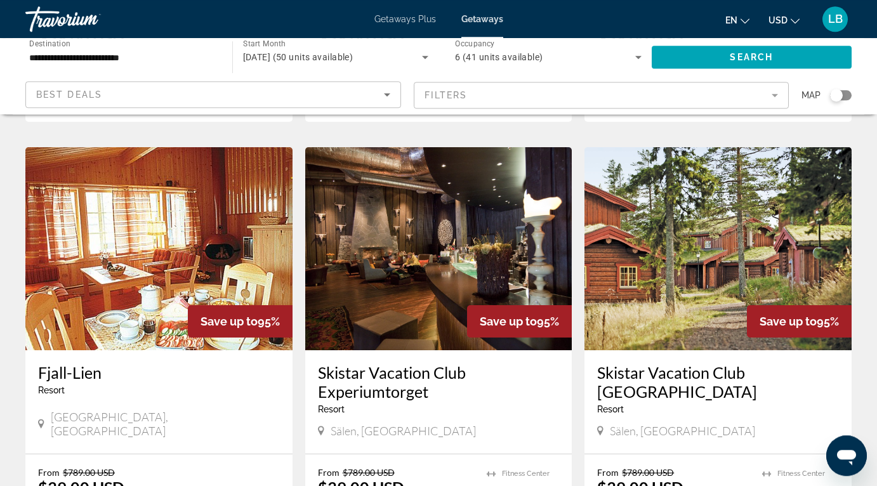
scroll to position [443, 0]
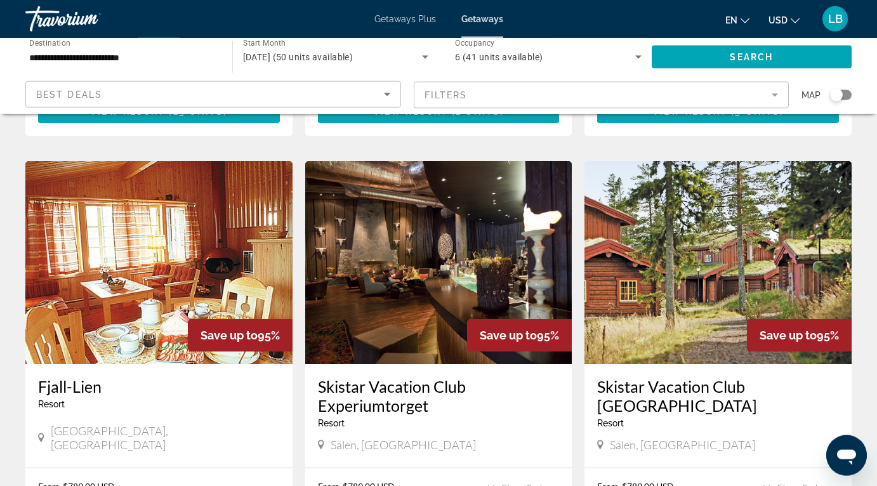
click at [133, 241] on img "Main content" at bounding box center [158, 262] width 267 height 203
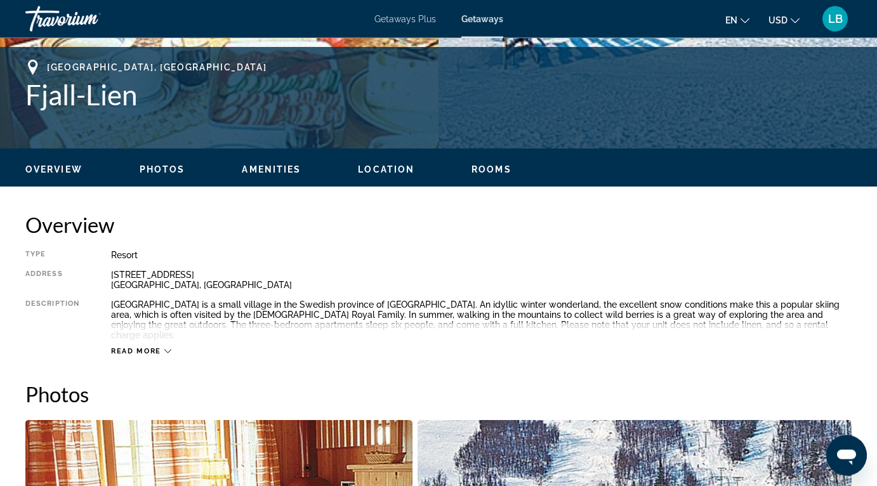
scroll to position [484, 0]
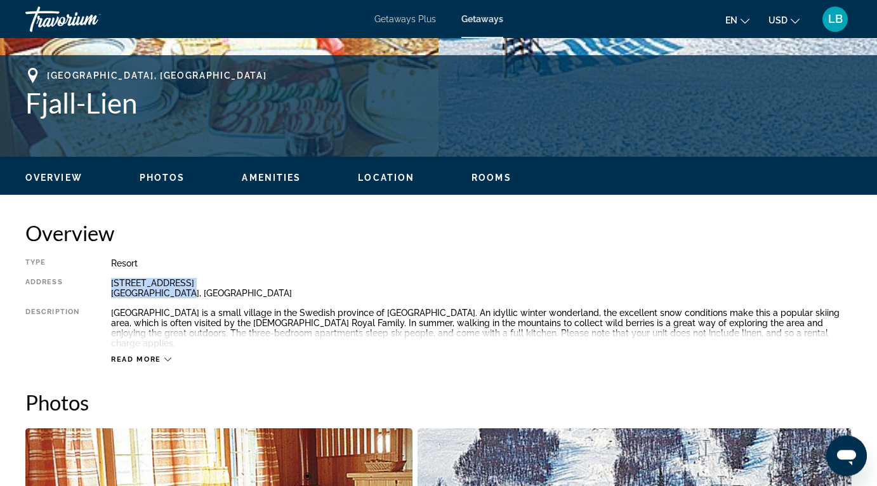
drag, startPoint x: 111, startPoint y: 282, endPoint x: 179, endPoint y: 293, distance: 68.7
click at [179, 293] on div "[STREET_ADDRESS][PERSON_NAME]" at bounding box center [481, 288] width 741 height 20
copy div "[STREET_ADDRESS][PERSON_NAME]"
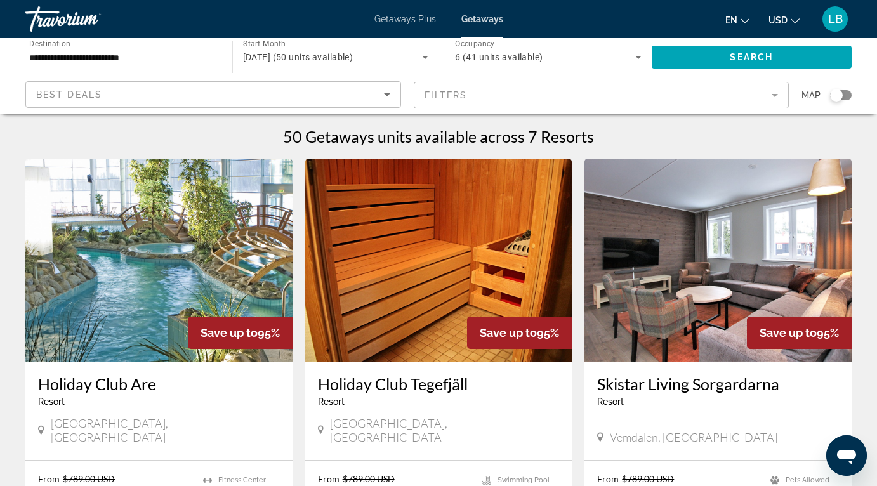
click at [775, 262] on img "Main content" at bounding box center [717, 260] width 267 height 203
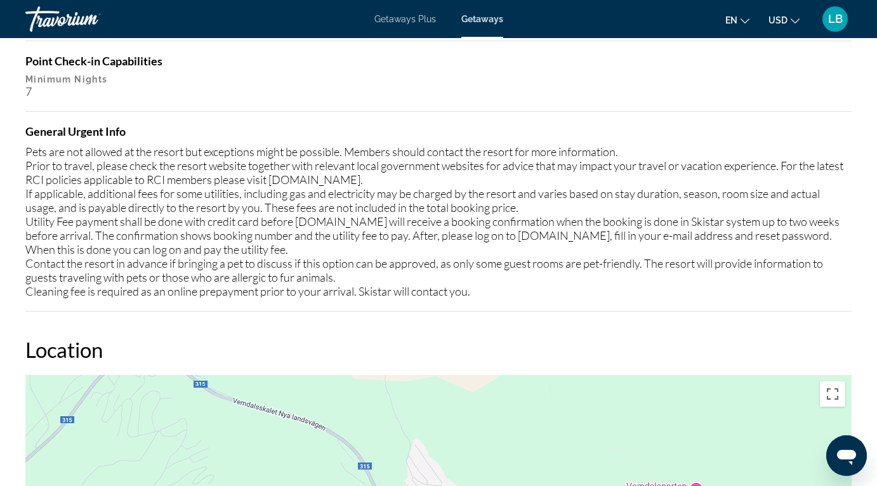
scroll to position [339, 0]
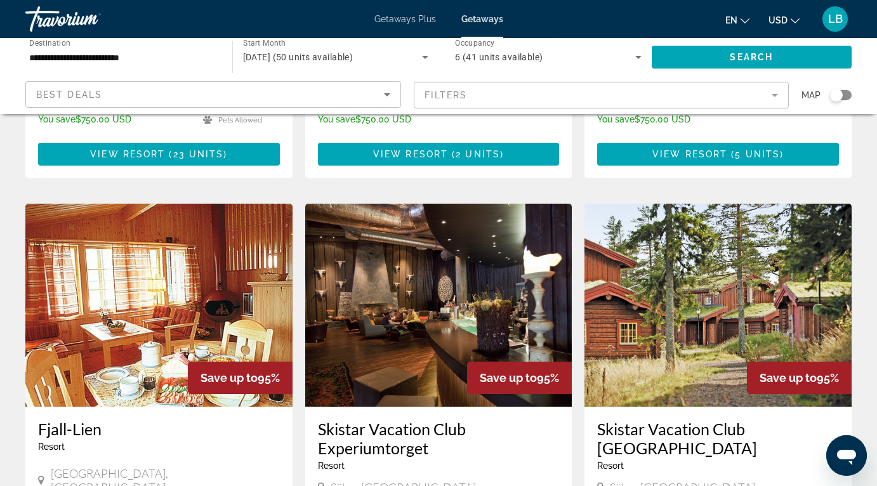
scroll to position [459, 0]
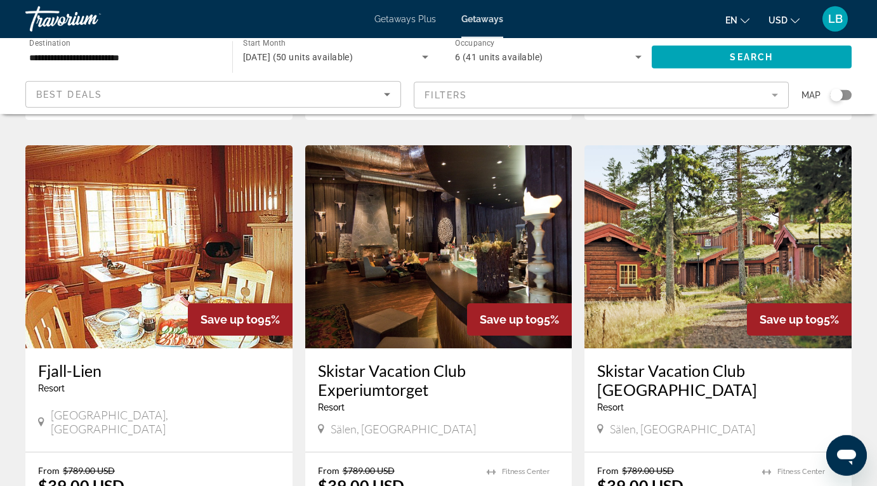
click at [727, 261] on img "Main content" at bounding box center [717, 246] width 267 height 203
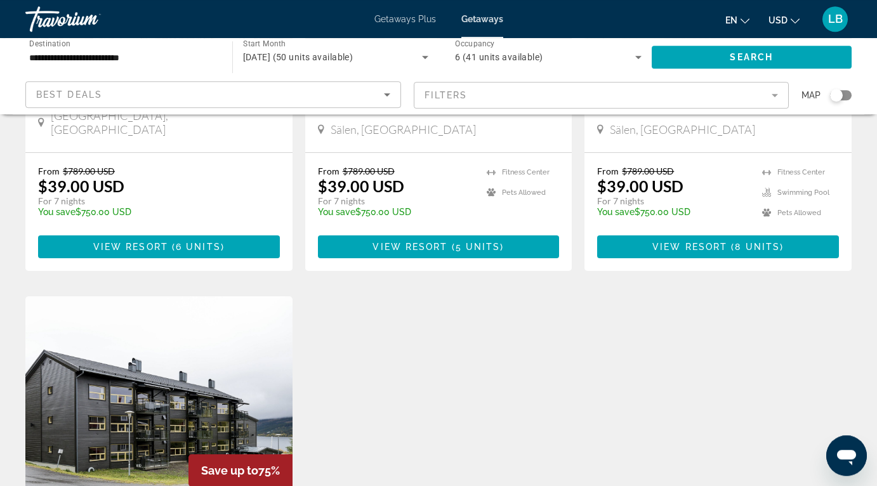
scroll to position [891, 0]
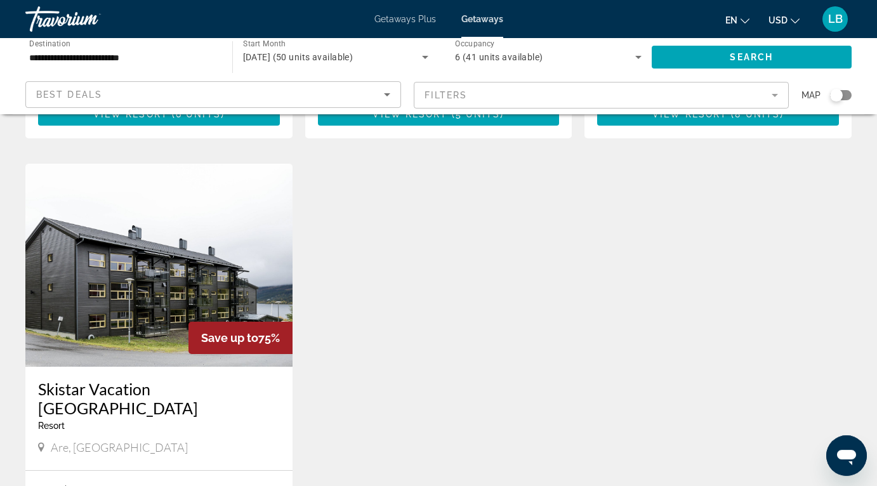
click at [121, 262] on img "Main content" at bounding box center [158, 265] width 267 height 203
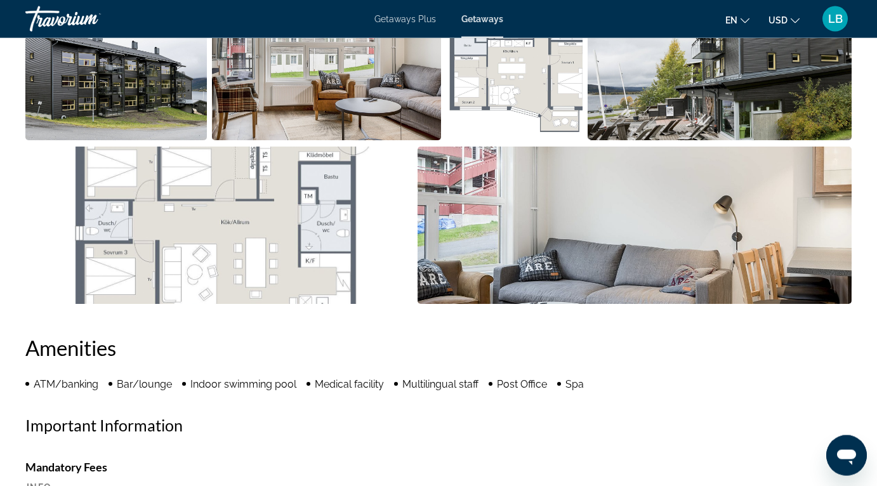
scroll to position [819, 0]
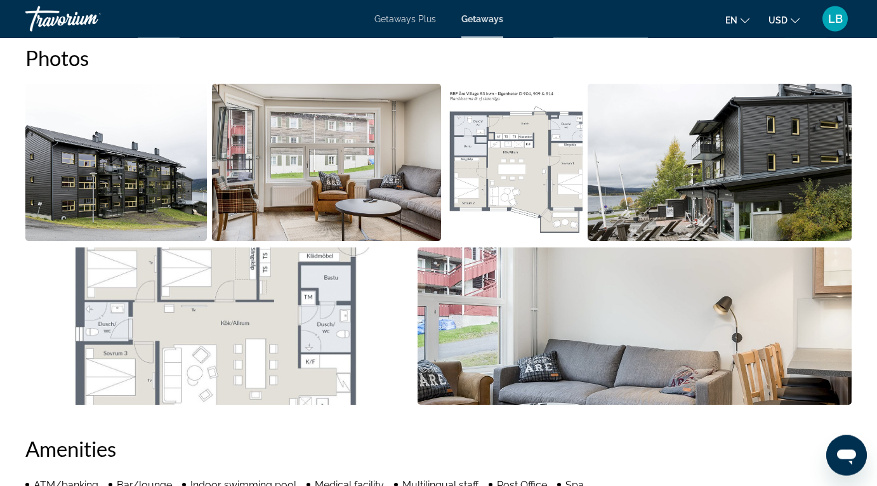
click at [135, 152] on img "Open full-screen image slider" at bounding box center [115, 162] width 181 height 157
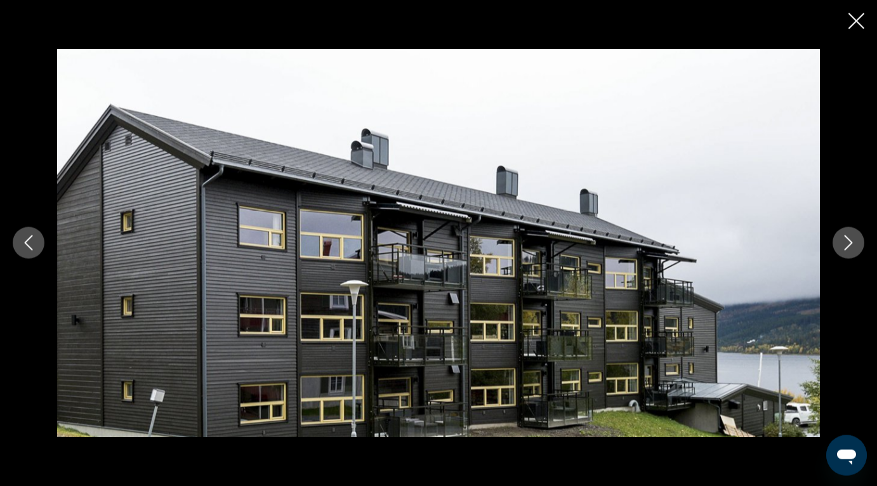
click at [845, 247] on icon "Next image" at bounding box center [848, 242] width 15 height 15
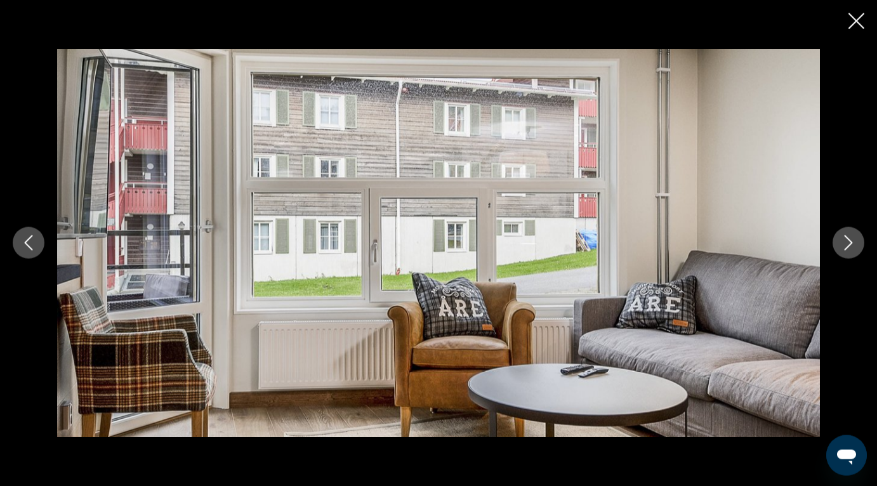
click at [845, 247] on icon "Next image" at bounding box center [848, 242] width 15 height 15
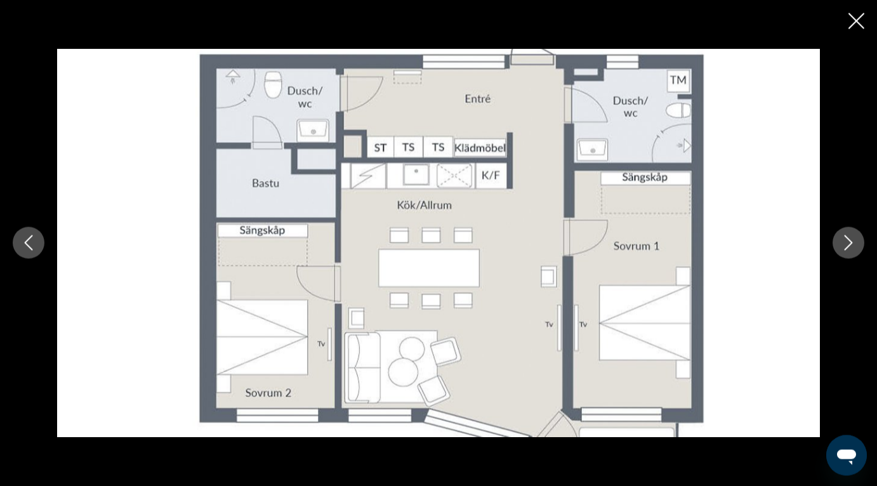
click at [845, 247] on icon "Next image" at bounding box center [848, 242] width 15 height 15
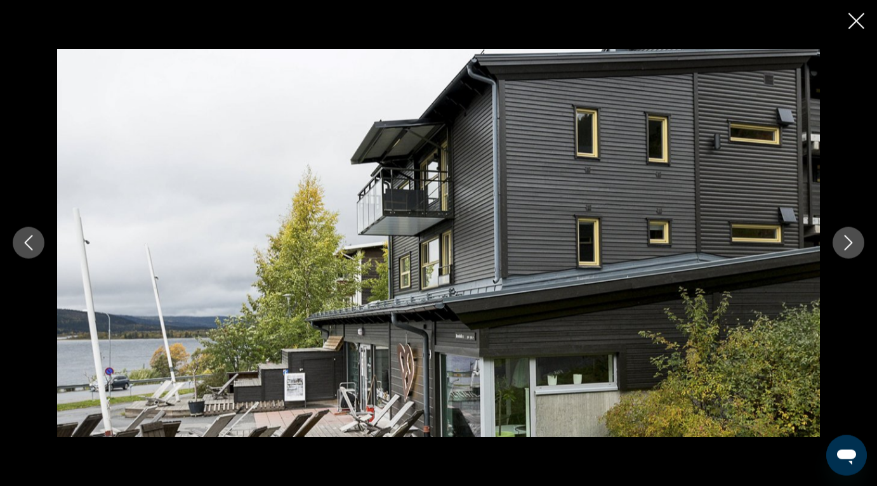
click at [845, 247] on icon "Next image" at bounding box center [848, 242] width 15 height 15
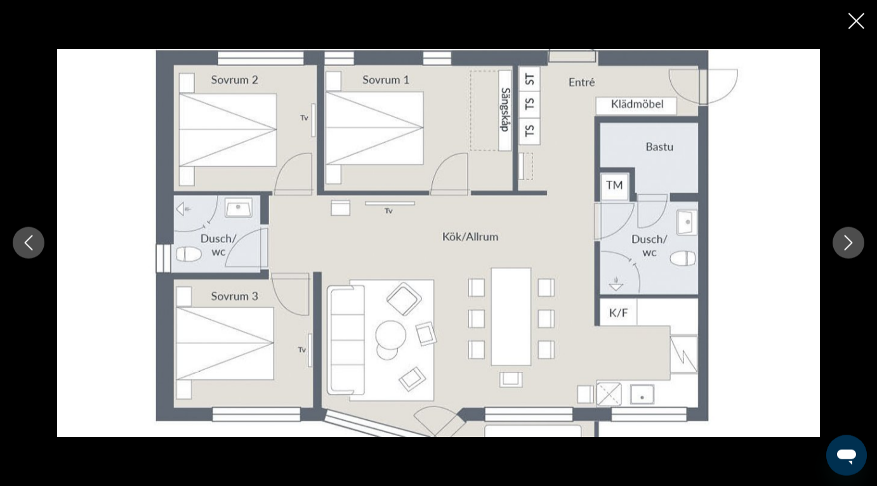
click at [845, 247] on icon "Next image" at bounding box center [848, 242] width 15 height 15
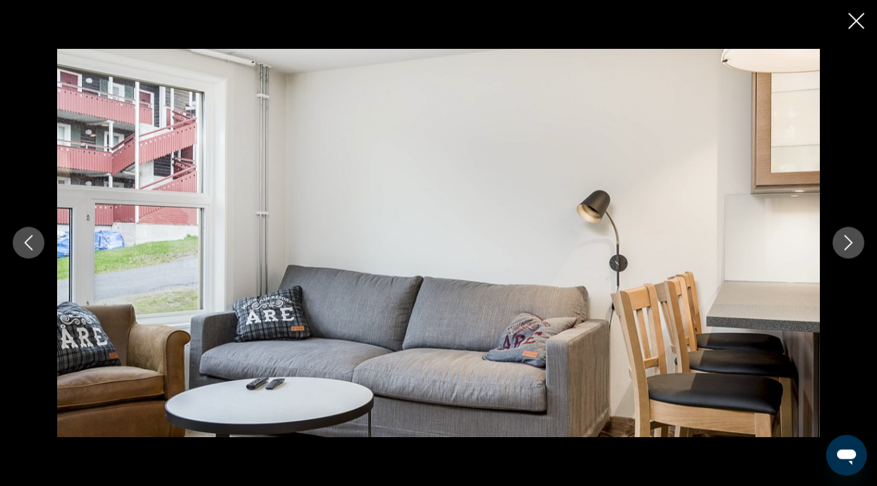
click at [845, 247] on icon "Next image" at bounding box center [848, 242] width 15 height 15
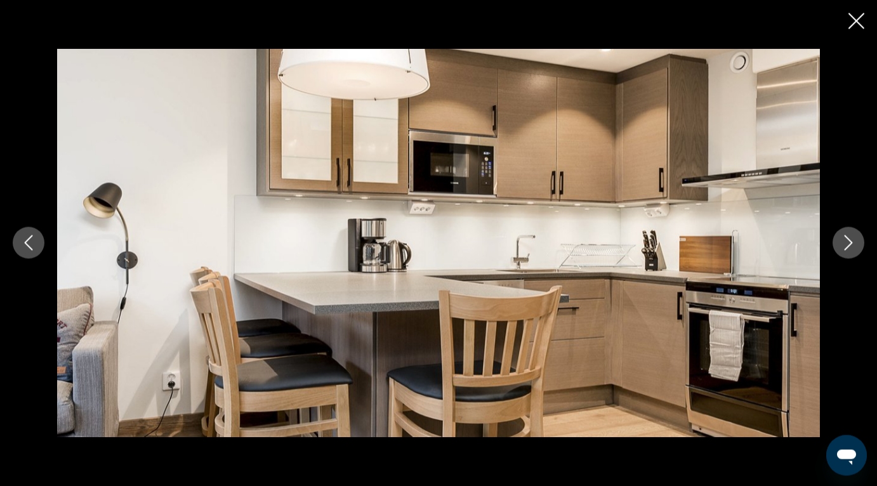
click at [845, 247] on icon "Next image" at bounding box center [848, 242] width 15 height 15
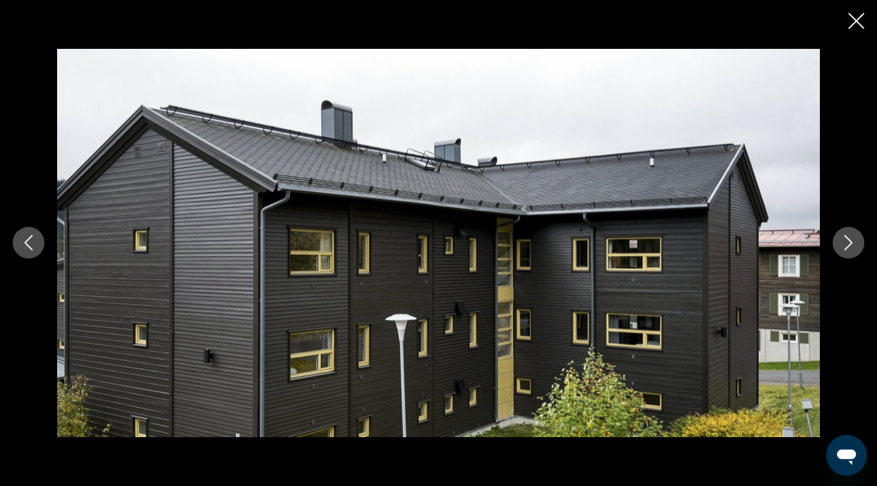
click at [845, 247] on icon "Next image" at bounding box center [848, 242] width 15 height 15
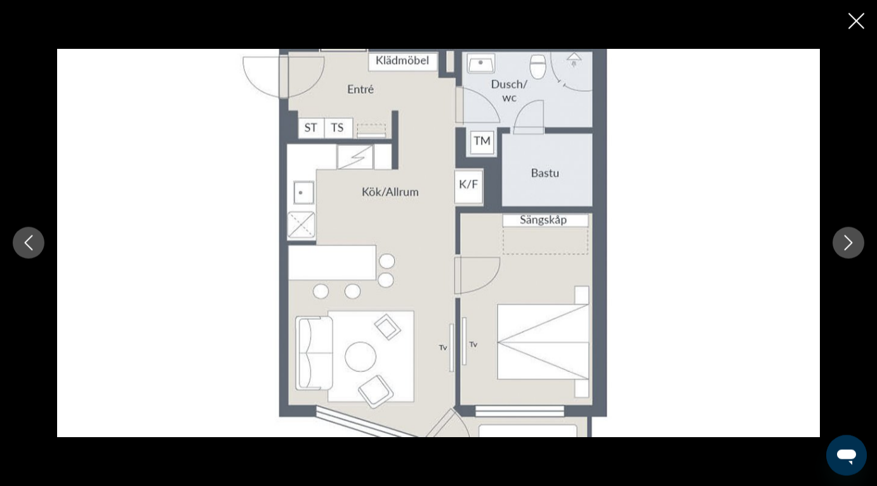
click at [845, 247] on icon "Next image" at bounding box center [848, 242] width 15 height 15
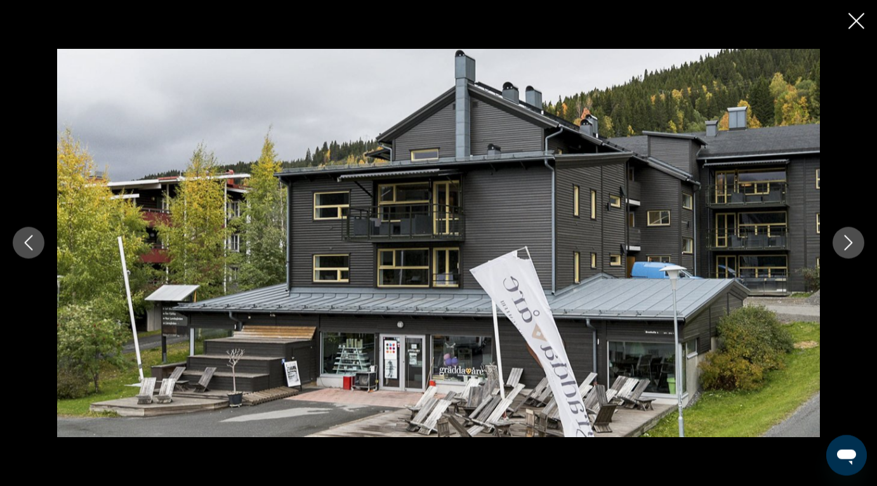
click at [845, 247] on icon "Next image" at bounding box center [848, 242] width 15 height 15
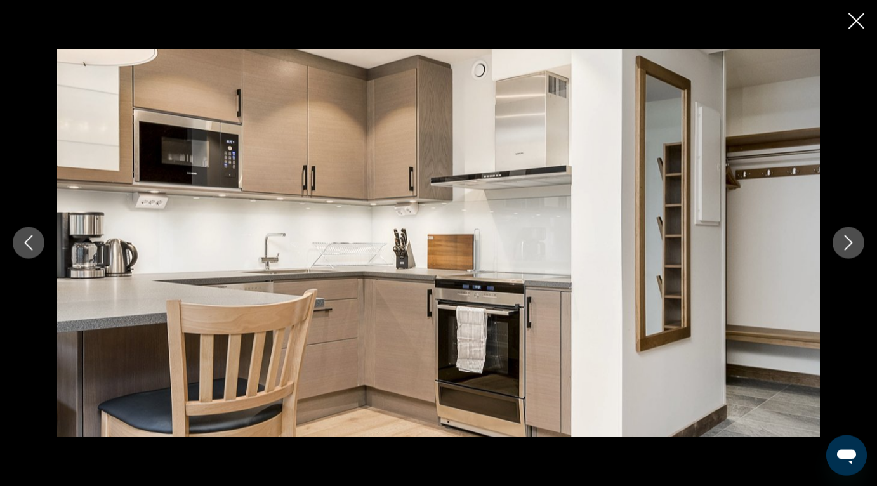
click at [845, 247] on icon "Next image" at bounding box center [848, 242] width 15 height 15
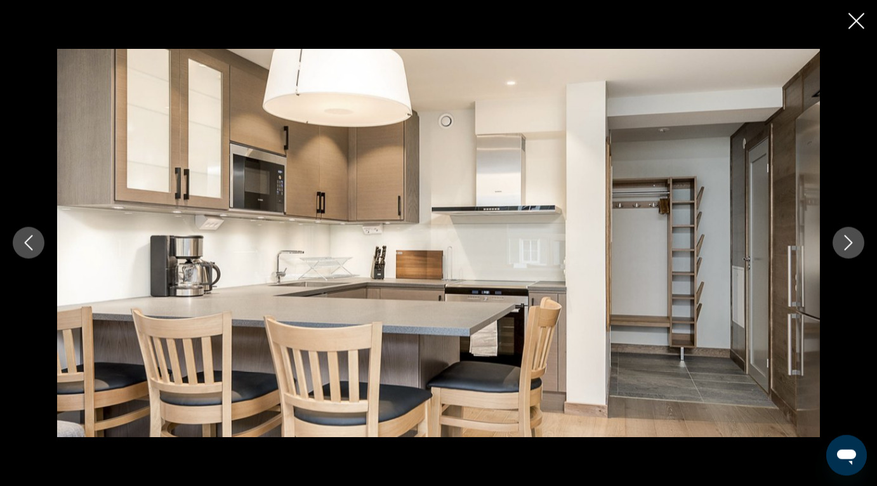
click at [845, 247] on icon "Next image" at bounding box center [848, 242] width 15 height 15
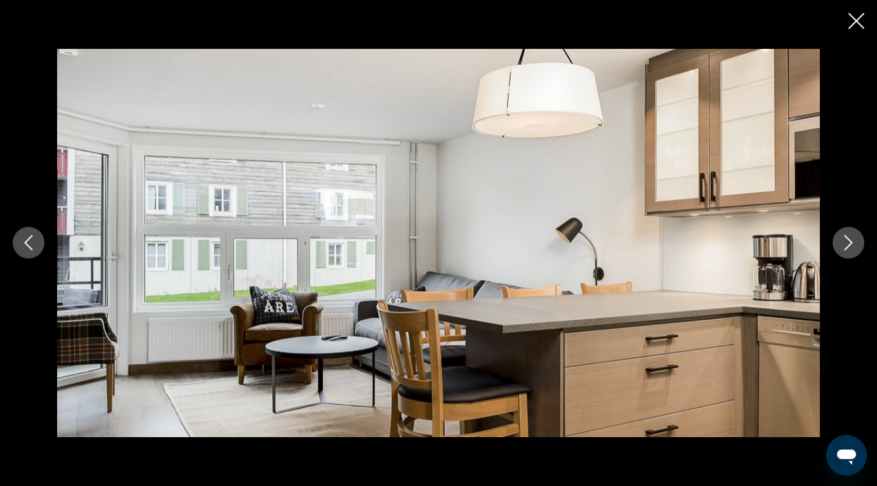
click at [845, 247] on icon "Next image" at bounding box center [848, 242] width 15 height 15
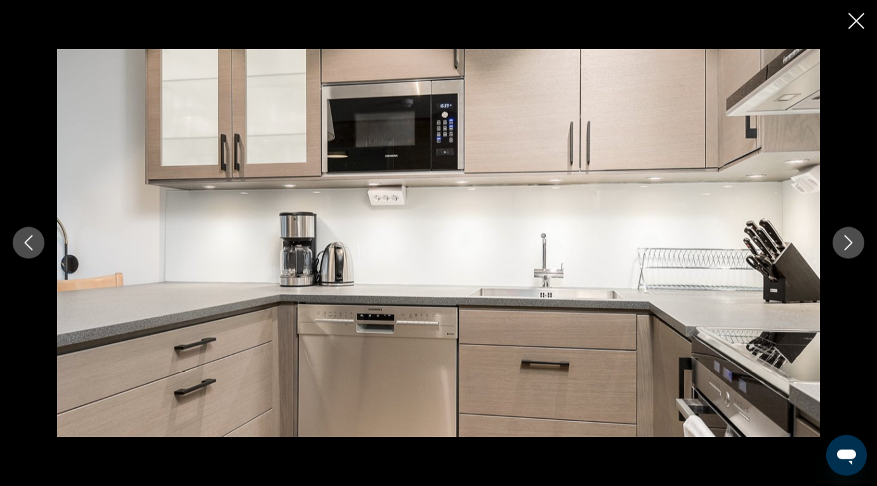
click at [857, 23] on icon "Close slideshow" at bounding box center [856, 21] width 16 height 16
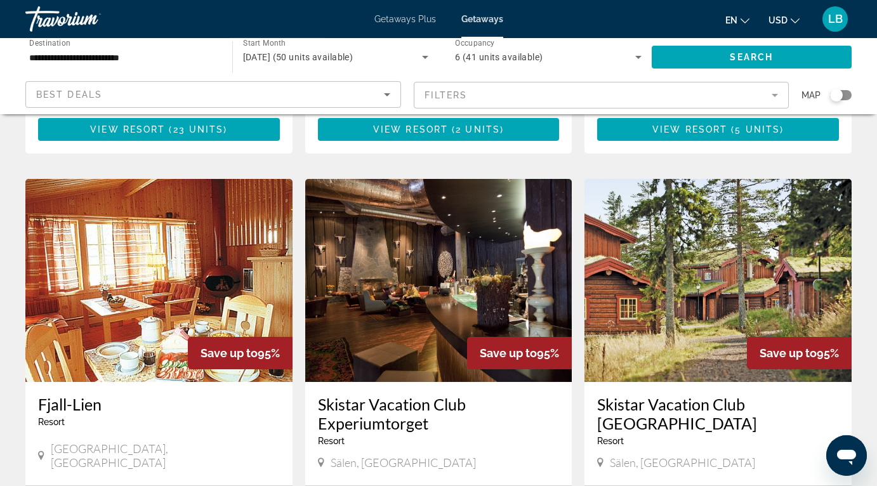
scroll to position [52, 0]
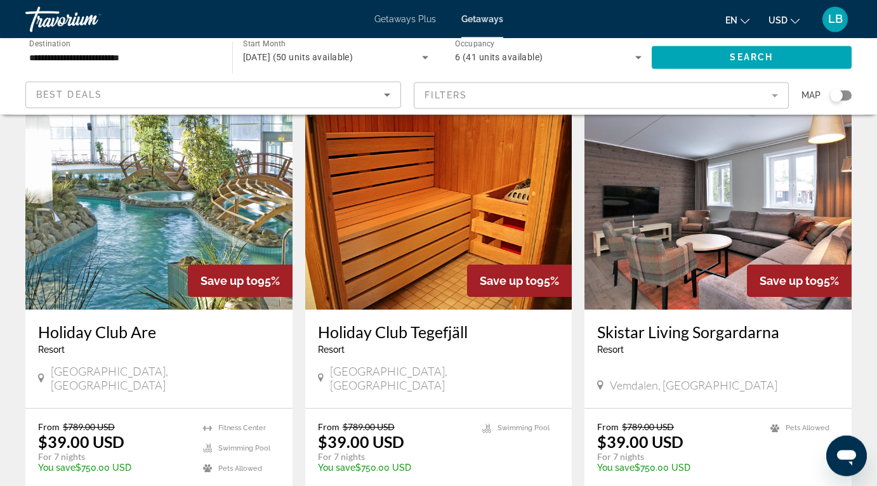
click at [160, 206] on img "Main content" at bounding box center [158, 208] width 267 height 203
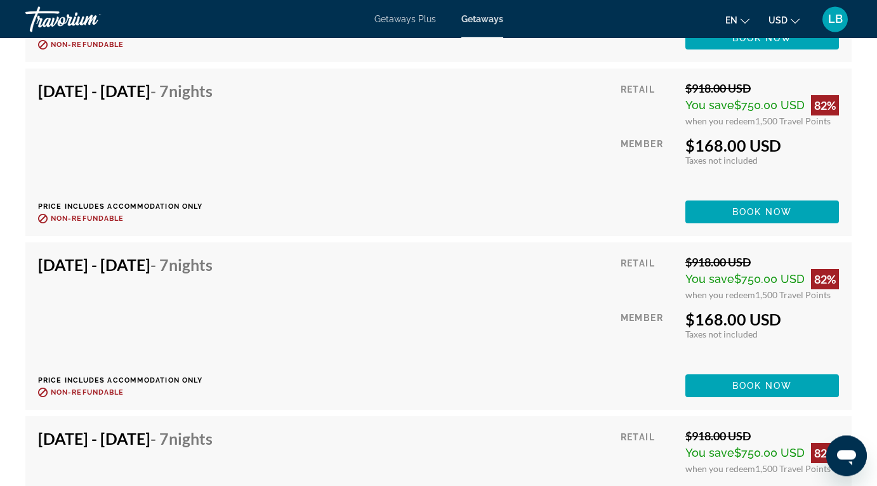
scroll to position [2996, 0]
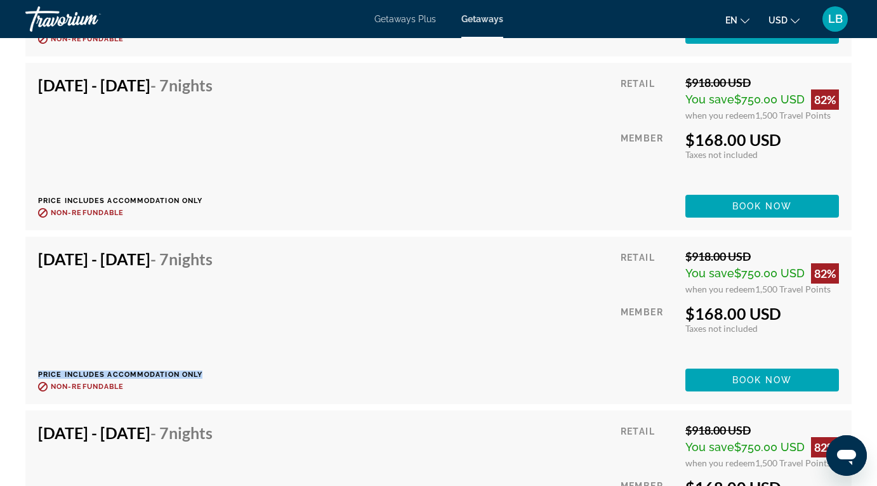
drag, startPoint x: 203, startPoint y: 368, endPoint x: 37, endPoint y: 357, distance: 166.0
click at [37, 357] on div "[DATE] - [DATE] - 7 Nights Price includes accommodation only Refundable until :…" at bounding box center [438, 321] width 826 height 168
copy p "Price includes accommodation only"
click at [437, 308] on div "[DATE] - [DATE] - 7 Nights Price includes accommodation only Refundable until :…" at bounding box center [438, 320] width 801 height 142
drag, startPoint x: 129, startPoint y: 379, endPoint x: 51, endPoint y: 376, distance: 78.1
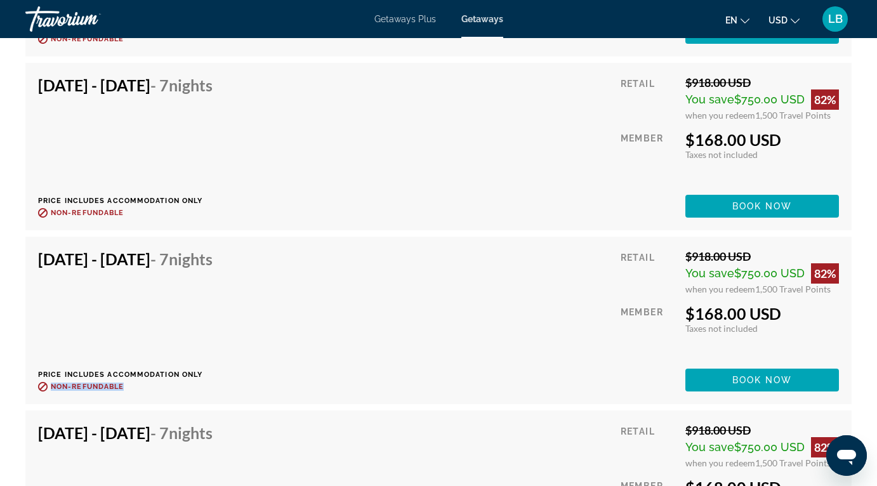
click at [51, 382] on p "Non-refundable" at bounding box center [130, 387] width 184 height 10
copy span "Non-refundable"
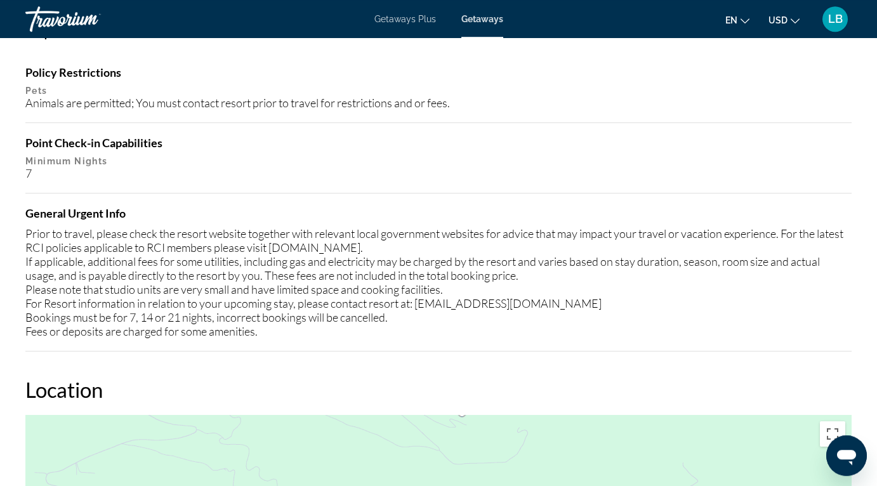
scroll to position [1501, 0]
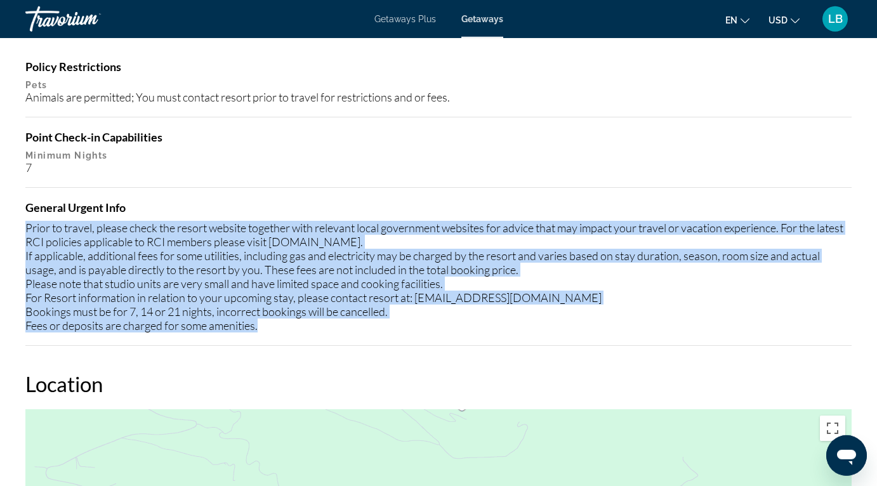
drag, startPoint x: 29, startPoint y: 218, endPoint x: 260, endPoint y: 331, distance: 257.4
click at [260, 331] on div "Policy Restrictions Pets Animals are permitted; You must contact resort prior t…" at bounding box center [438, 203] width 826 height 286
copy div "Prior to travel, please check the resort website together with relevant local g…"
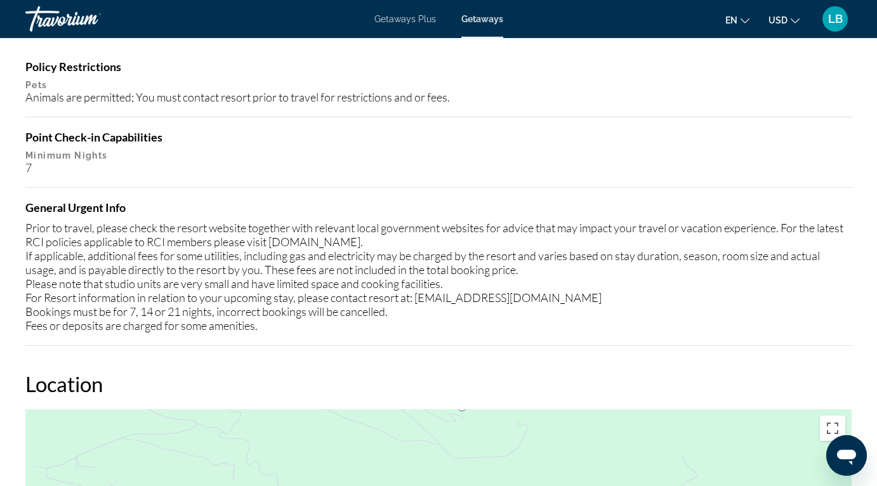
click at [633, 169] on div "Policy Restrictions Pets Animals are permitted; You must contact resort prior t…" at bounding box center [438, 203] width 826 height 286
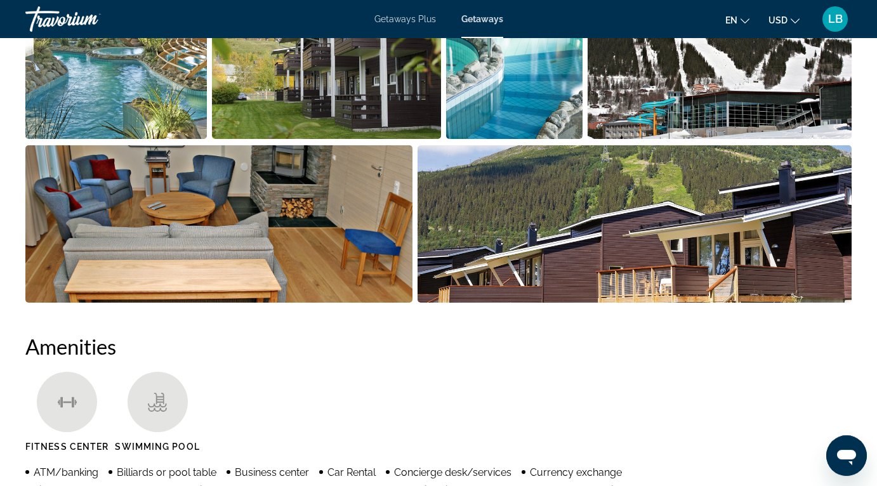
scroll to position [834, 0]
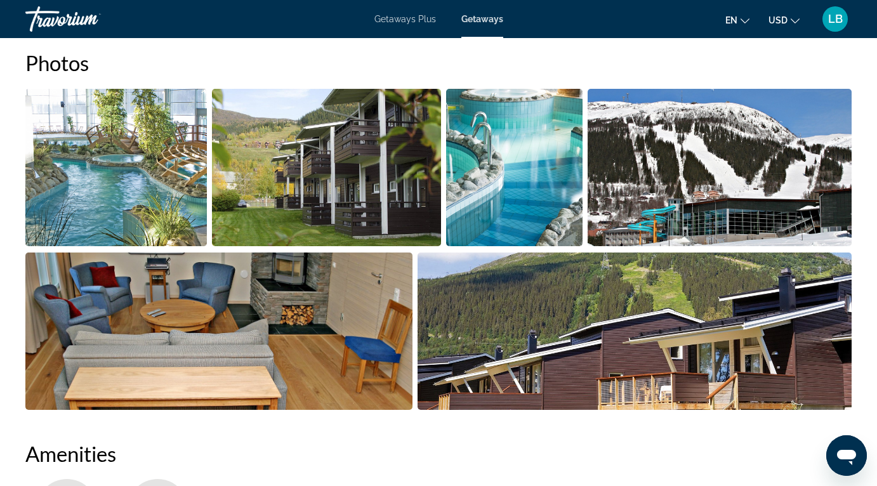
click at [91, 154] on img "Open full-screen image slider" at bounding box center [115, 167] width 181 height 157
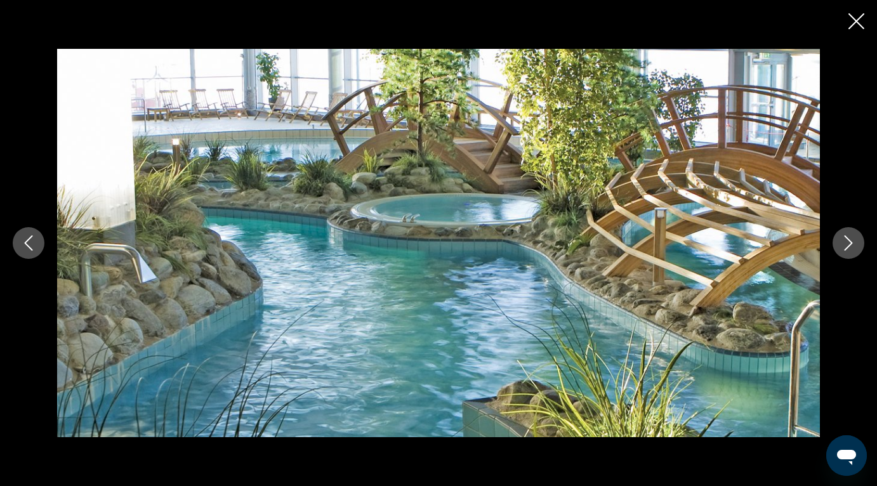
click at [843, 244] on icon "Next image" at bounding box center [848, 242] width 15 height 15
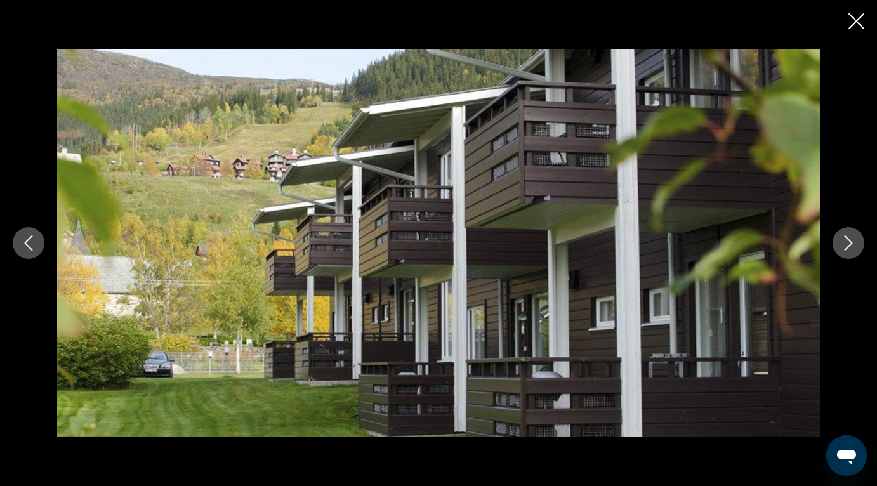
click at [843, 244] on icon "Next image" at bounding box center [848, 242] width 15 height 15
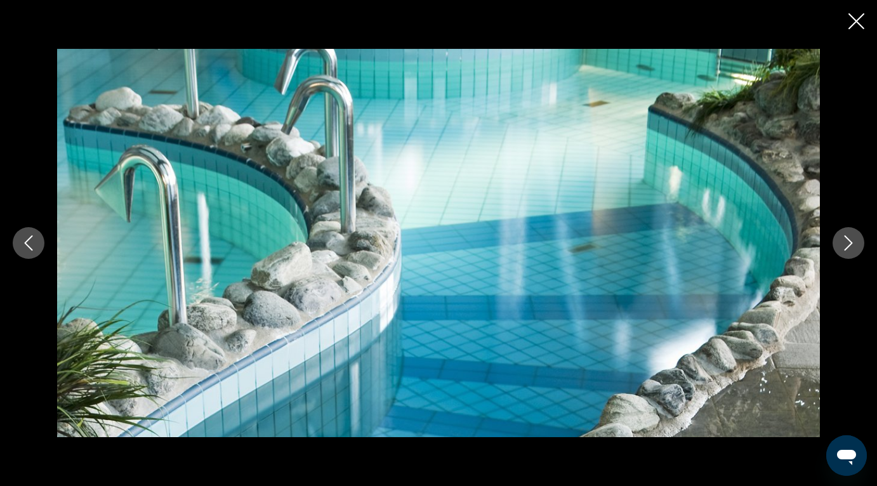
click at [843, 244] on icon "Next image" at bounding box center [848, 242] width 15 height 15
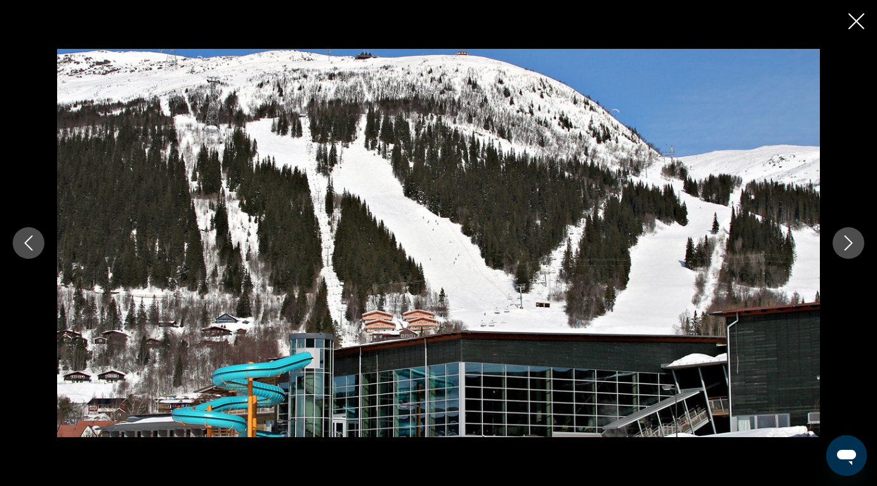
click at [843, 244] on icon "Next image" at bounding box center [848, 242] width 15 height 15
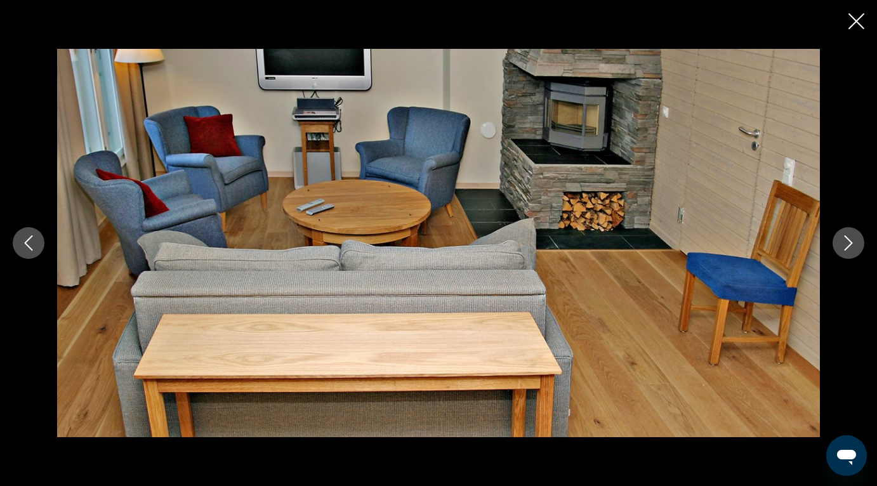
click at [843, 244] on icon "Next image" at bounding box center [848, 242] width 15 height 15
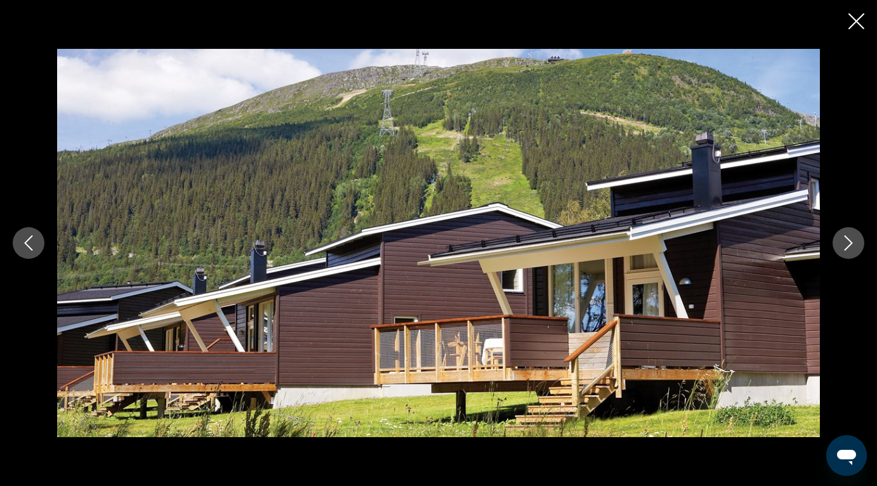
click at [843, 244] on icon "Next image" at bounding box center [848, 242] width 15 height 15
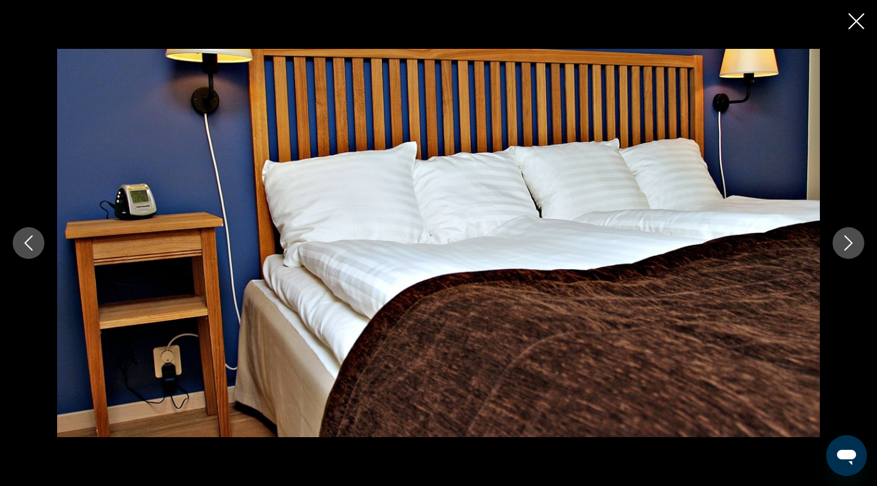
click at [843, 244] on icon "Next image" at bounding box center [848, 242] width 15 height 15
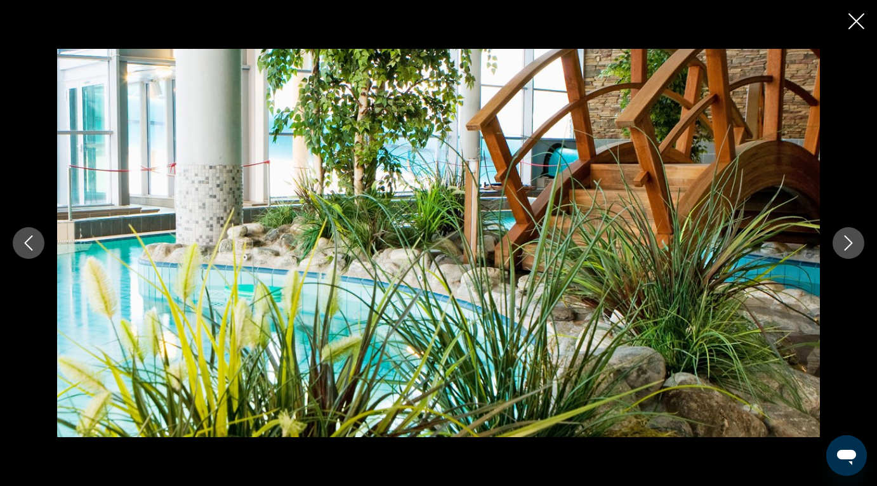
click at [843, 244] on icon "Next image" at bounding box center [848, 242] width 15 height 15
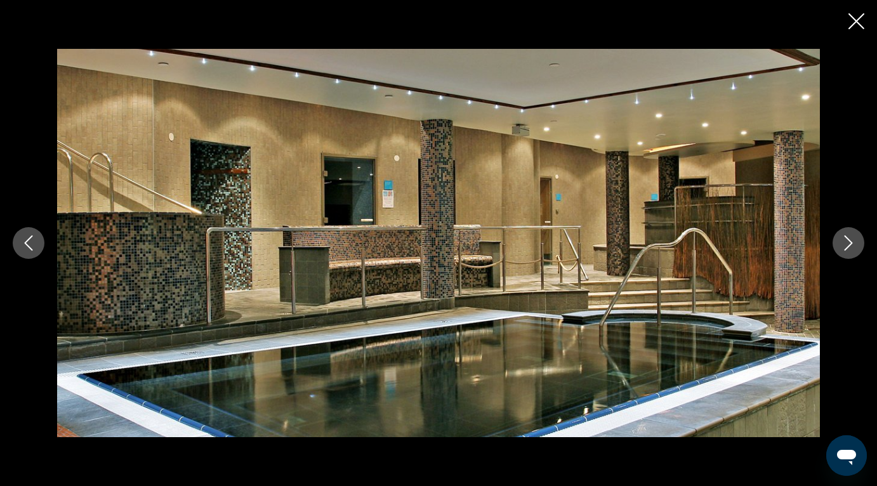
click at [843, 244] on icon "Next image" at bounding box center [848, 242] width 15 height 15
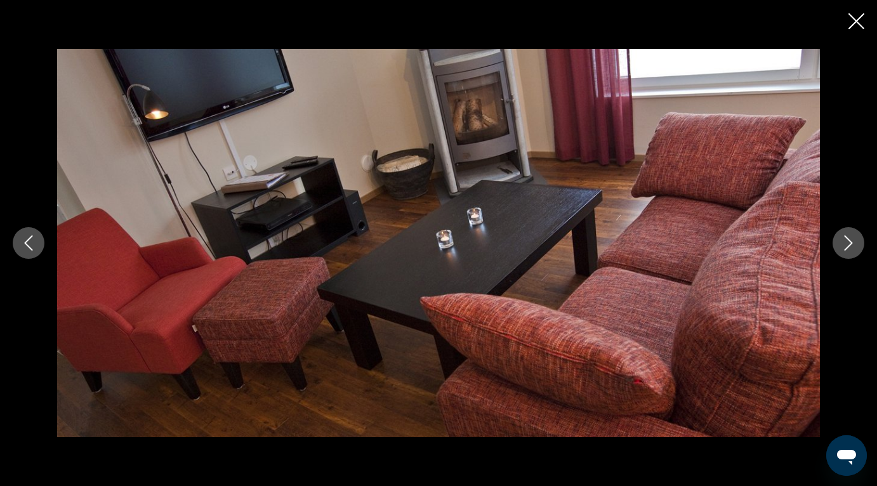
click at [843, 244] on icon "Next image" at bounding box center [848, 242] width 15 height 15
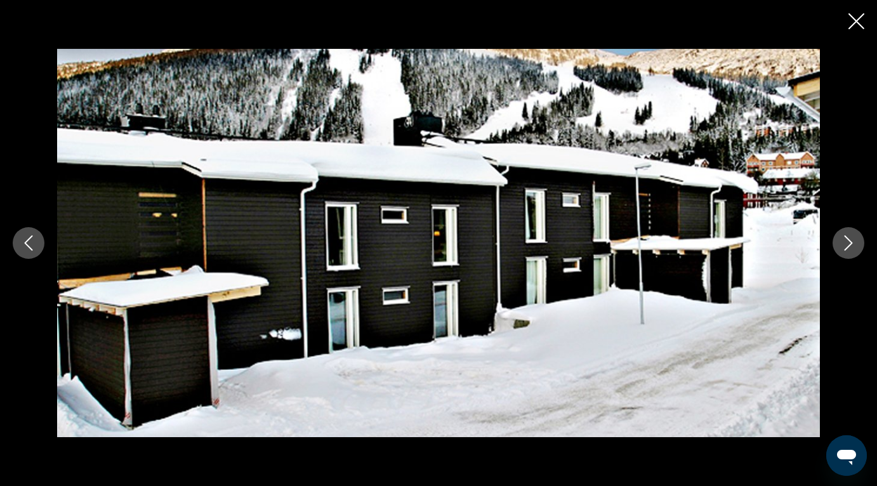
click at [843, 244] on icon "Next image" at bounding box center [848, 242] width 15 height 15
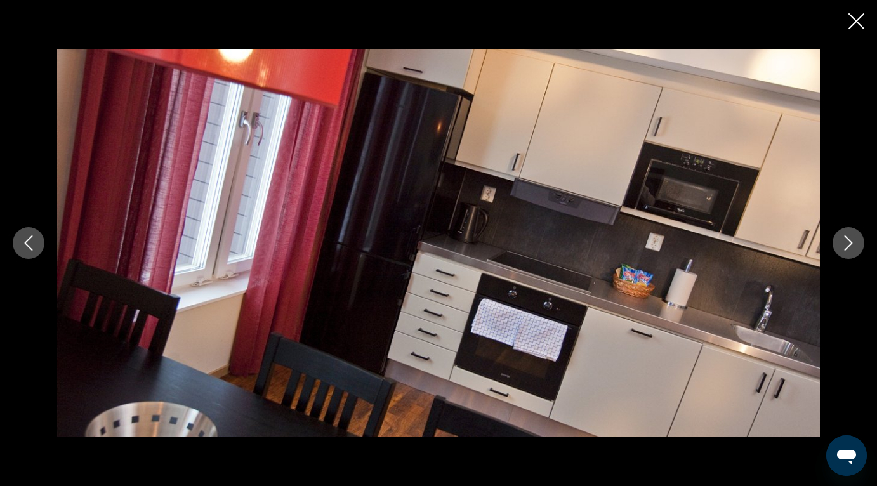
click at [843, 244] on icon "Next image" at bounding box center [848, 242] width 15 height 15
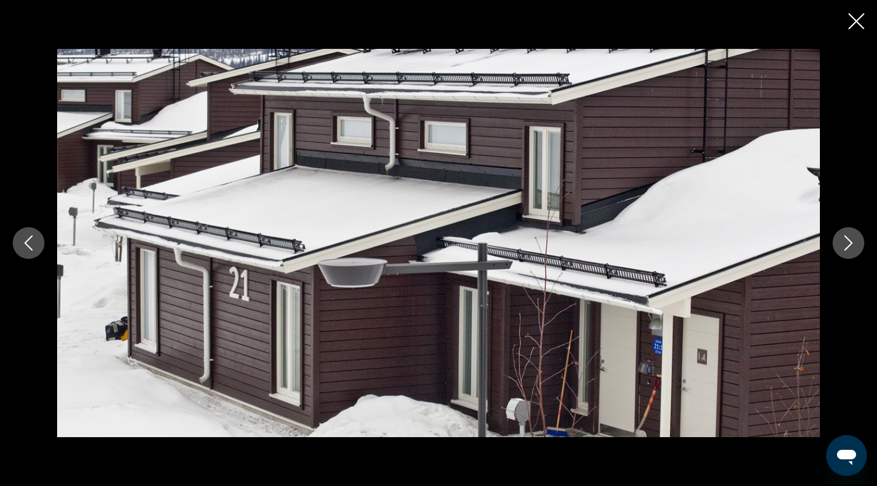
click at [843, 244] on icon "Next image" at bounding box center [848, 242] width 15 height 15
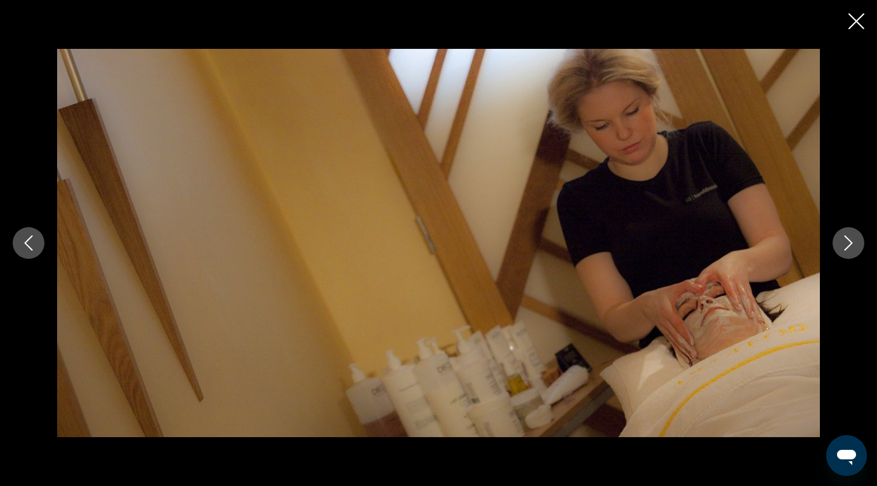
click at [843, 244] on icon "Next image" at bounding box center [848, 242] width 15 height 15
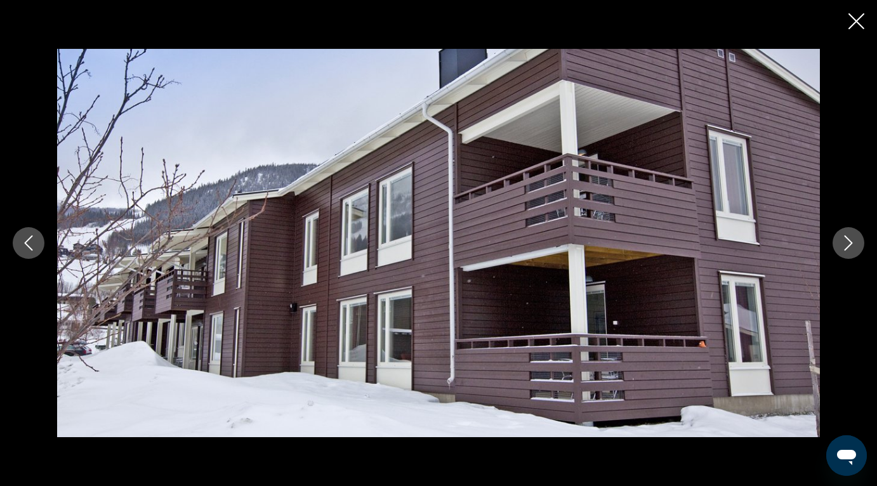
click at [843, 244] on icon "Next image" at bounding box center [848, 242] width 15 height 15
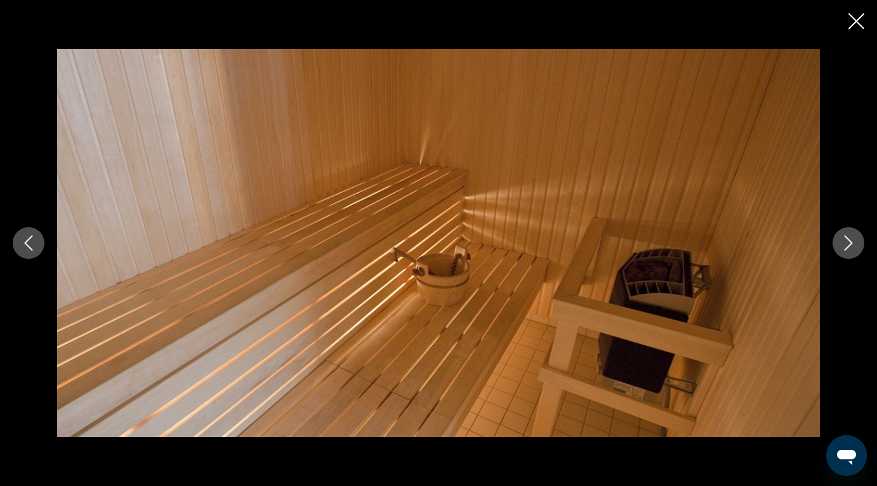
click at [843, 244] on icon "Next image" at bounding box center [848, 242] width 15 height 15
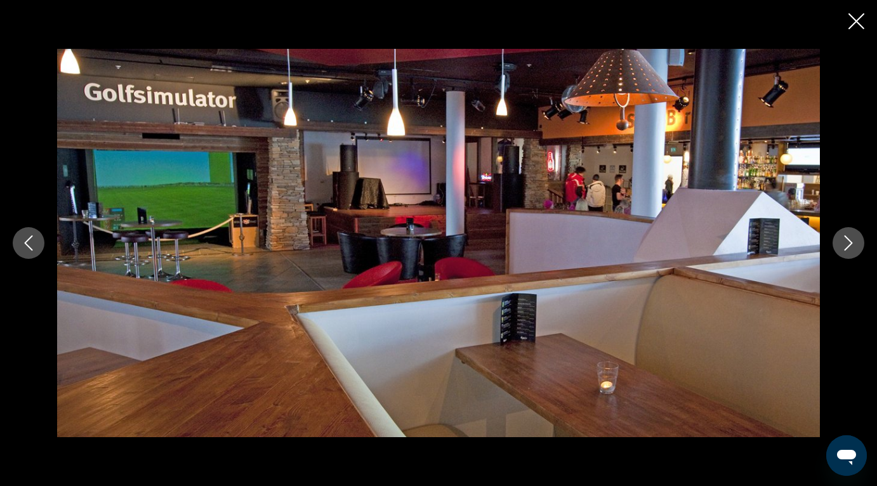
click at [843, 244] on icon "Next image" at bounding box center [848, 242] width 15 height 15
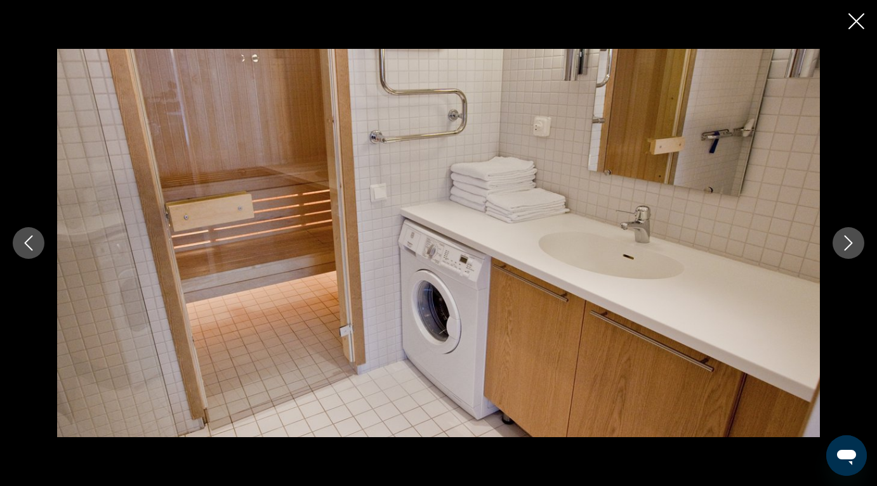
click at [843, 244] on icon "Next image" at bounding box center [848, 242] width 15 height 15
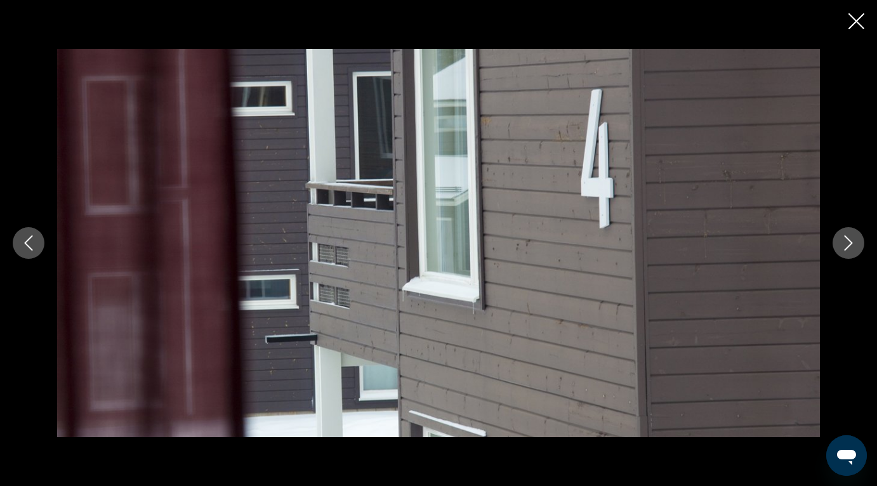
click at [843, 244] on icon "Next image" at bounding box center [848, 242] width 15 height 15
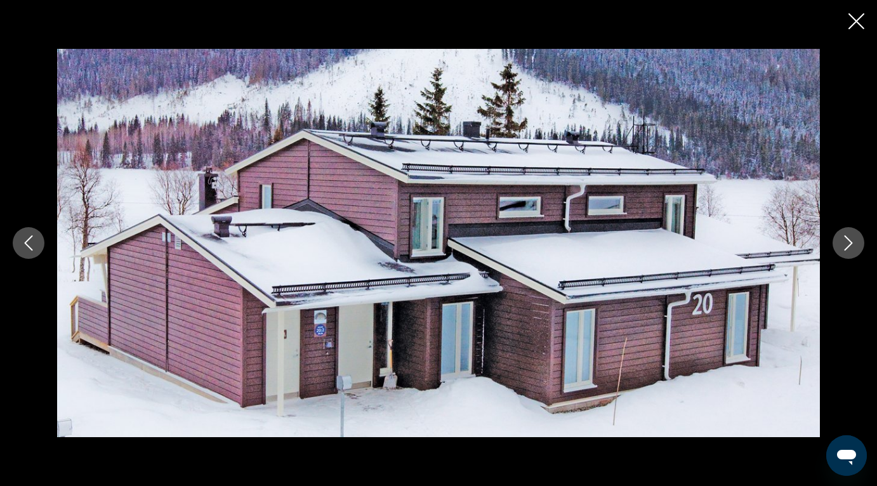
click at [843, 244] on icon "Next image" at bounding box center [848, 242] width 15 height 15
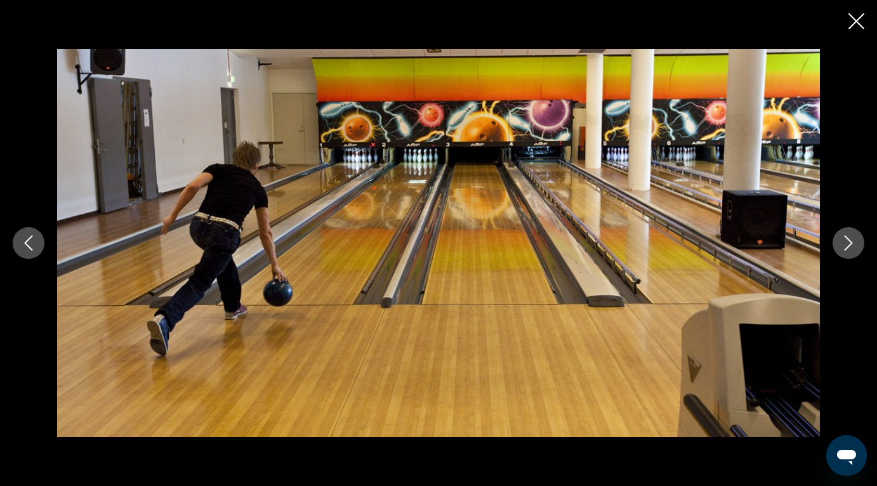
click at [843, 244] on icon "Next image" at bounding box center [848, 242] width 15 height 15
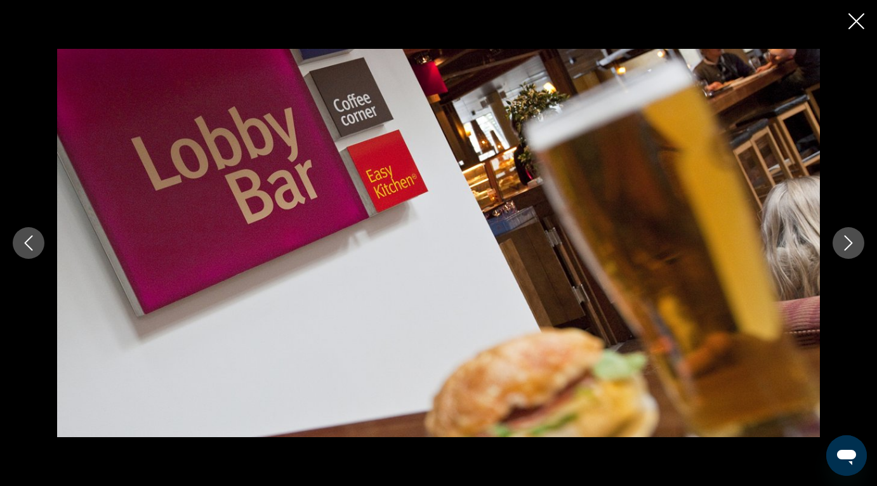
click at [843, 244] on icon "Next image" at bounding box center [848, 242] width 15 height 15
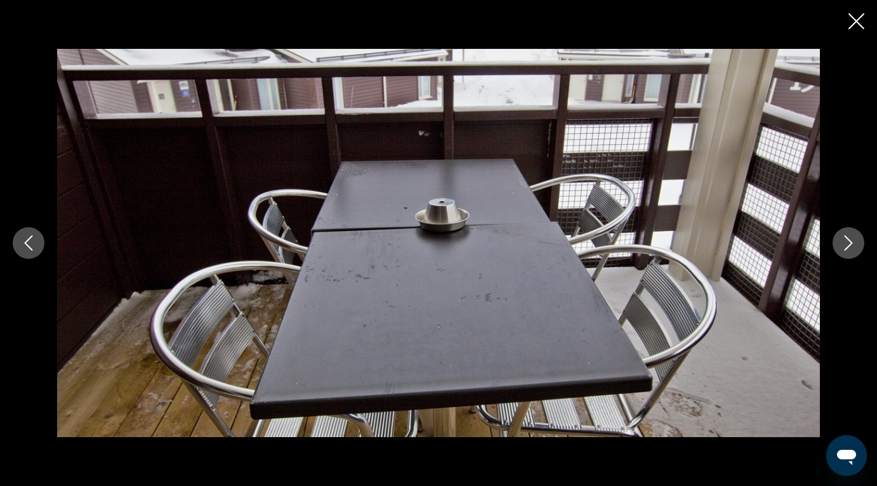
click at [843, 244] on icon "Next image" at bounding box center [848, 242] width 15 height 15
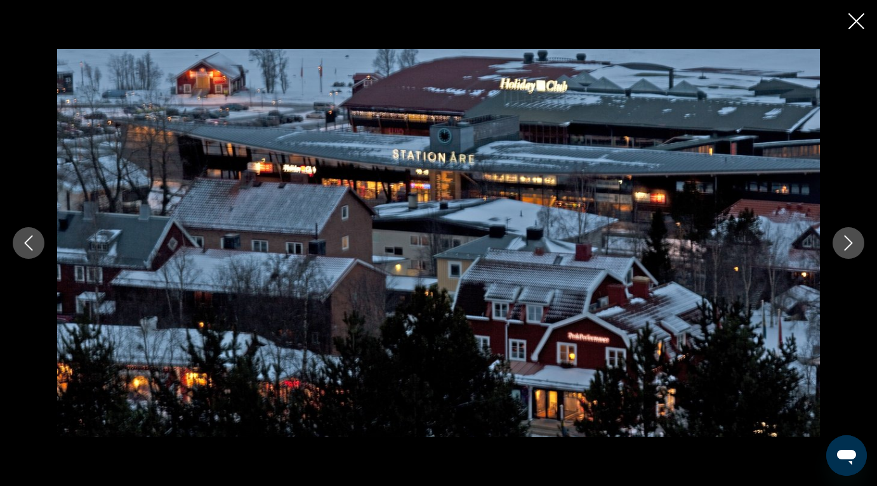
click at [843, 244] on icon "Next image" at bounding box center [848, 242] width 15 height 15
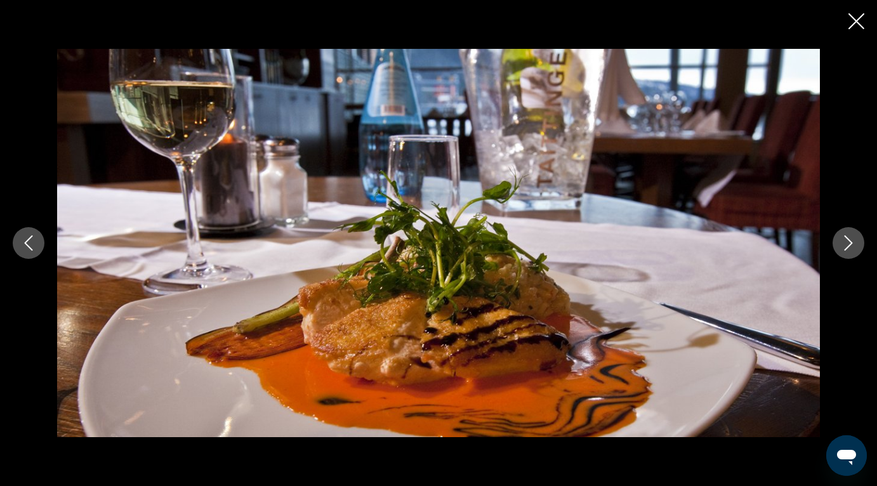
click at [843, 244] on icon "Next image" at bounding box center [848, 242] width 15 height 15
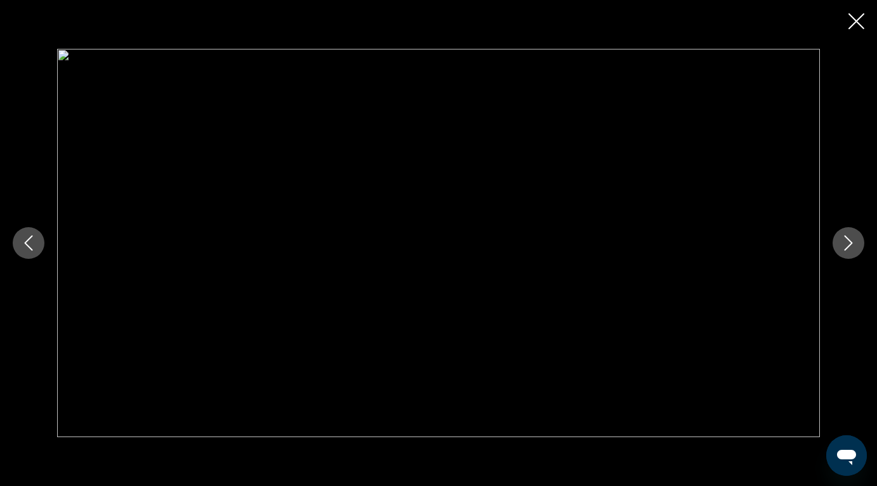
click at [843, 244] on icon "Next image" at bounding box center [848, 242] width 15 height 15
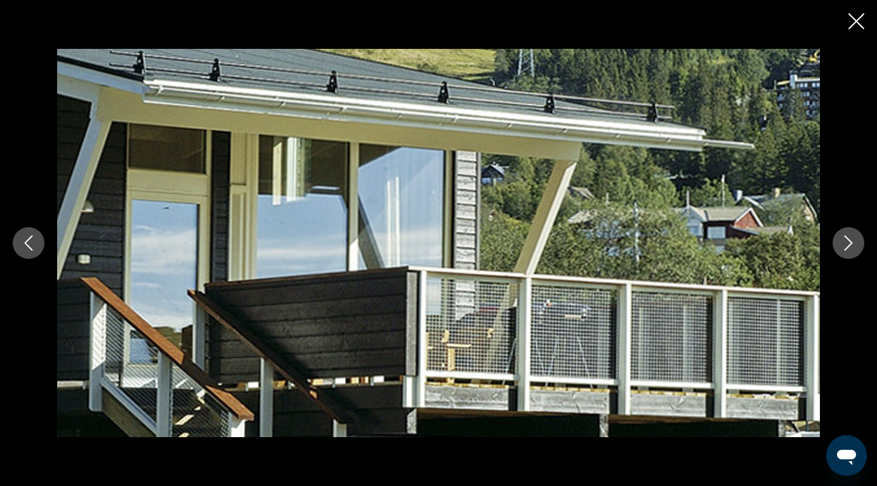
click at [843, 244] on icon "Next image" at bounding box center [848, 242] width 15 height 15
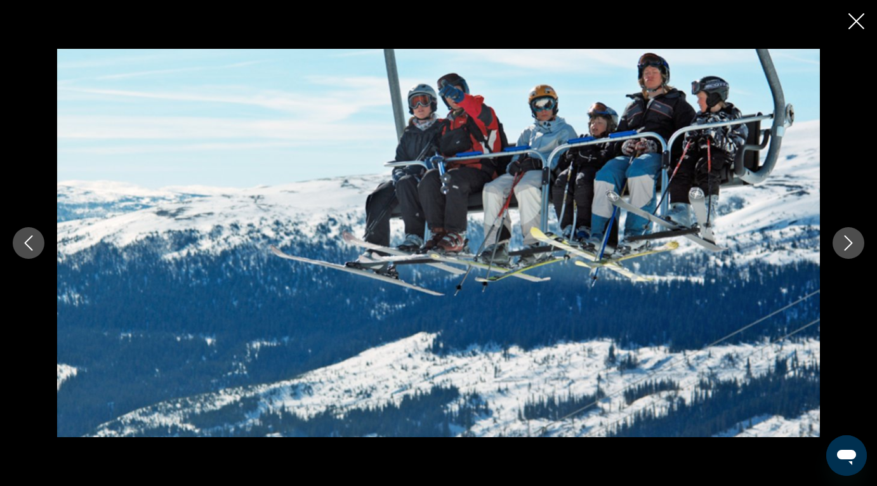
click at [843, 244] on icon "Next image" at bounding box center [848, 242] width 15 height 15
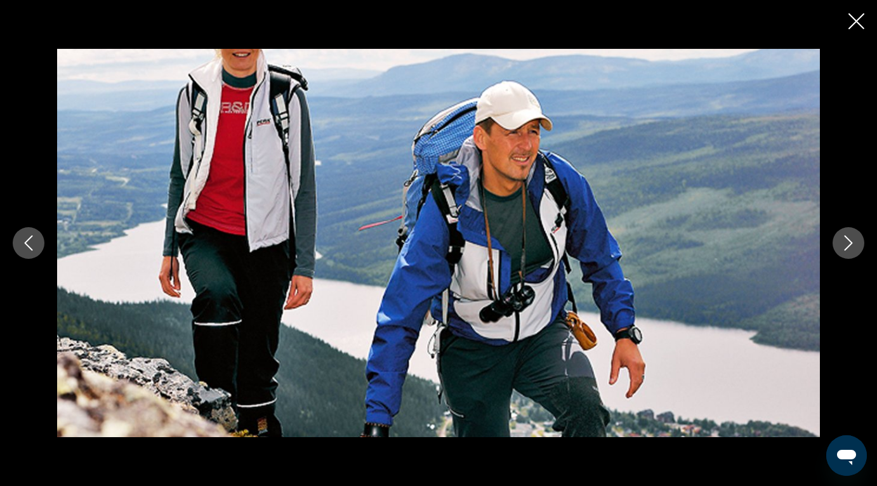
click at [843, 244] on icon "Next image" at bounding box center [848, 242] width 15 height 15
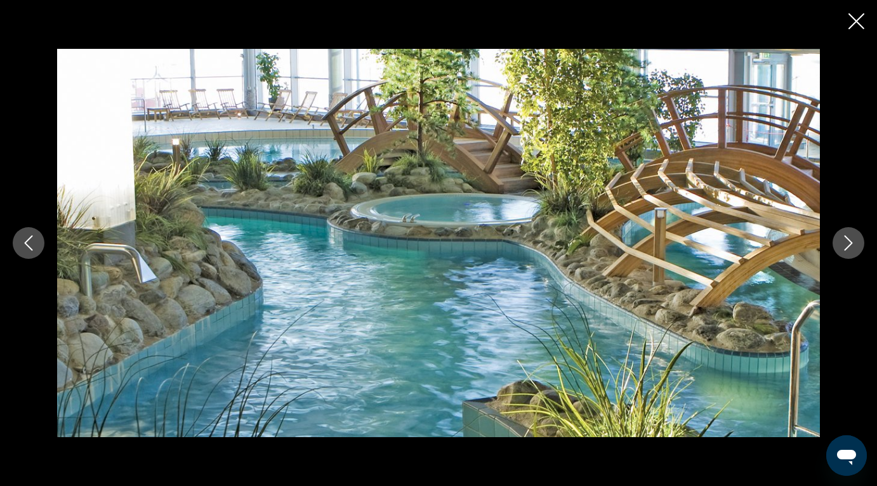
click at [843, 244] on icon "Next image" at bounding box center [848, 242] width 15 height 15
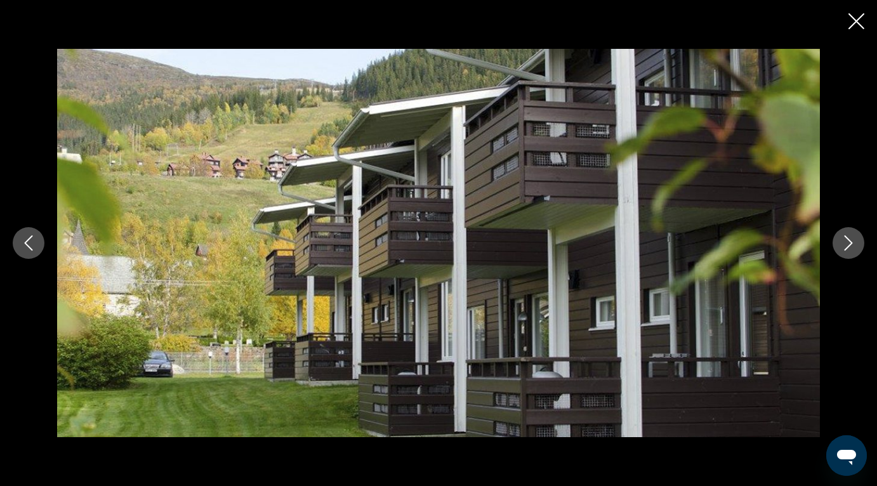
click at [853, 10] on div "prev next" at bounding box center [438, 243] width 877 height 486
click at [854, 22] on icon "Close slideshow" at bounding box center [856, 21] width 16 height 16
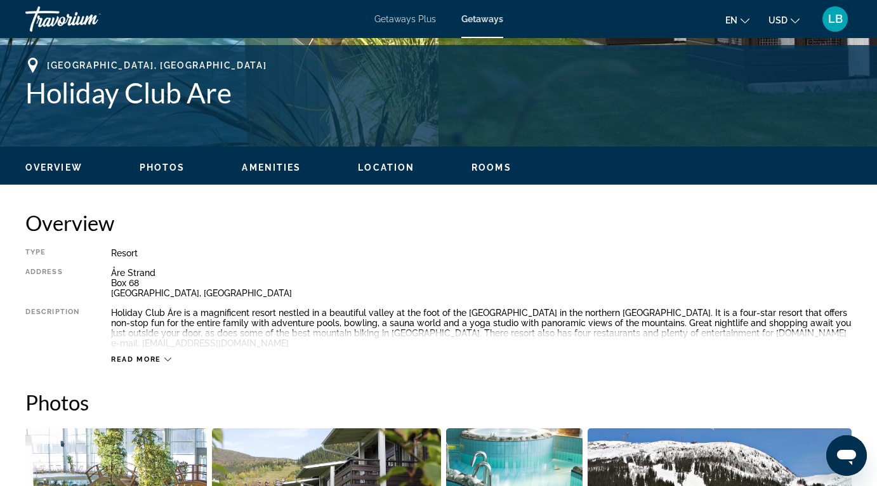
scroll to position [464, 0]
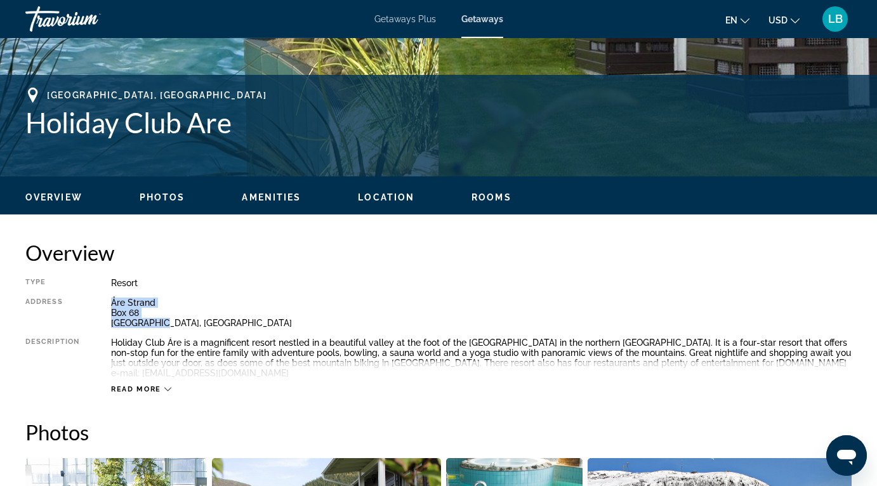
drag, startPoint x: 109, startPoint y: 302, endPoint x: 162, endPoint y: 325, distance: 57.4
click at [162, 325] on div "Type Resort All-Inclusive No All-Inclusive Address [GEOGRAPHIC_DATA] Descriptio…" at bounding box center [438, 336] width 826 height 116
copy div "Åre Strand [GEOGRAPHIC_DATA], [GEOGRAPHIC_DATA]"
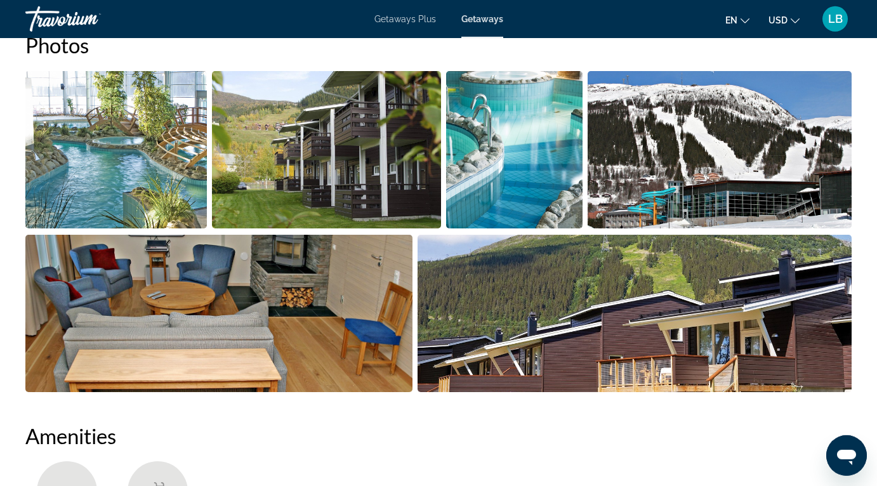
scroll to position [614, 0]
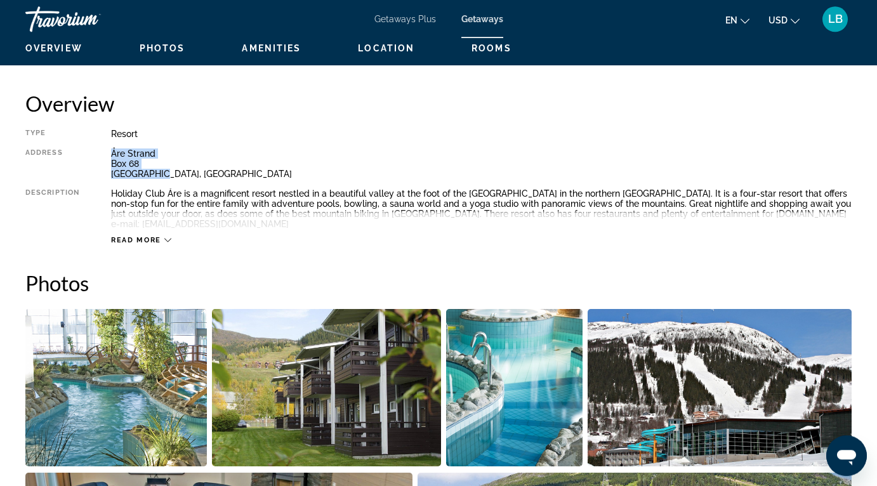
click at [168, 239] on icon "Main content" at bounding box center [167, 241] width 7 height 4
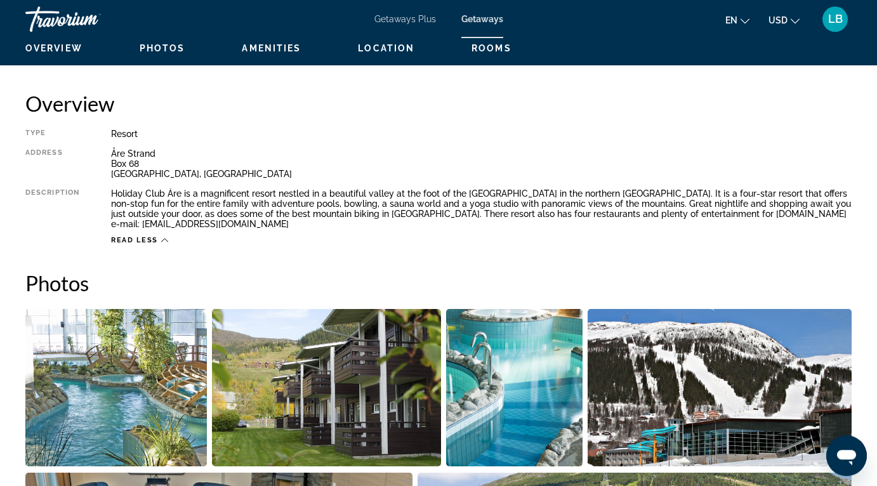
click at [283, 271] on h2 "Photos" at bounding box center [438, 282] width 826 height 25
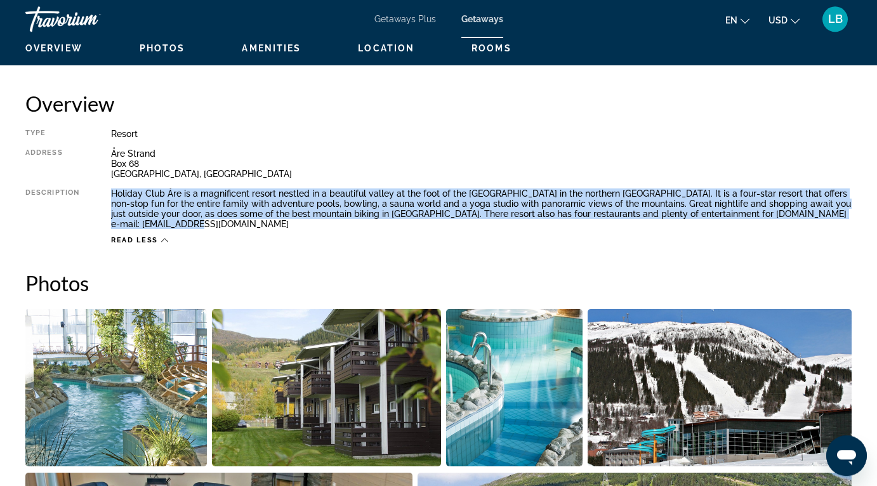
drag, startPoint x: 110, startPoint y: 193, endPoint x: 779, endPoint y: 210, distance: 669.0
click at [779, 210] on div "Holiday Club Åre is a magnificent resort nestled in a beautiful valley at the f…" at bounding box center [481, 208] width 741 height 41
copy div "Holiday Club Åre is a magnificent resort nestled in a beautiful valley at the f…"
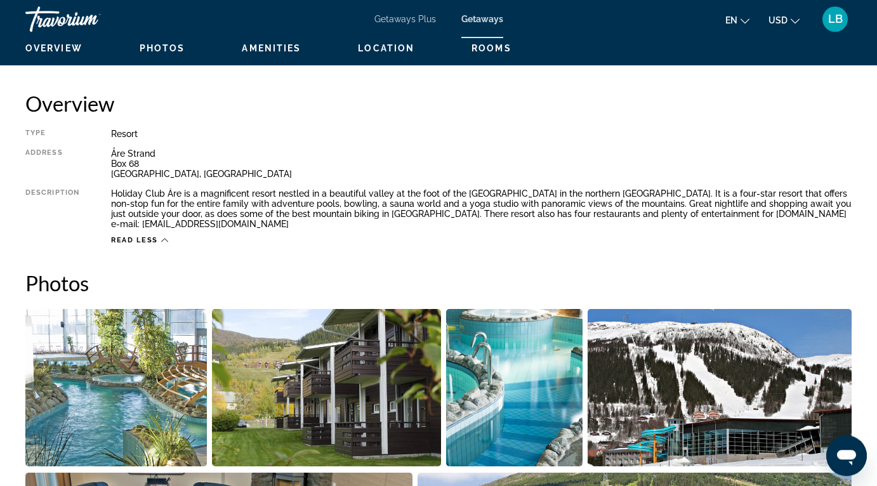
click at [260, 129] on div "Resort" at bounding box center [481, 134] width 741 height 10
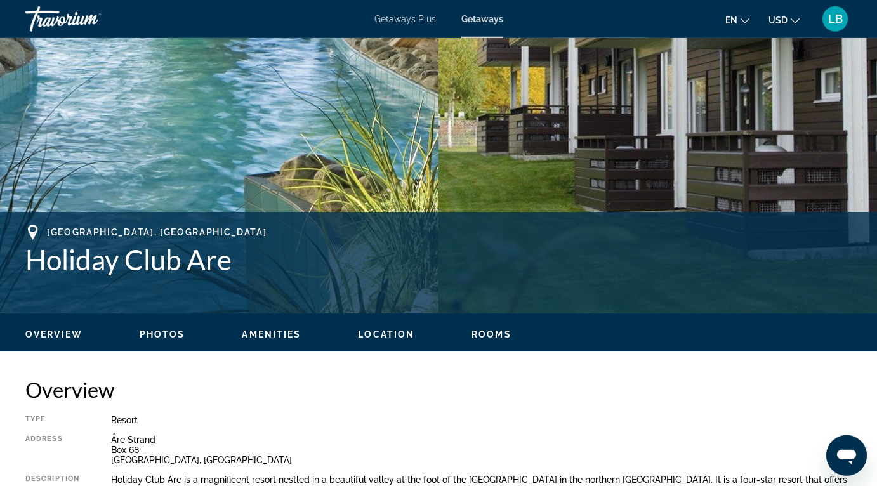
scroll to position [227, 0]
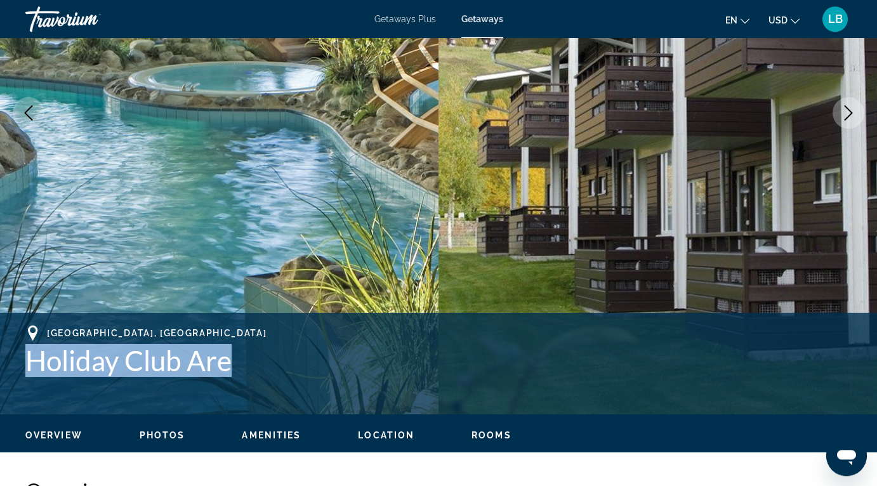
drag, startPoint x: 27, startPoint y: 359, endPoint x: 237, endPoint y: 356, distance: 210.1
click at [237, 356] on h1 "Holiday Club Are" at bounding box center [438, 360] width 826 height 33
copy h1 "Holiday Club Are"
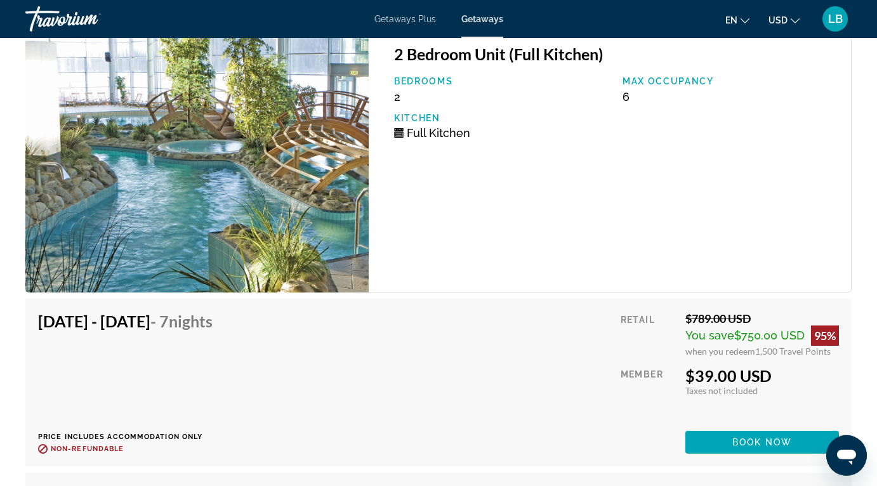
scroll to position [2269, 0]
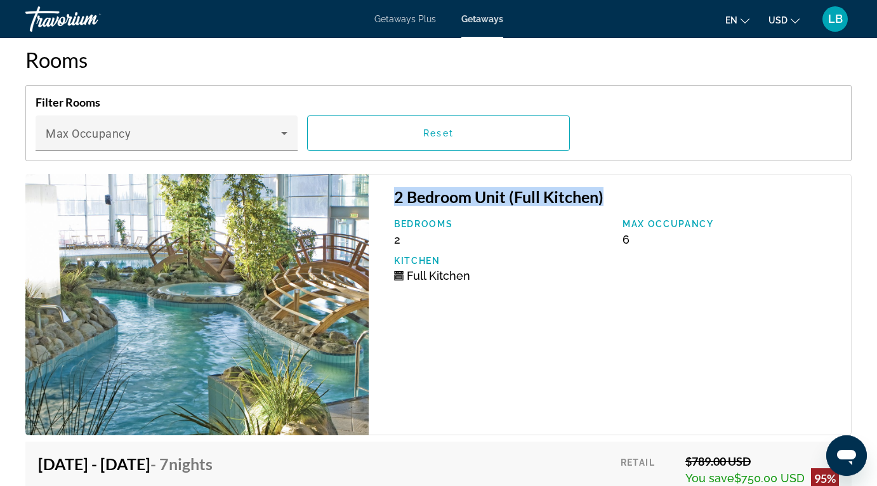
drag, startPoint x: 395, startPoint y: 185, endPoint x: 609, endPoint y: 191, distance: 214.6
click at [609, 191] on h3 "2 Bedroom Unit (Full Kitchen)" at bounding box center [616, 196] width 444 height 19
copy h3 "2 Bedroom Unit (Full Kitchen)"
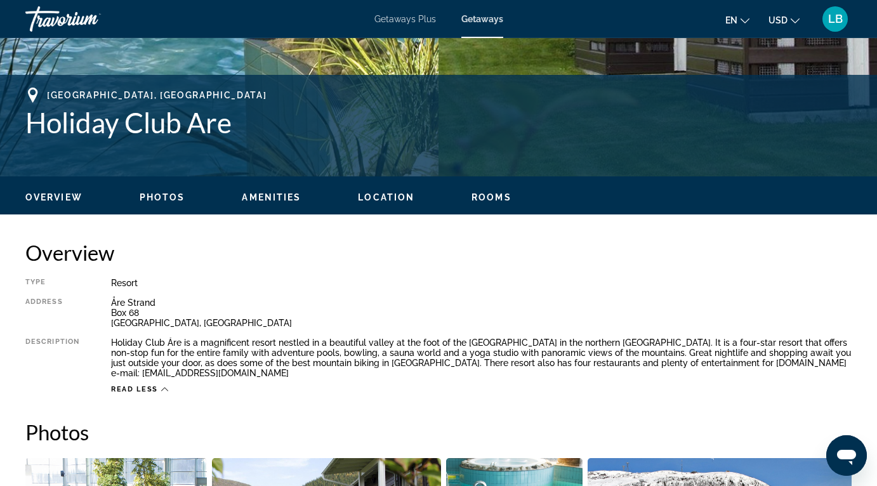
scroll to position [489, 0]
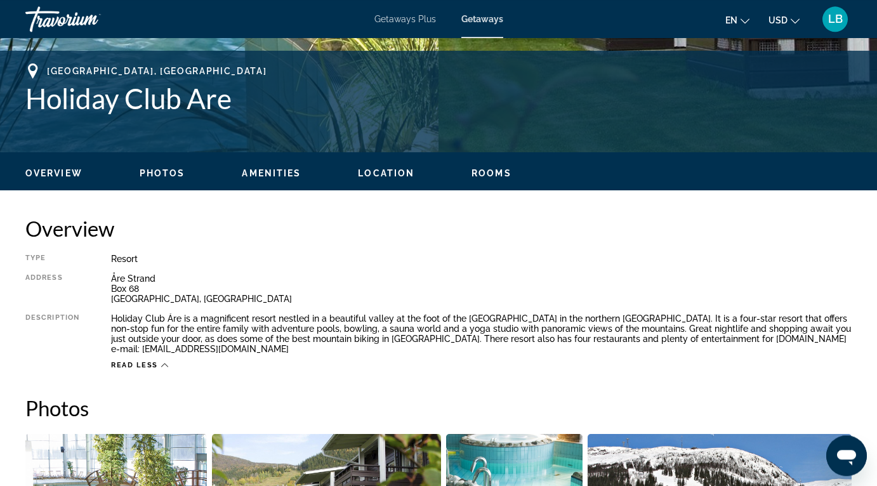
click at [53, 177] on span "Overview" at bounding box center [53, 173] width 57 height 10
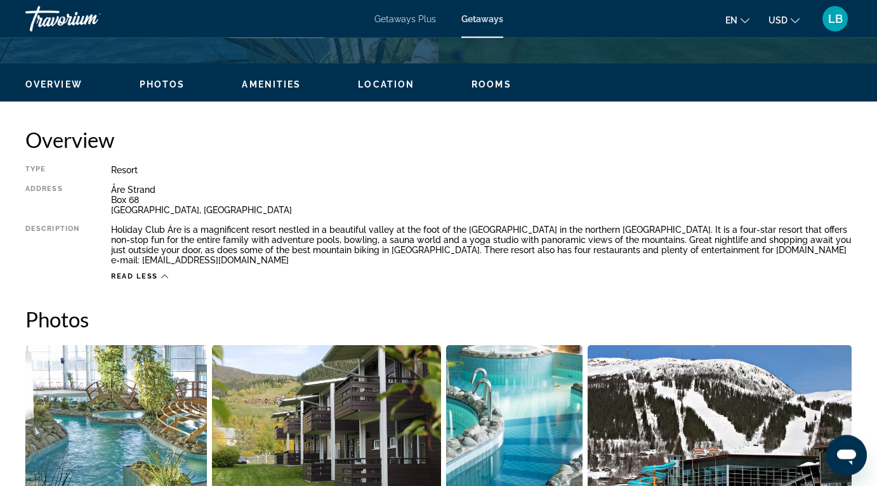
scroll to position [554, 0]
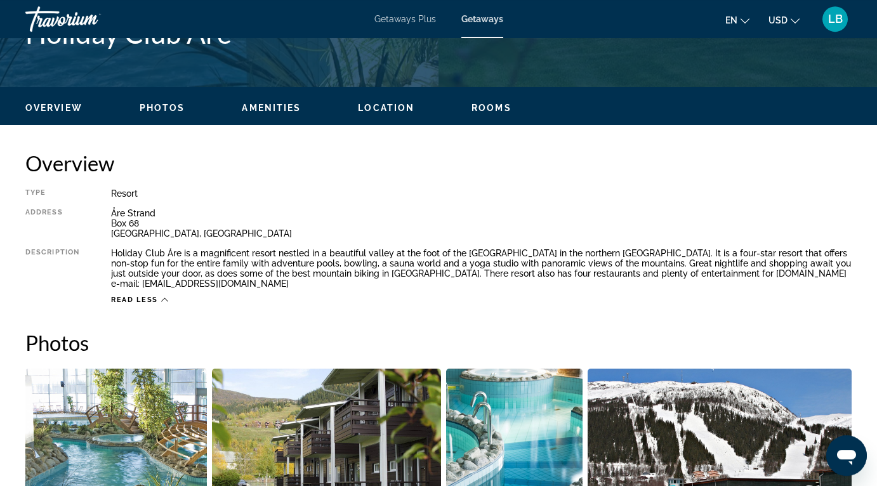
click at [169, 112] on span "Photos" at bounding box center [163, 108] width 46 height 10
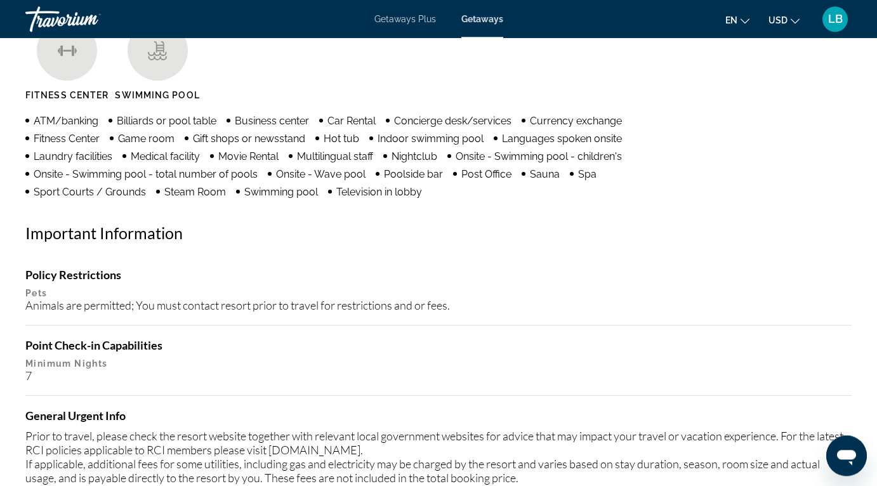
scroll to position [1221, 0]
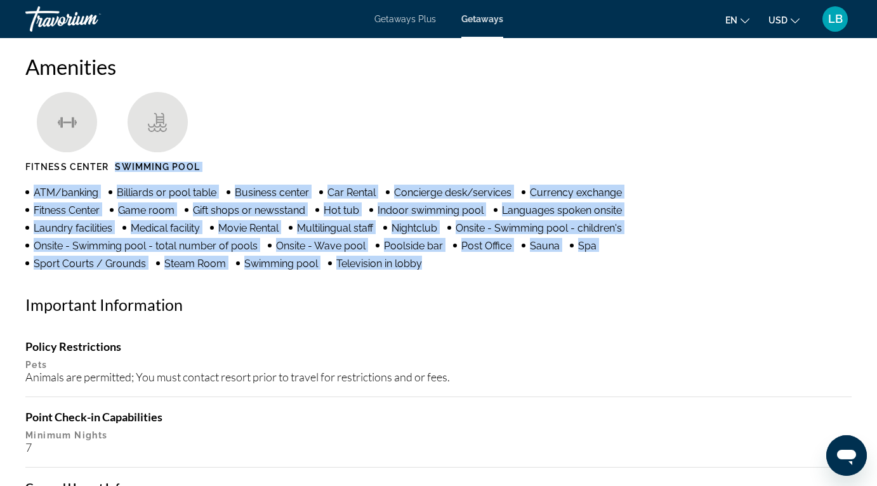
drag, startPoint x: 26, startPoint y: 171, endPoint x: 111, endPoint y: 258, distance: 121.2
click at [111, 258] on div "Amenities [GEOGRAPHIC_DATA] Swimming Pool ATM/banking Billiards or pool table B…" at bounding box center [438, 340] width 826 height 572
copy div "Swimming Pool ATM/banking Billiards or pool table Business center Car Rental Co…"
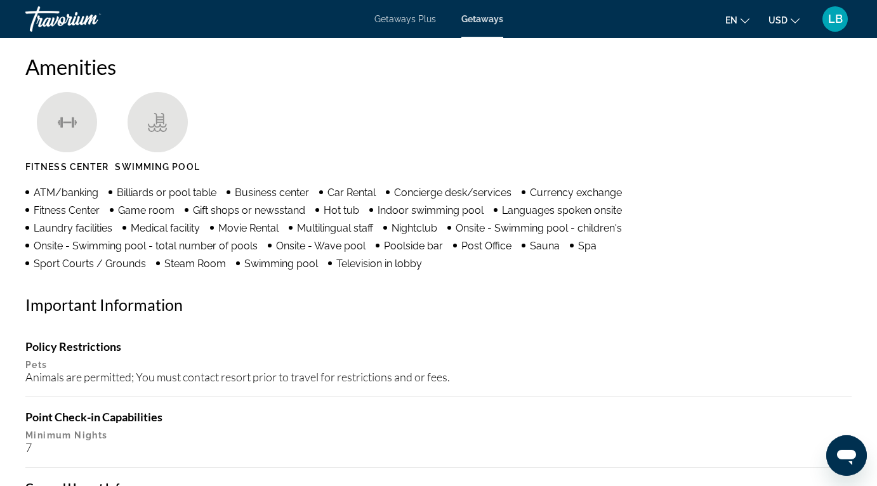
click at [665, 370] on div "Animals are permitted; You must contact resort prior to travel for restrictions…" at bounding box center [438, 377] width 826 height 14
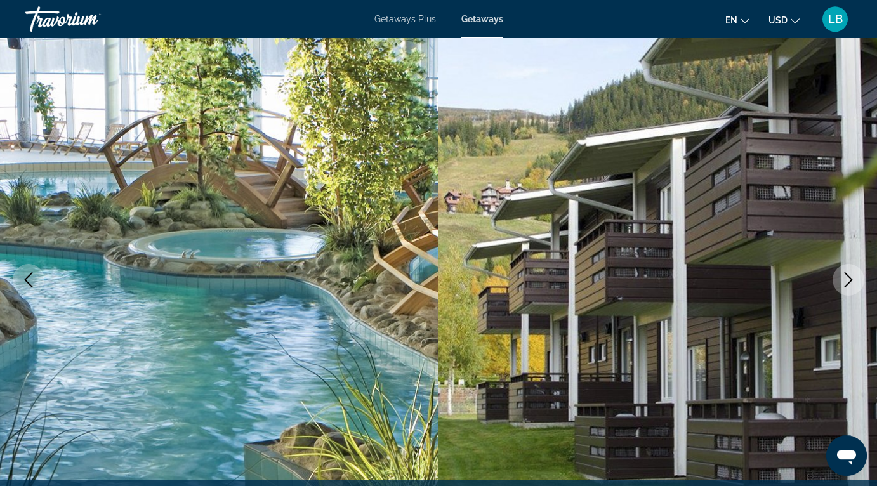
scroll to position [0, 0]
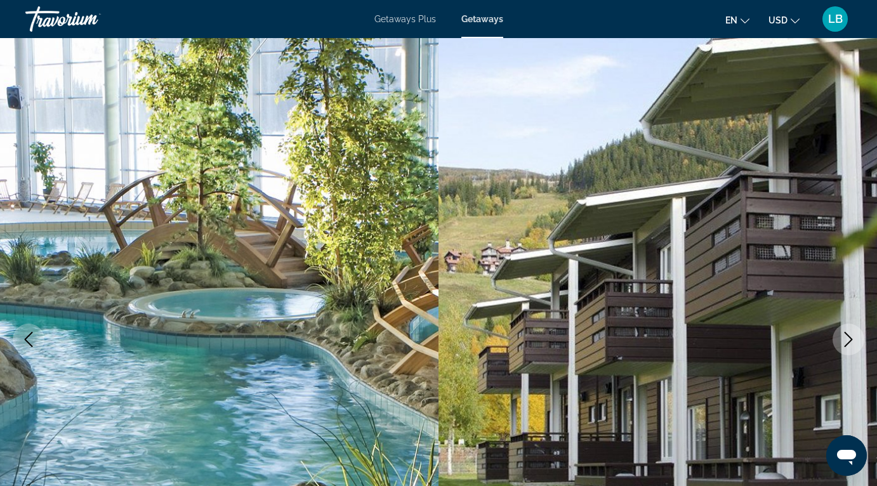
click at [843, 339] on icon "Next image" at bounding box center [848, 339] width 15 height 15
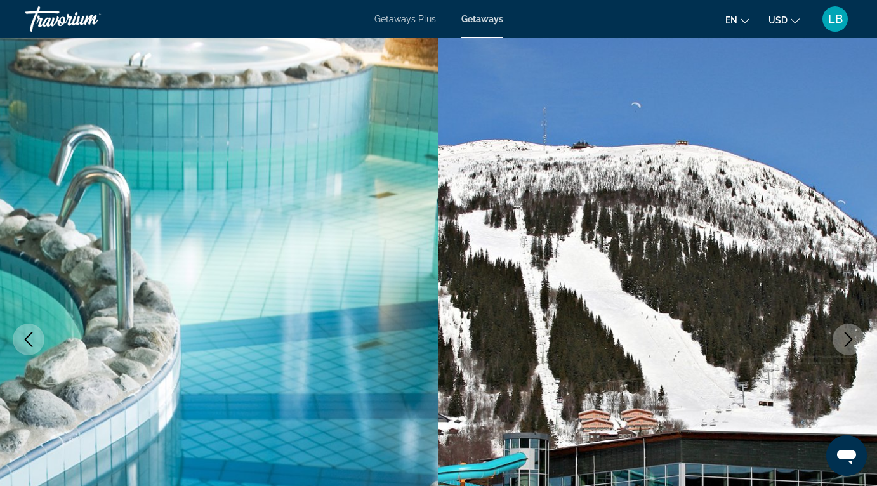
click at [843, 339] on icon "Next image" at bounding box center [848, 339] width 15 height 15
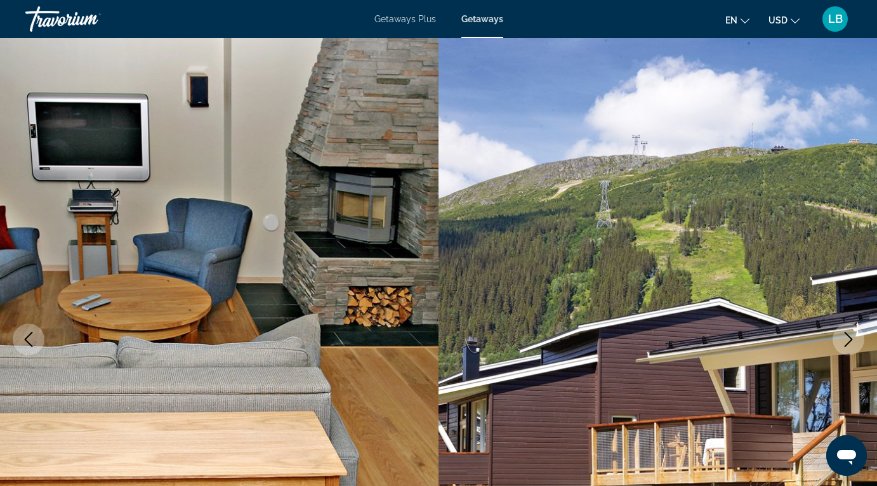
click at [843, 339] on icon "Next image" at bounding box center [848, 339] width 15 height 15
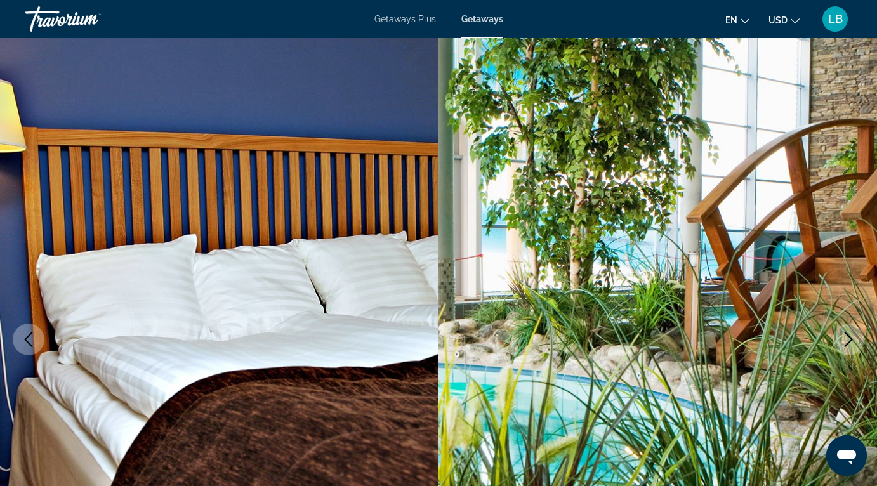
click at [843, 339] on icon "Next image" at bounding box center [848, 339] width 15 height 15
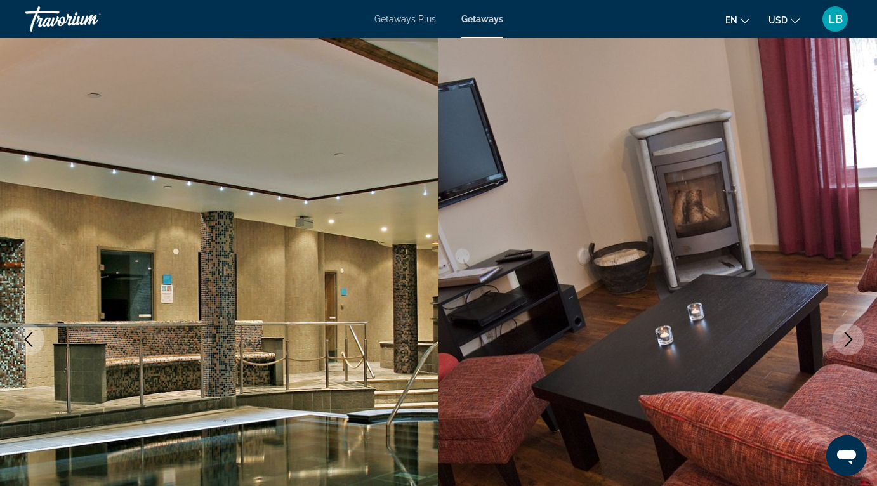
click at [843, 339] on icon "Next image" at bounding box center [848, 339] width 15 height 15
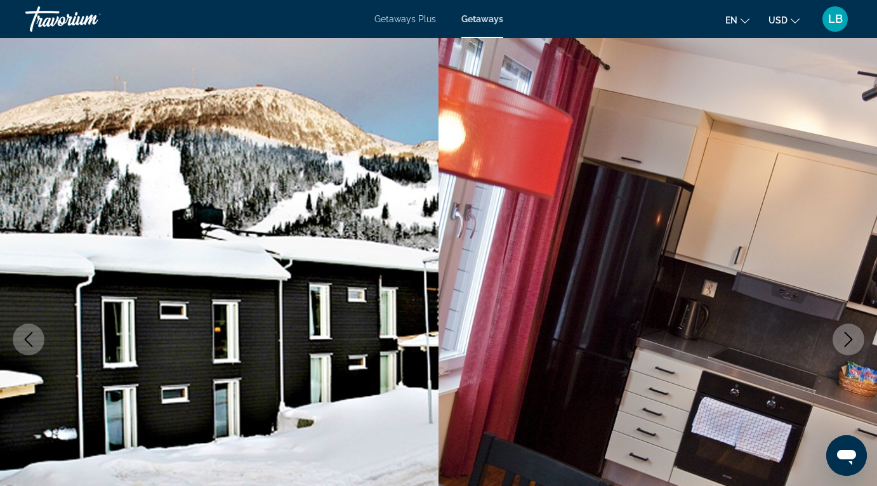
click at [843, 339] on icon "Next image" at bounding box center [848, 339] width 15 height 15
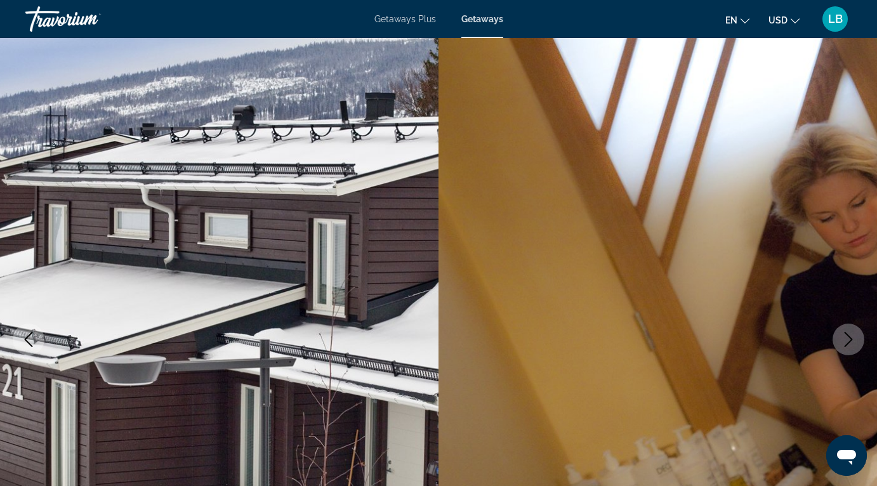
click at [843, 339] on icon "Next image" at bounding box center [848, 339] width 15 height 15
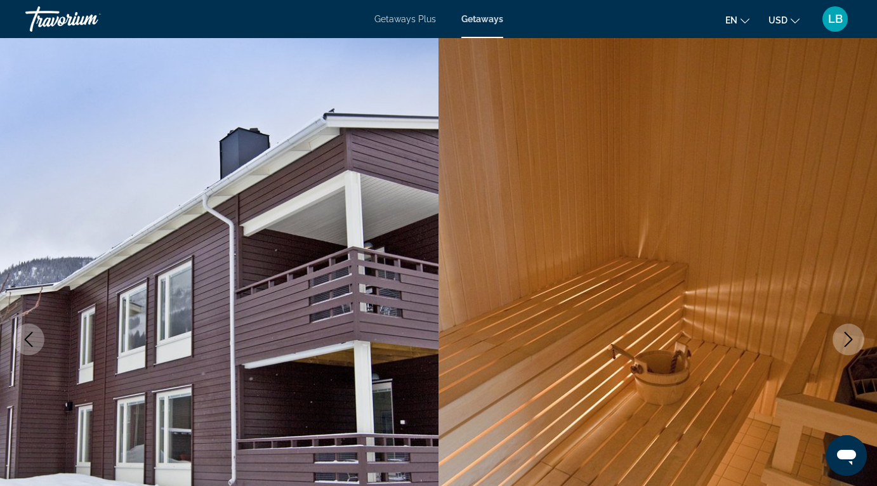
click at [843, 339] on icon "Next image" at bounding box center [848, 339] width 15 height 15
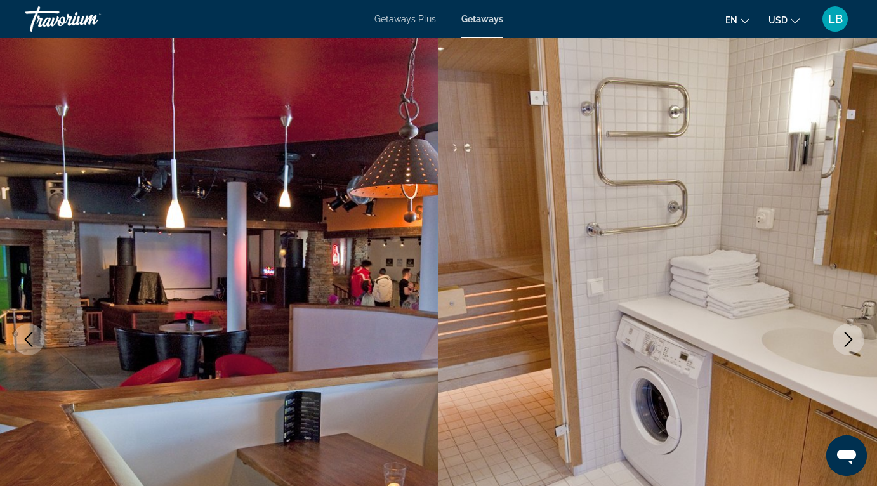
click at [843, 339] on icon "Next image" at bounding box center [848, 339] width 15 height 15
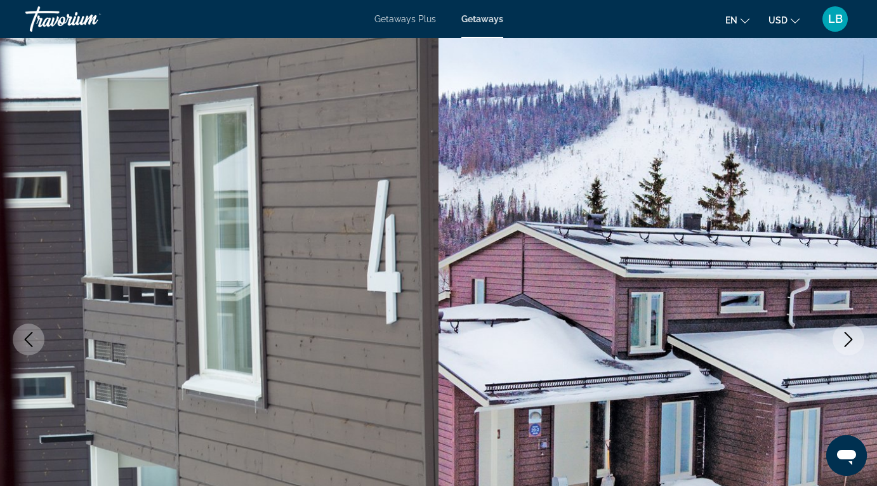
click at [843, 339] on icon "Next image" at bounding box center [848, 339] width 15 height 15
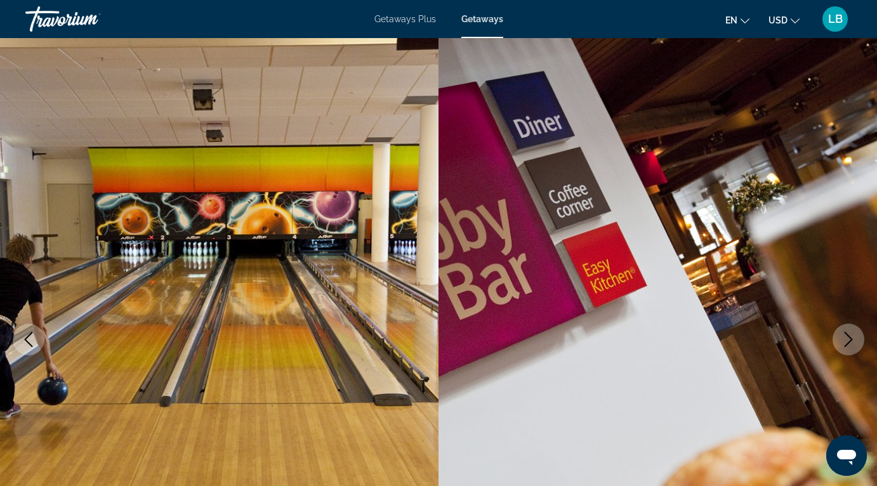
click at [843, 339] on icon "Next image" at bounding box center [848, 339] width 15 height 15
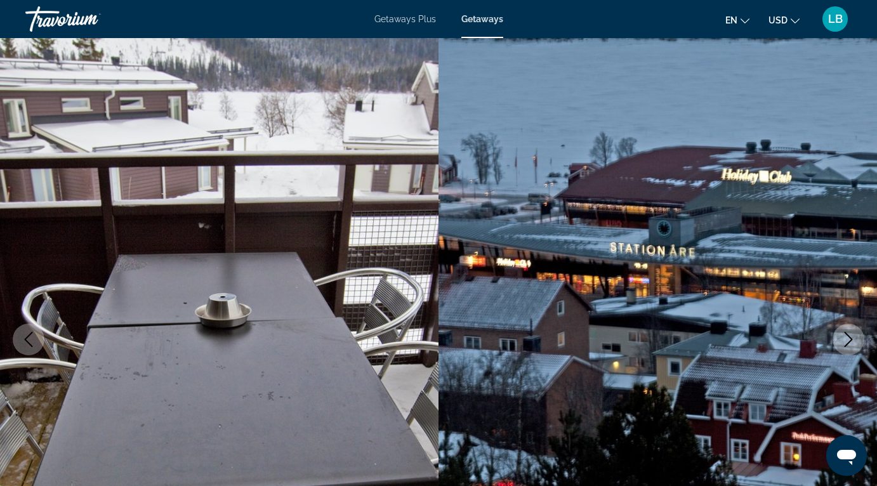
click at [843, 339] on icon "Next image" at bounding box center [848, 339] width 15 height 15
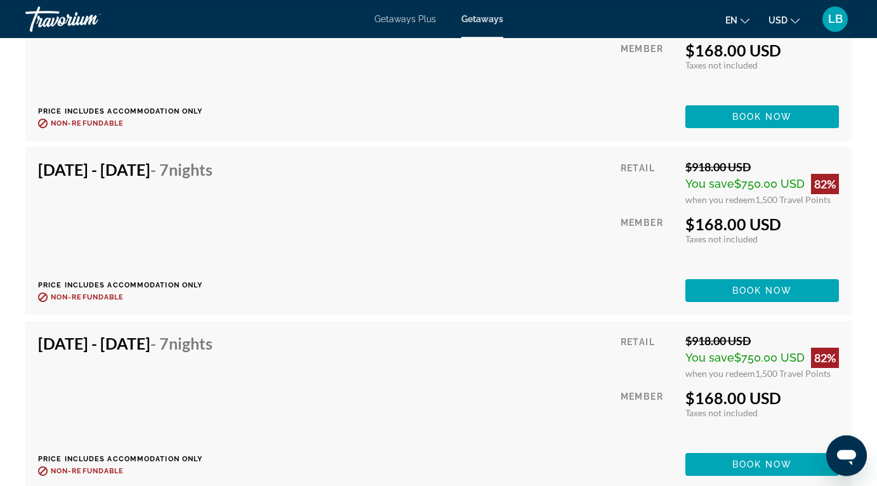
scroll to position [3091, 0]
